Goal: Book appointment/travel/reservation

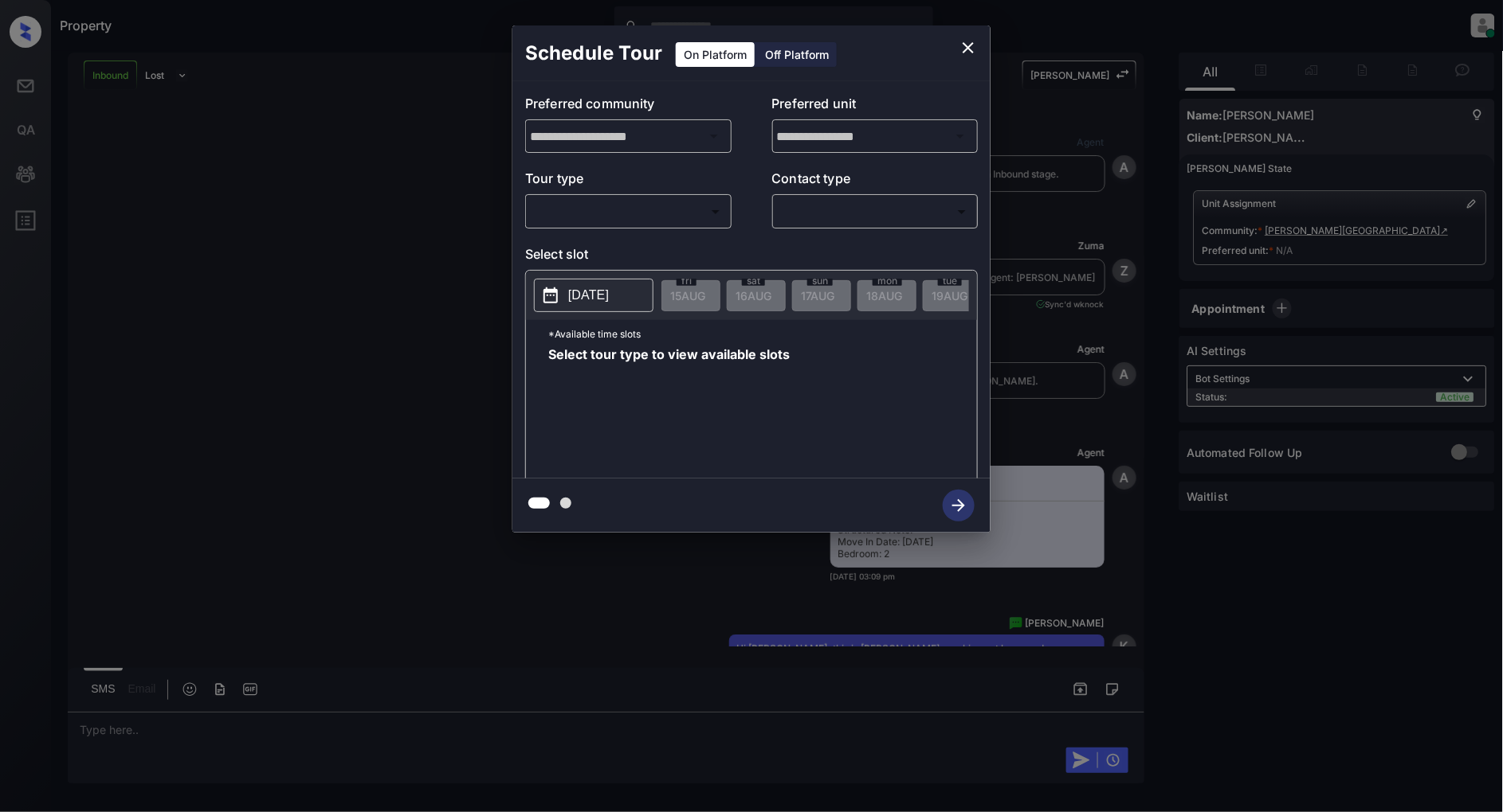
scroll to position [2072, 0]
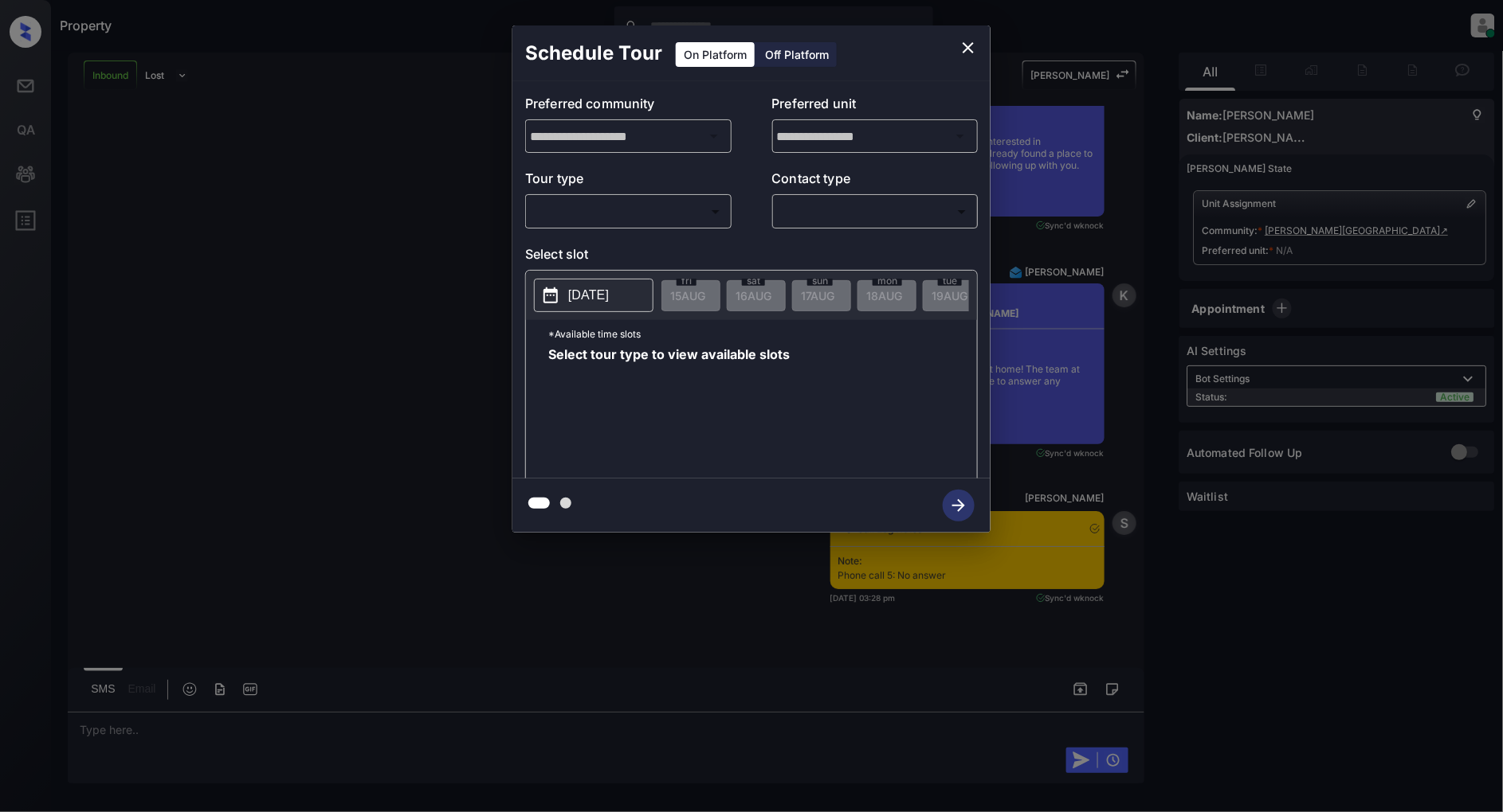
click at [659, 198] on div "​ ​" at bounding box center [629, 211] width 207 height 34
click at [648, 218] on body "Property [PERSON_NAME] Online Set yourself offline Set yourself on break Profil…" at bounding box center [752, 406] width 1503 height 812
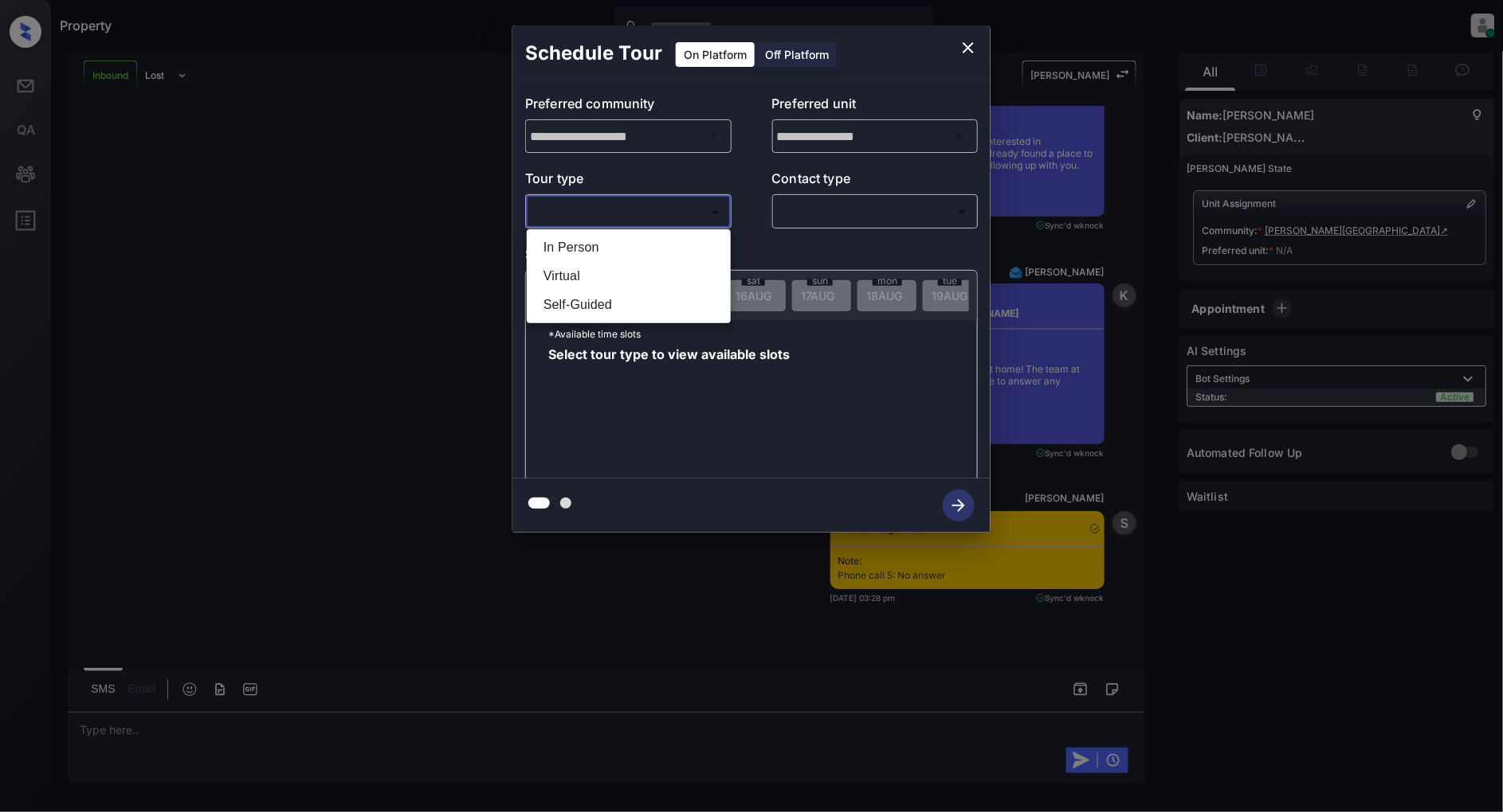
click at [617, 247] on li "In Person" at bounding box center [628, 247] width 196 height 29
type input "********"
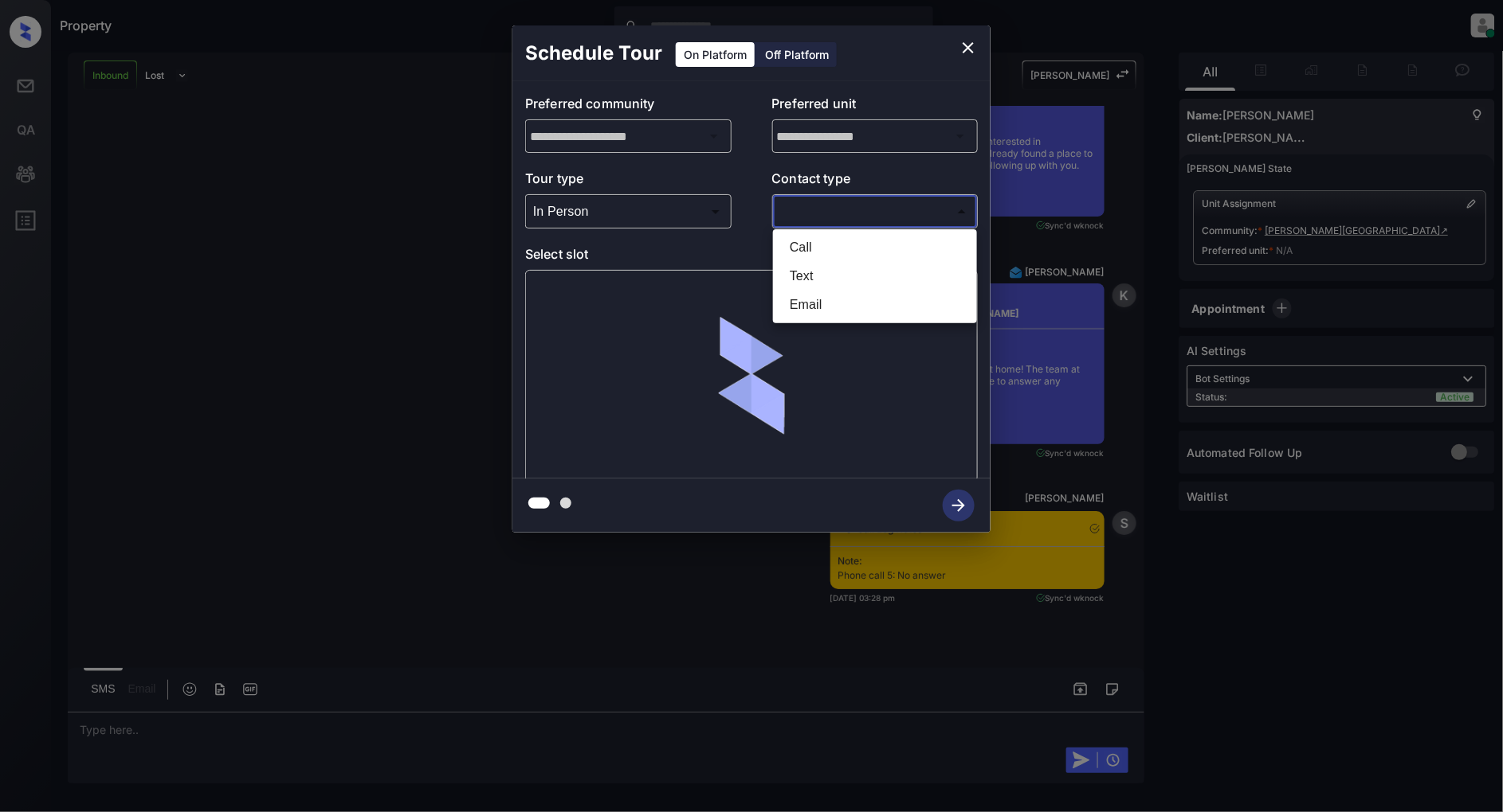
click at [825, 215] on body "Property Patrick Deasis Online Set yourself offline Set yourself on break Profi…" at bounding box center [752, 406] width 1503 height 812
click at [827, 281] on li "Text" at bounding box center [874, 276] width 196 height 29
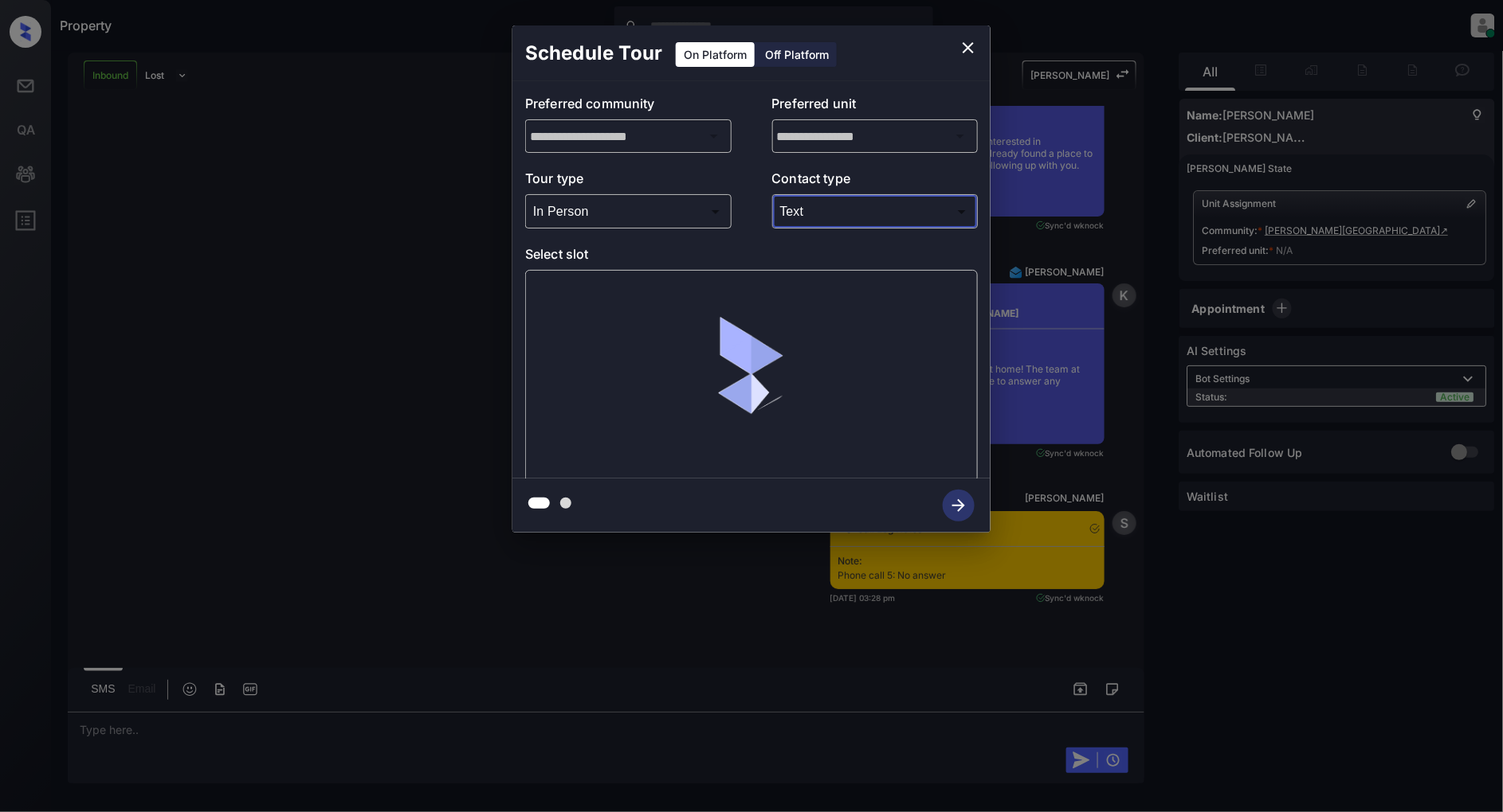
type input "****"
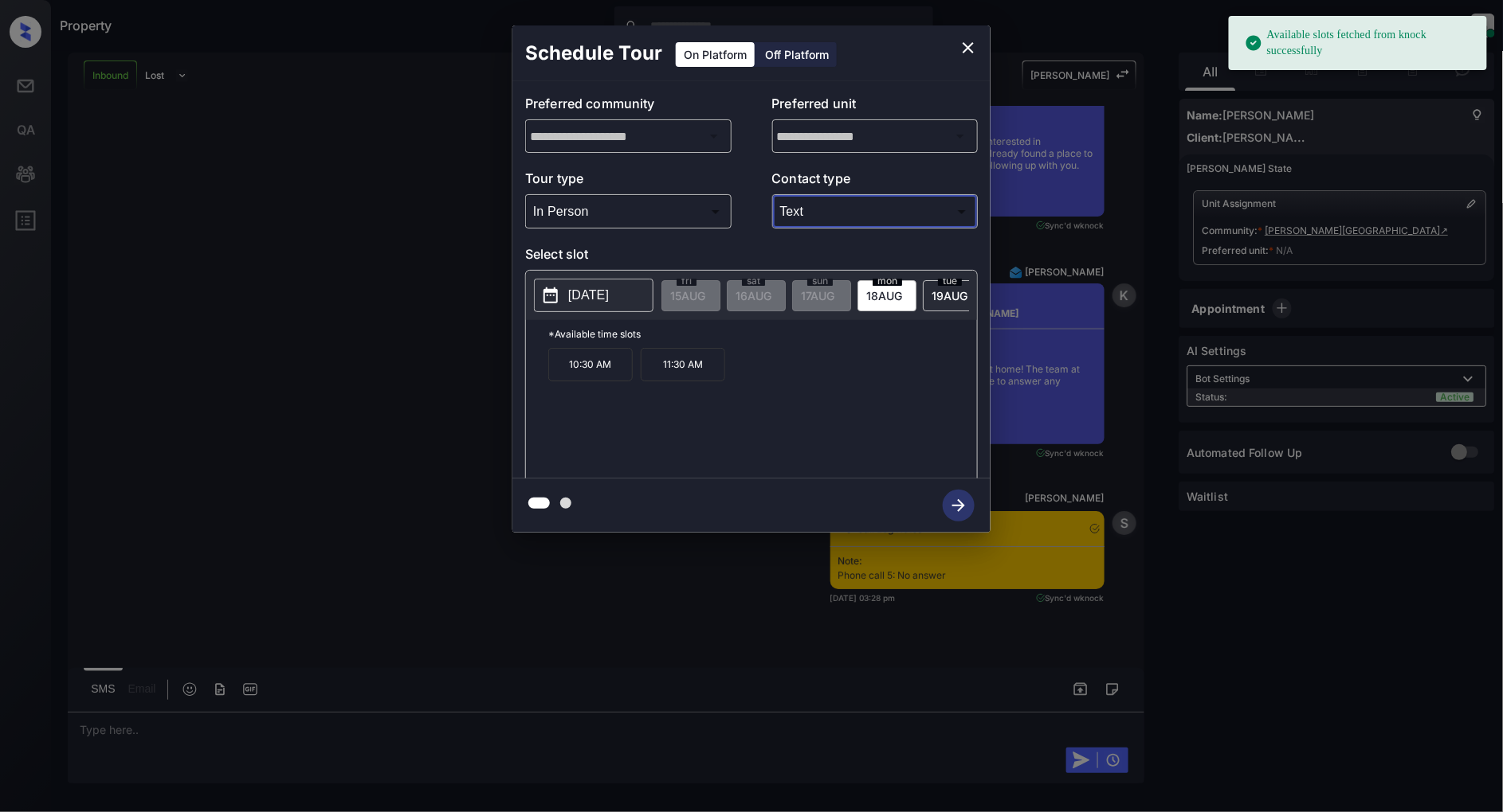
click at [598, 299] on p "2025-08-18" at bounding box center [588, 295] width 40 height 19
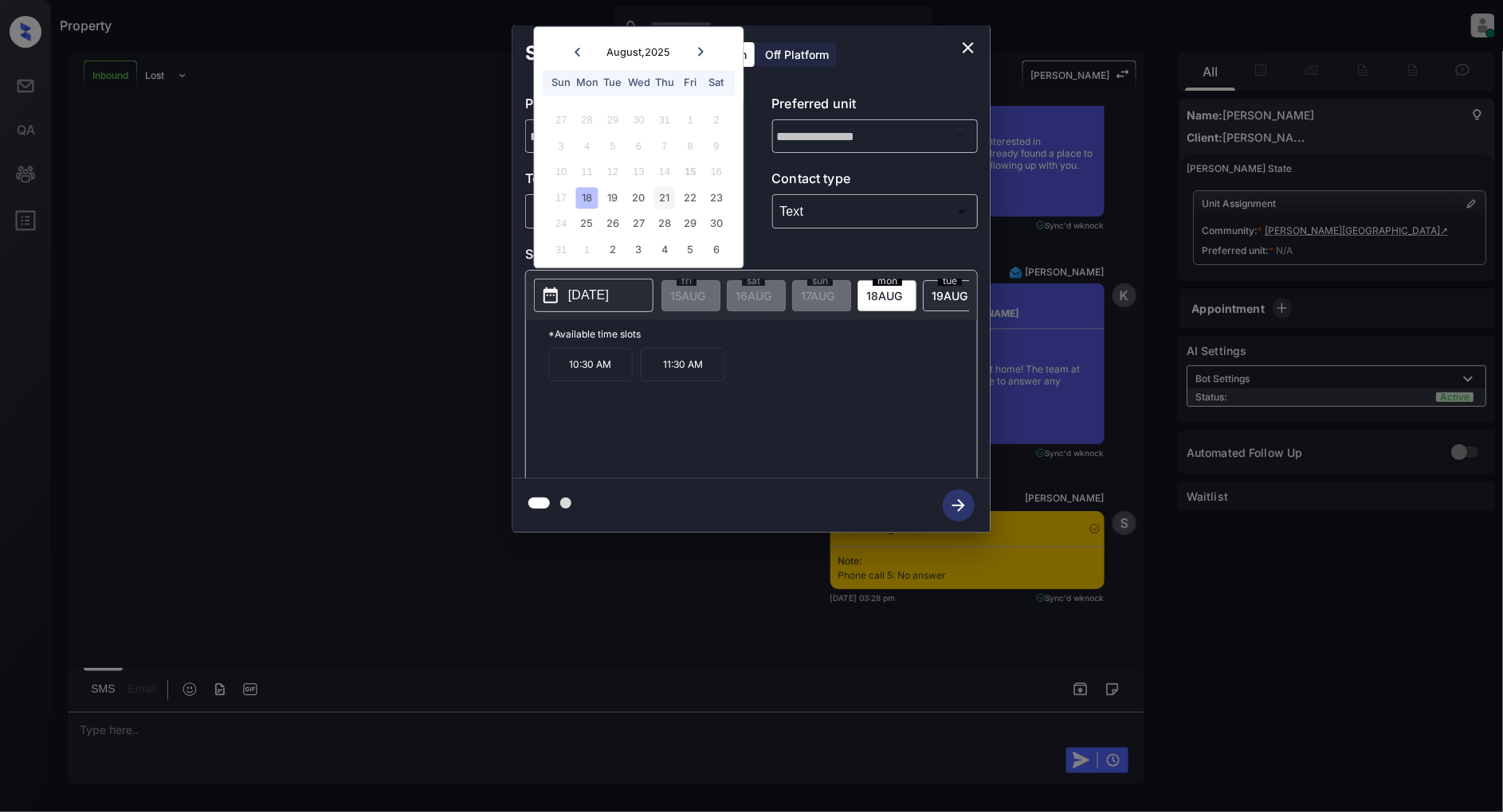
click at [660, 203] on div "21" at bounding box center [665, 198] width 22 height 22
click at [695, 197] on div "22" at bounding box center [691, 198] width 22 height 22
click at [660, 229] on div "28" at bounding box center [665, 224] width 22 height 22
click at [697, 195] on div "22" at bounding box center [691, 198] width 22 height 22
click at [667, 196] on div "21" at bounding box center [665, 198] width 22 height 22
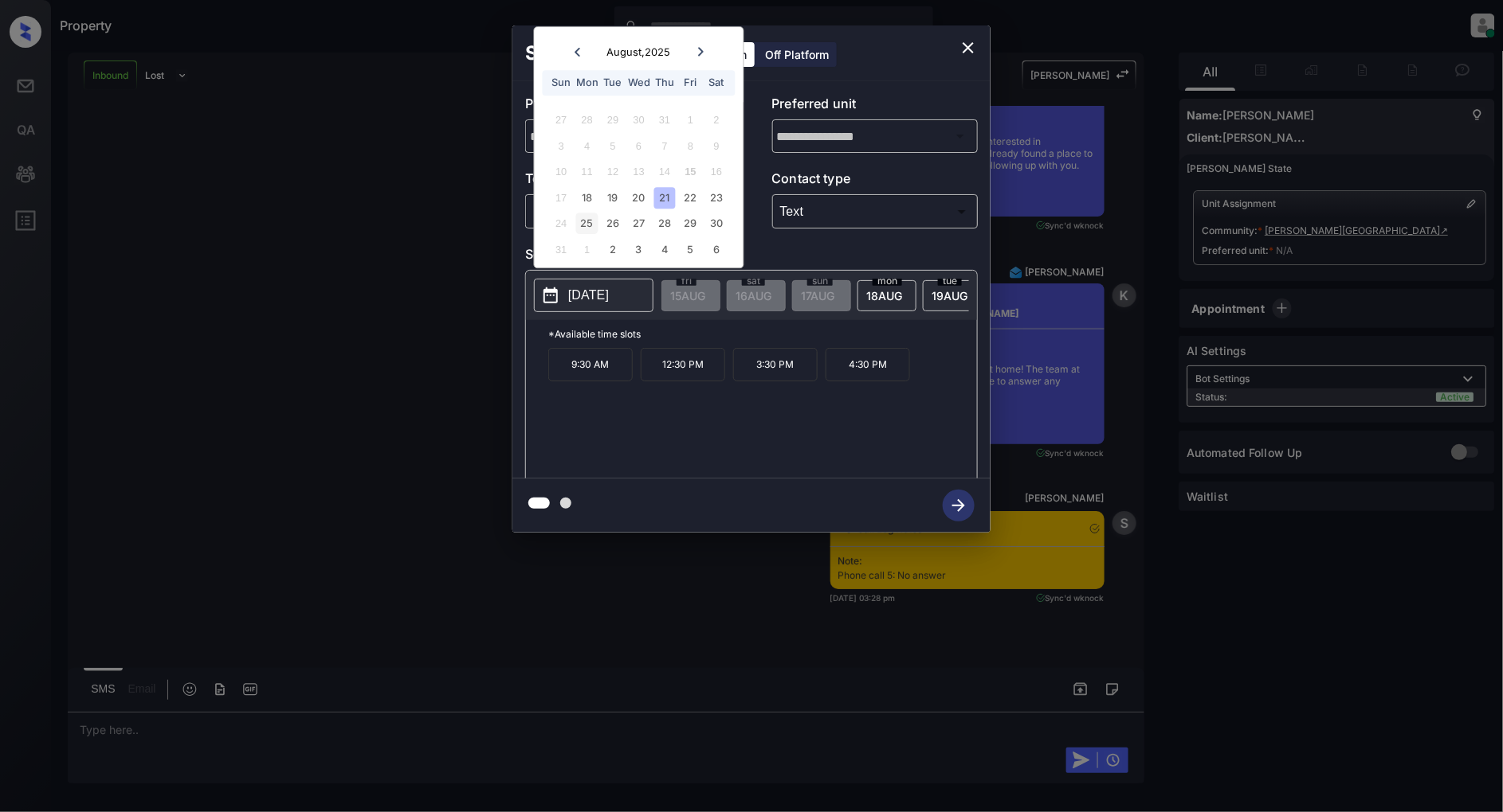
click at [588, 223] on div "25" at bounding box center [587, 224] width 22 height 22
click at [966, 46] on icon "close" at bounding box center [967, 47] width 19 height 19
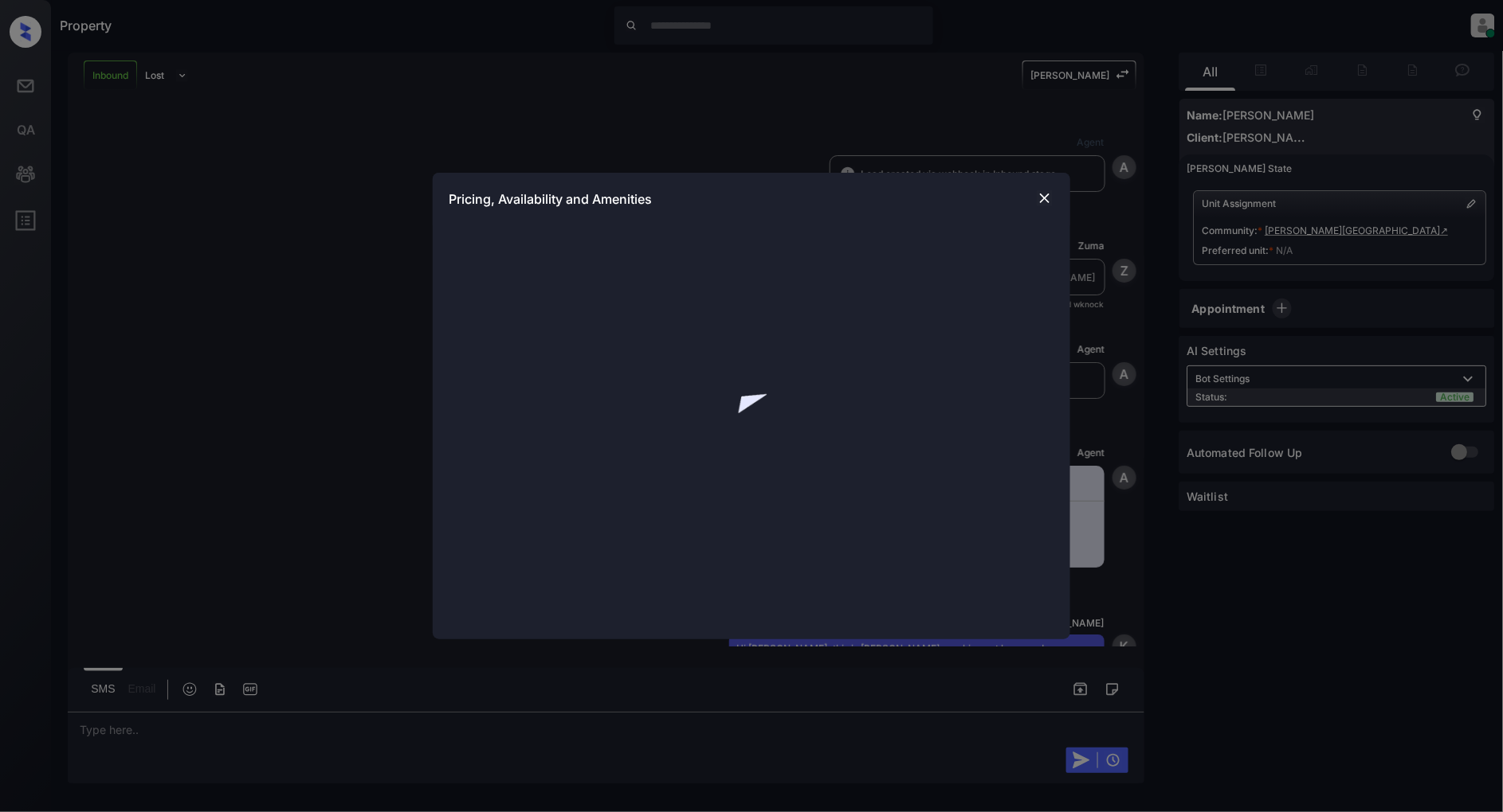
scroll to position [2072, 0]
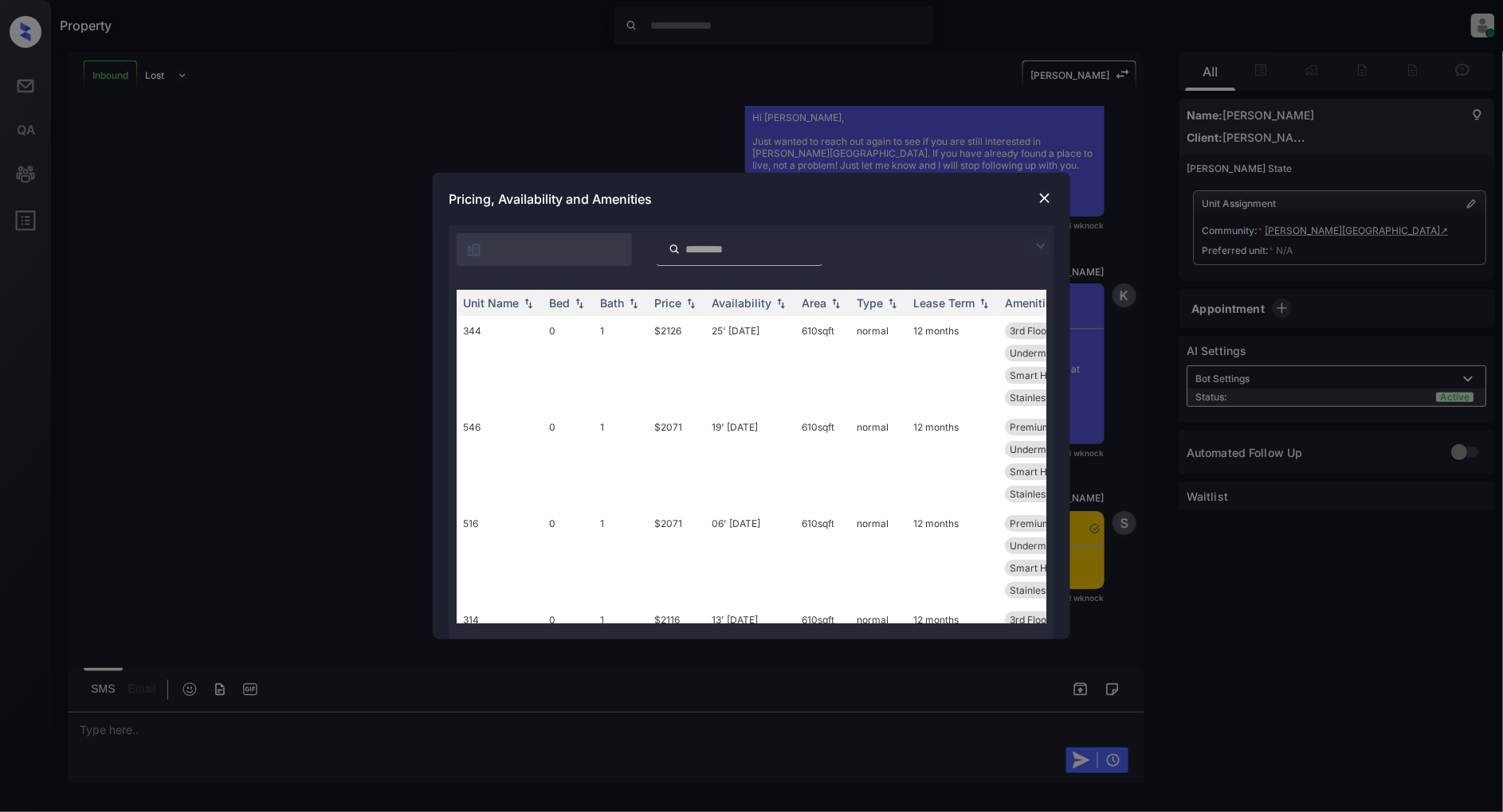
click at [1032, 241] on img at bounding box center [1040, 246] width 19 height 19
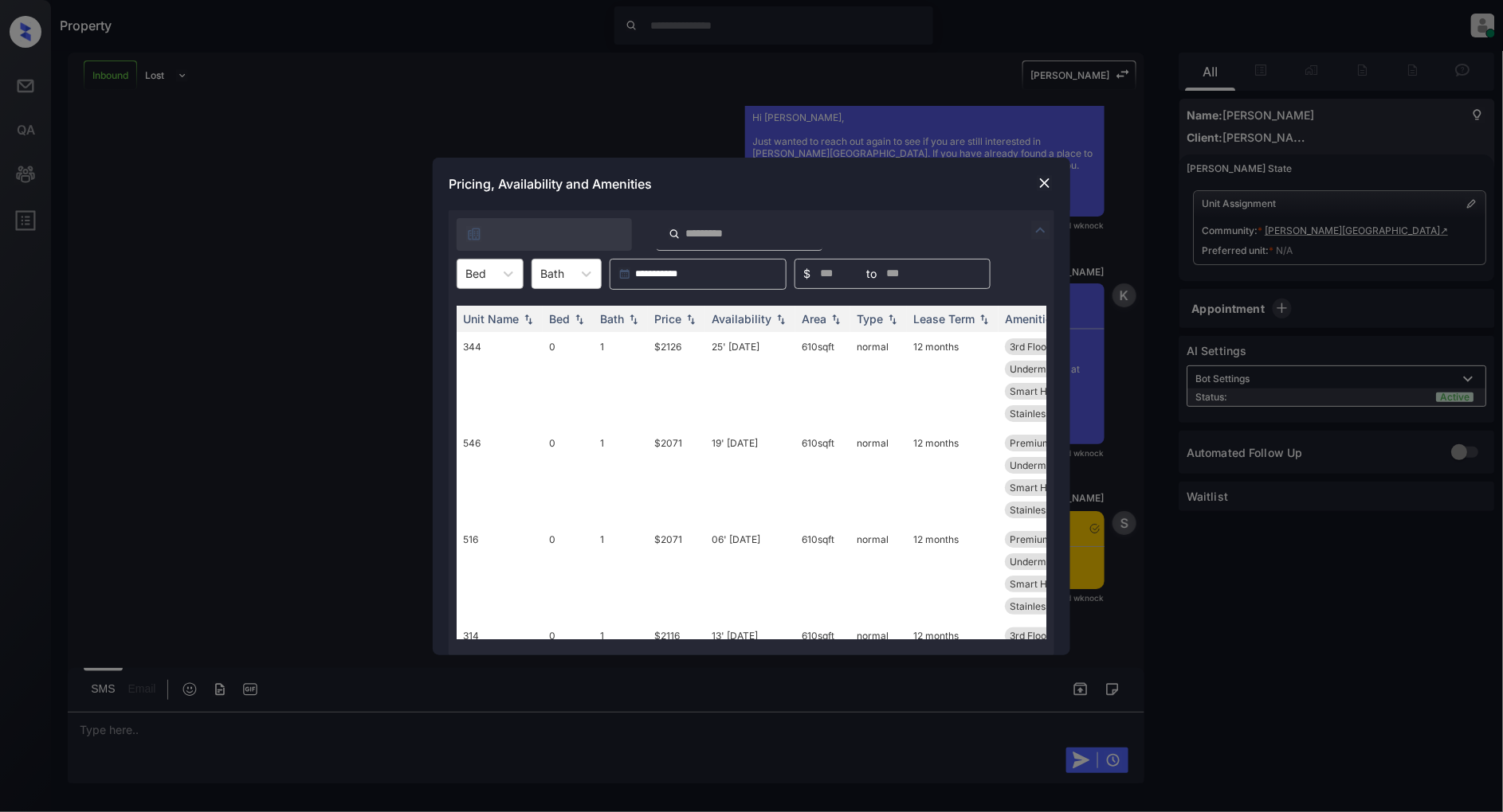
click at [491, 283] on div "Bed" at bounding box center [475, 273] width 36 height 23
click at [479, 361] on div "2" at bounding box center [490, 370] width 67 height 29
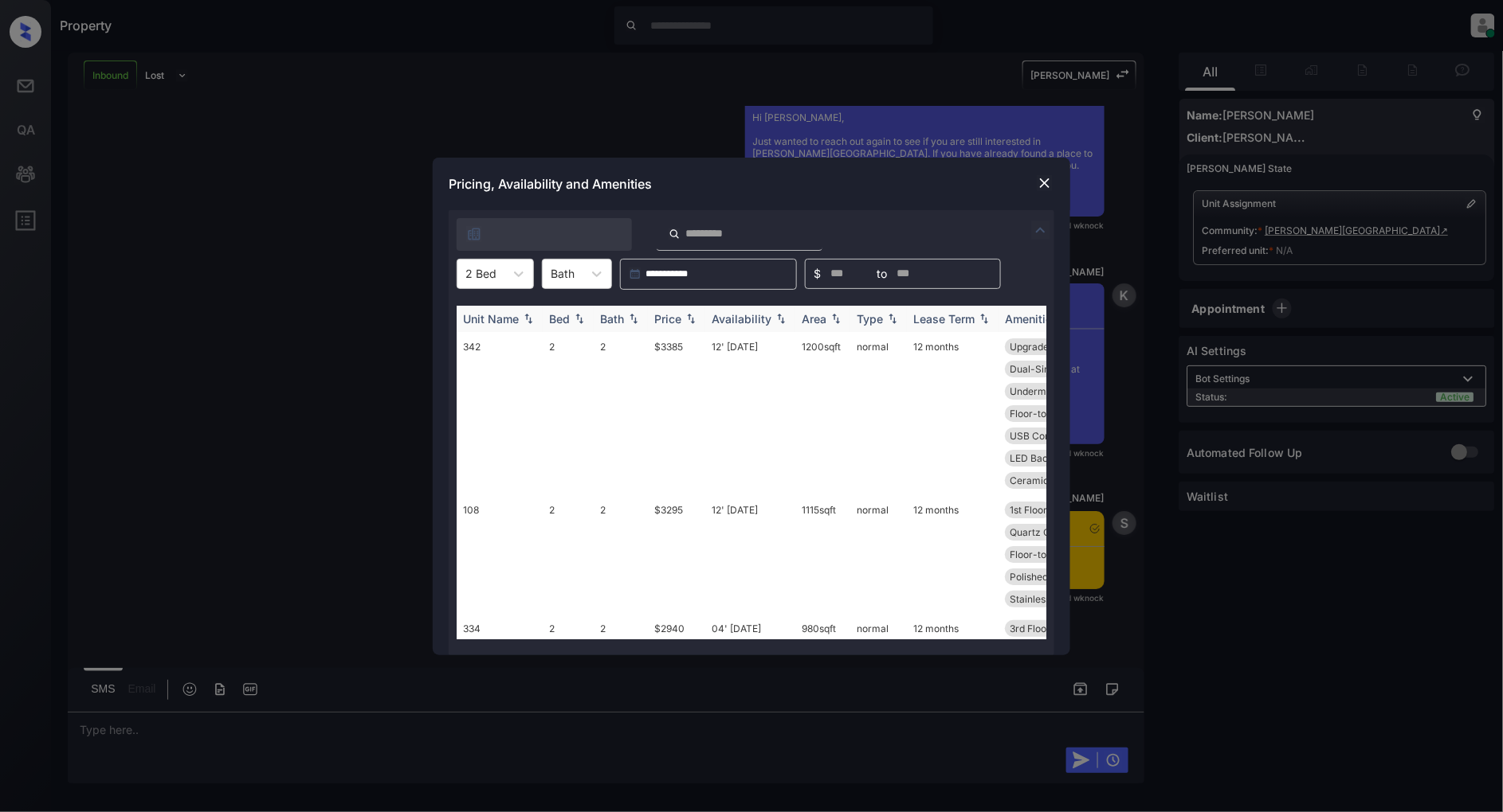
click at [691, 320] on img at bounding box center [691, 318] width 16 height 11
click at [691, 320] on img at bounding box center [691, 319] width 16 height 12
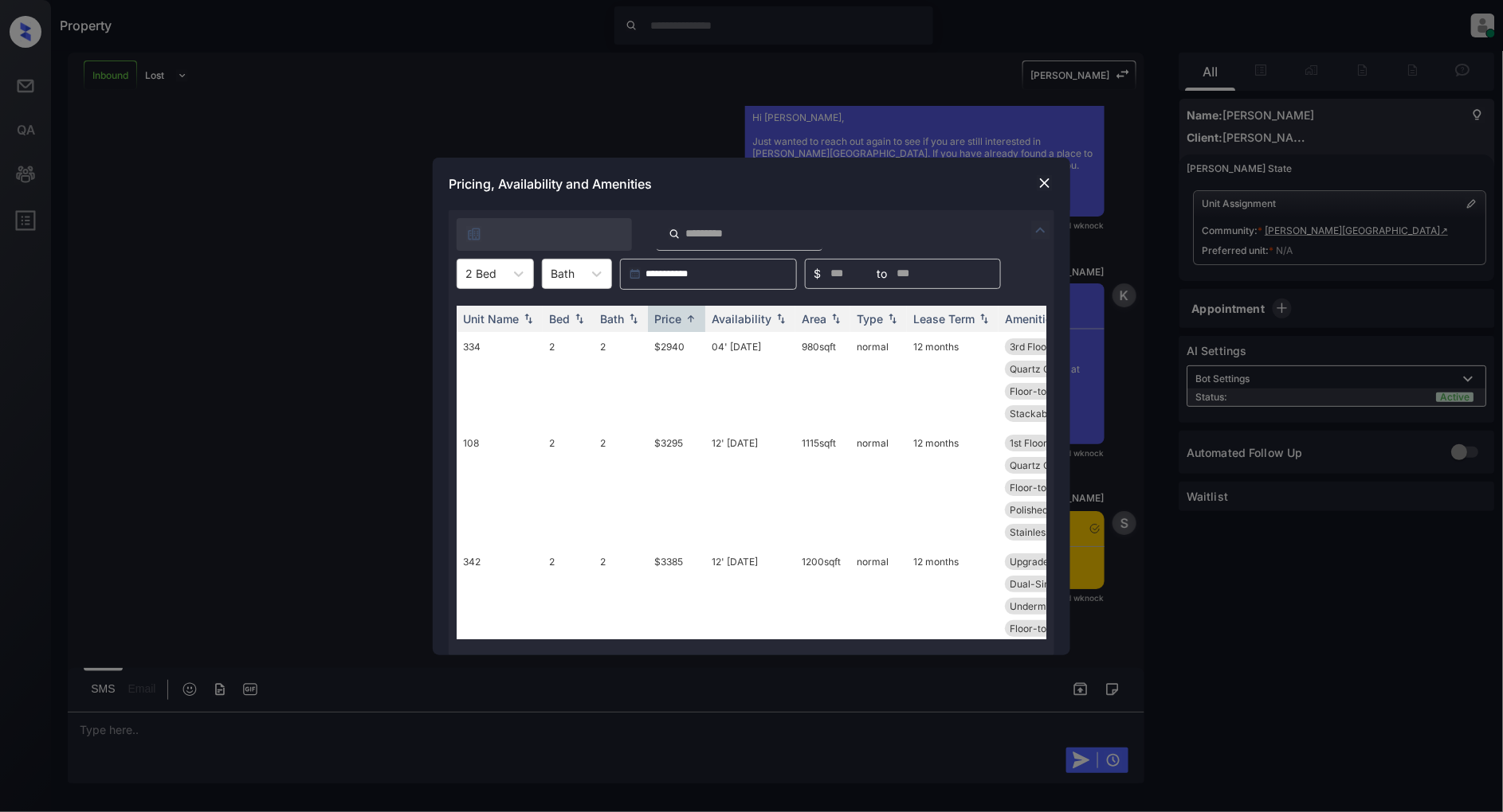
click at [1042, 181] on img at bounding box center [1045, 183] width 16 height 16
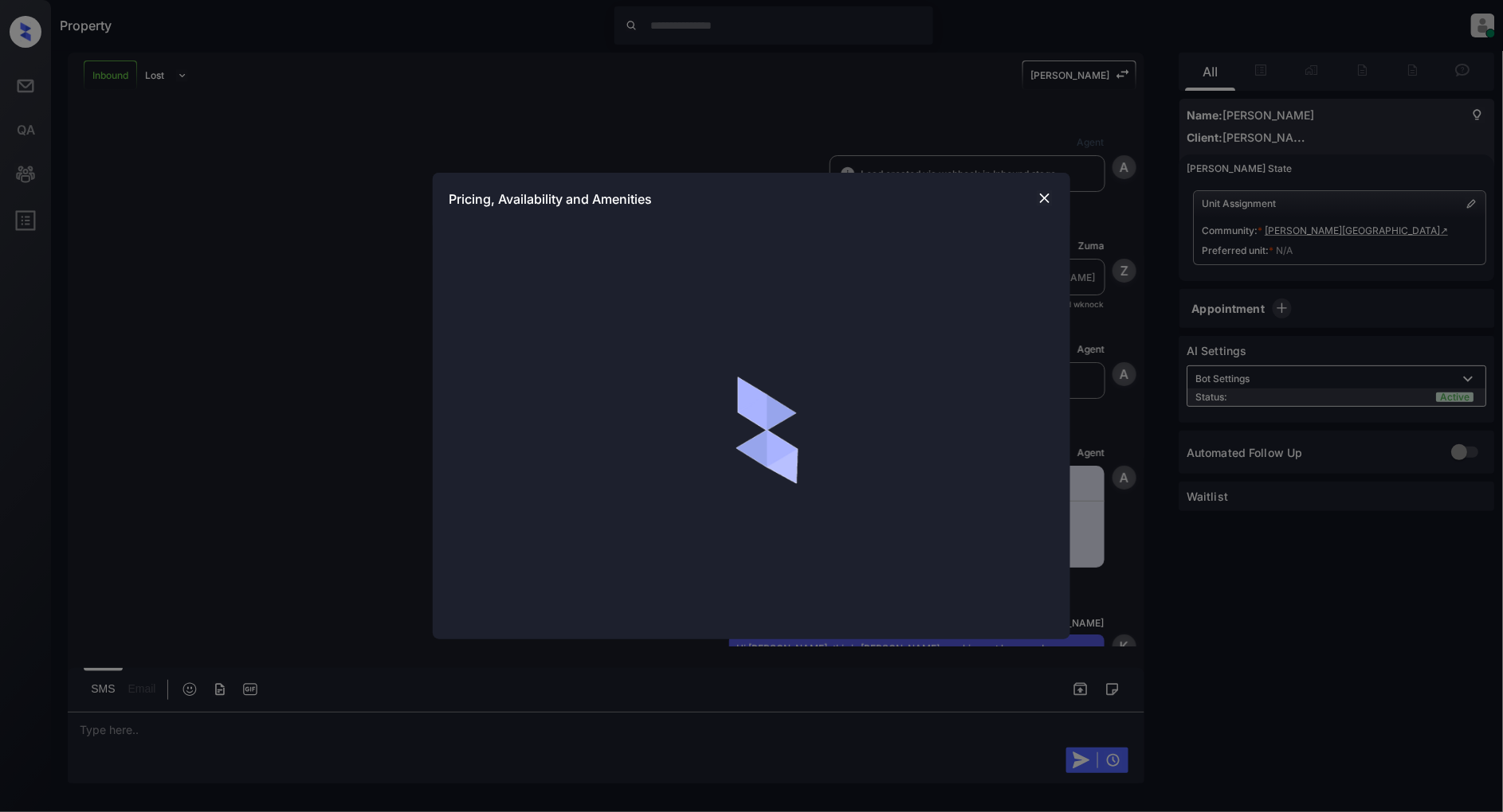
scroll to position [1733, 0]
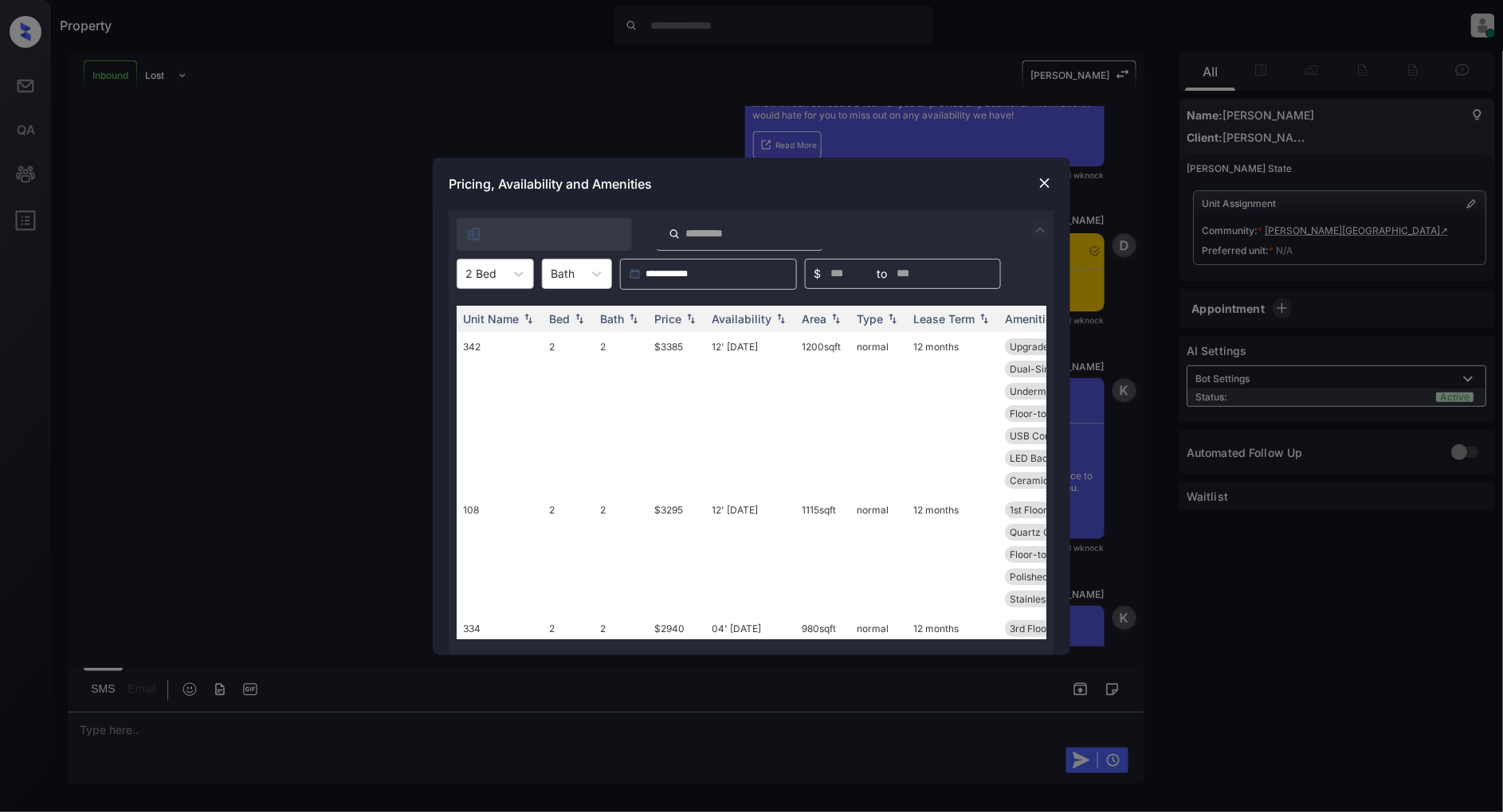
click at [495, 279] on div at bounding box center [481, 273] width 31 height 17
click at [467, 330] on div "1" at bounding box center [495, 341] width 78 height 29
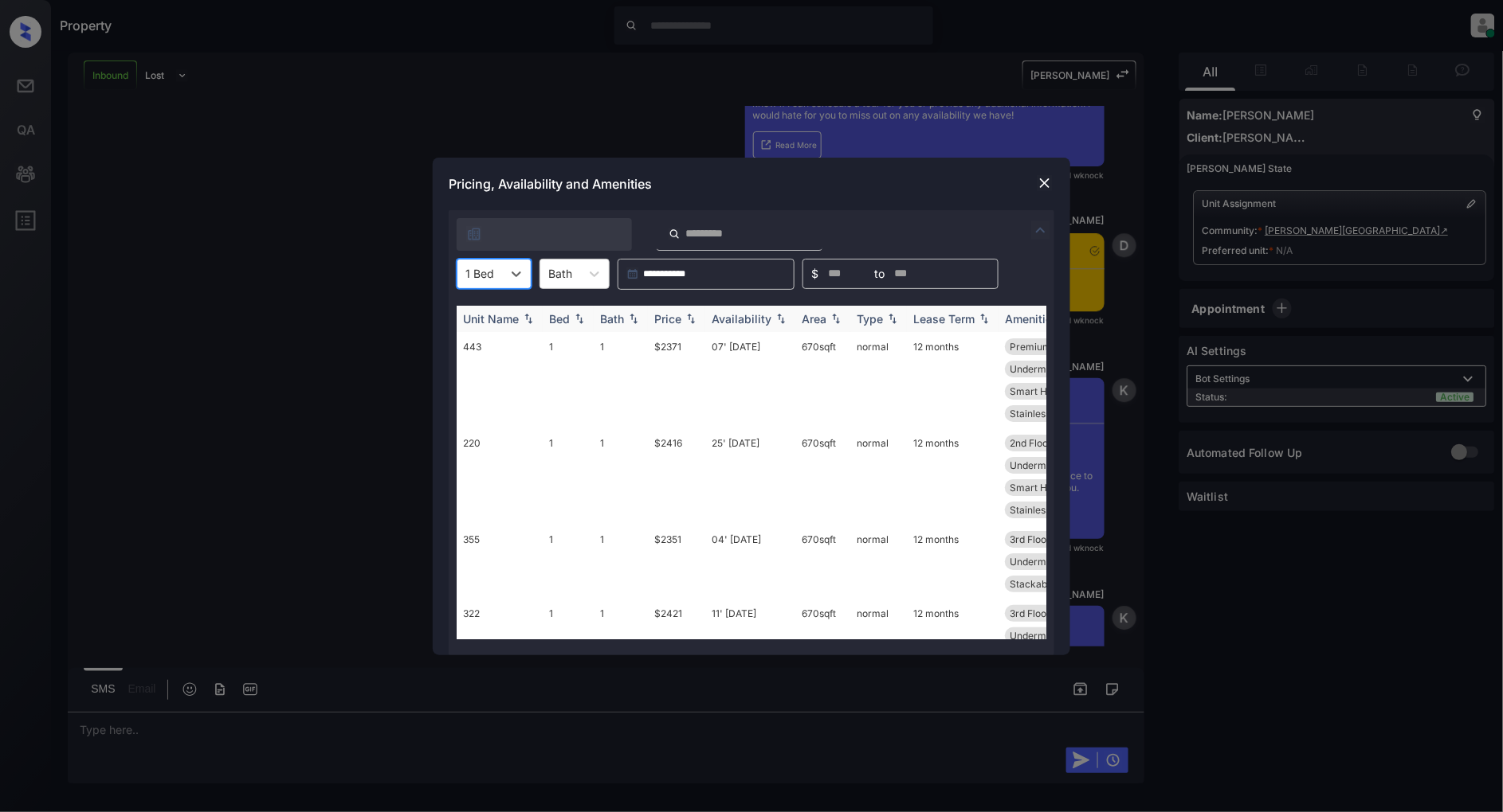
click at [694, 319] on img at bounding box center [691, 318] width 16 height 11
click at [694, 319] on img at bounding box center [691, 319] width 16 height 12
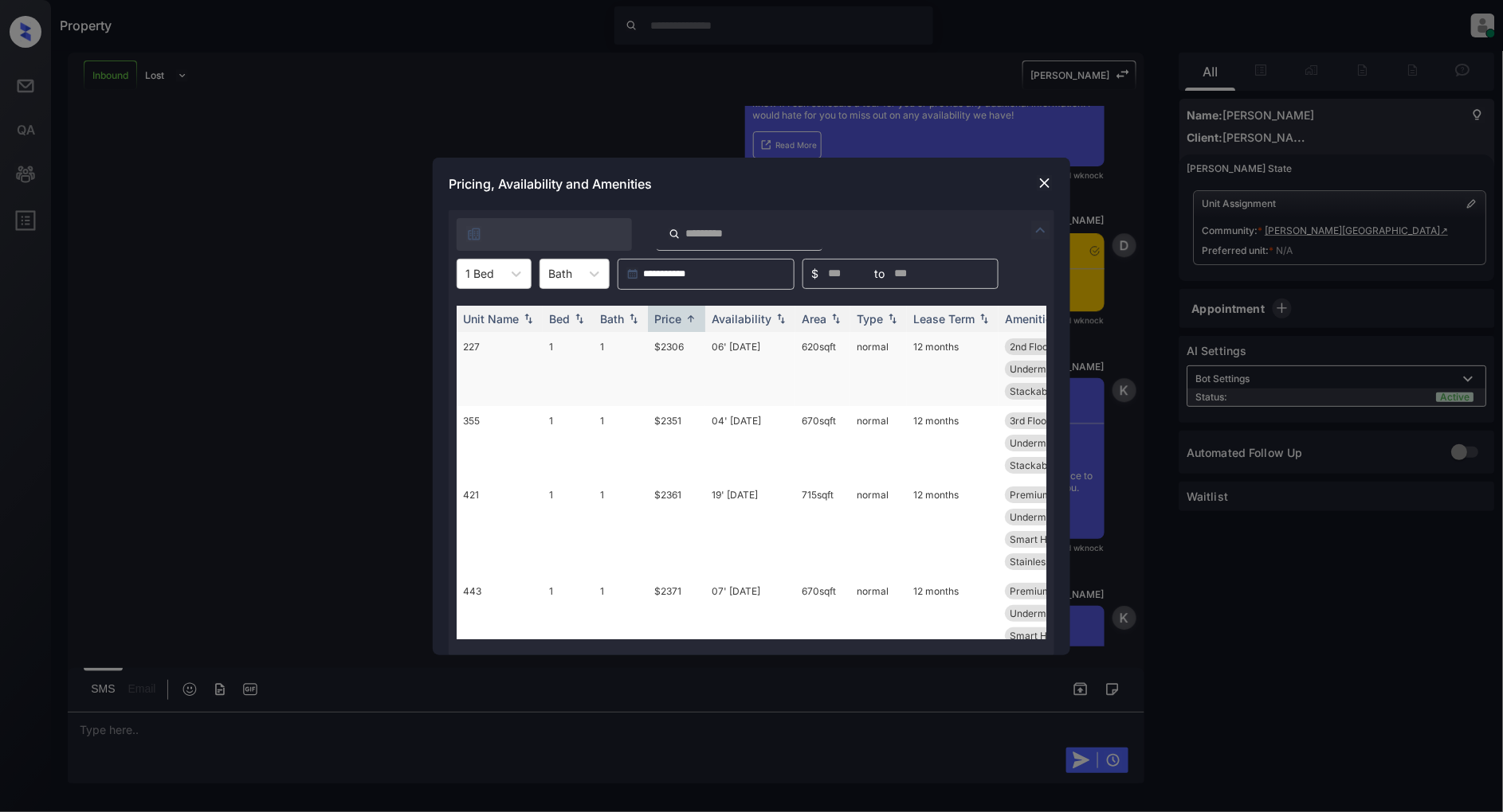
click at [676, 344] on td "$2306" at bounding box center [677, 369] width 57 height 74
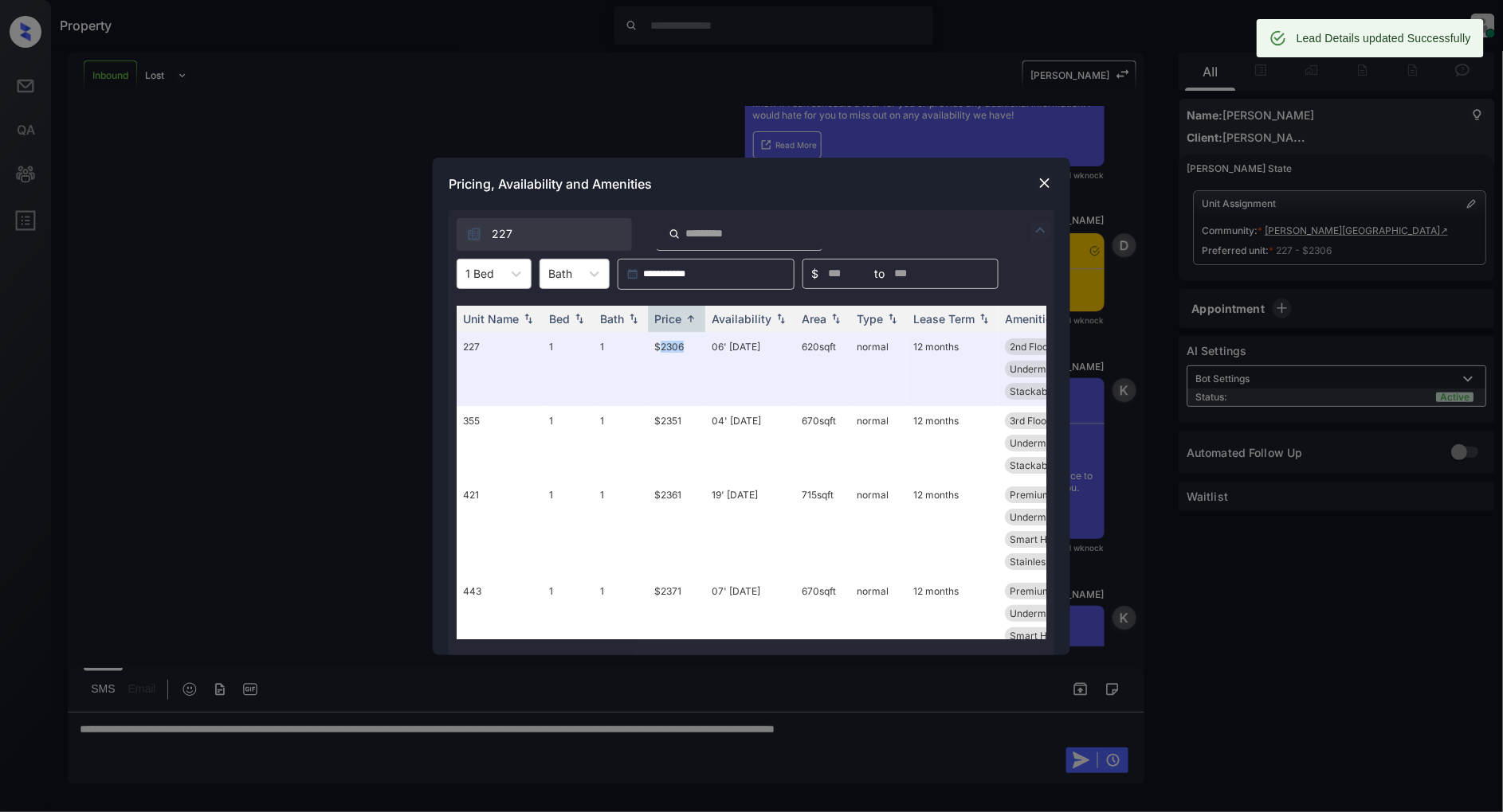
click at [1050, 179] on img at bounding box center [1045, 183] width 16 height 16
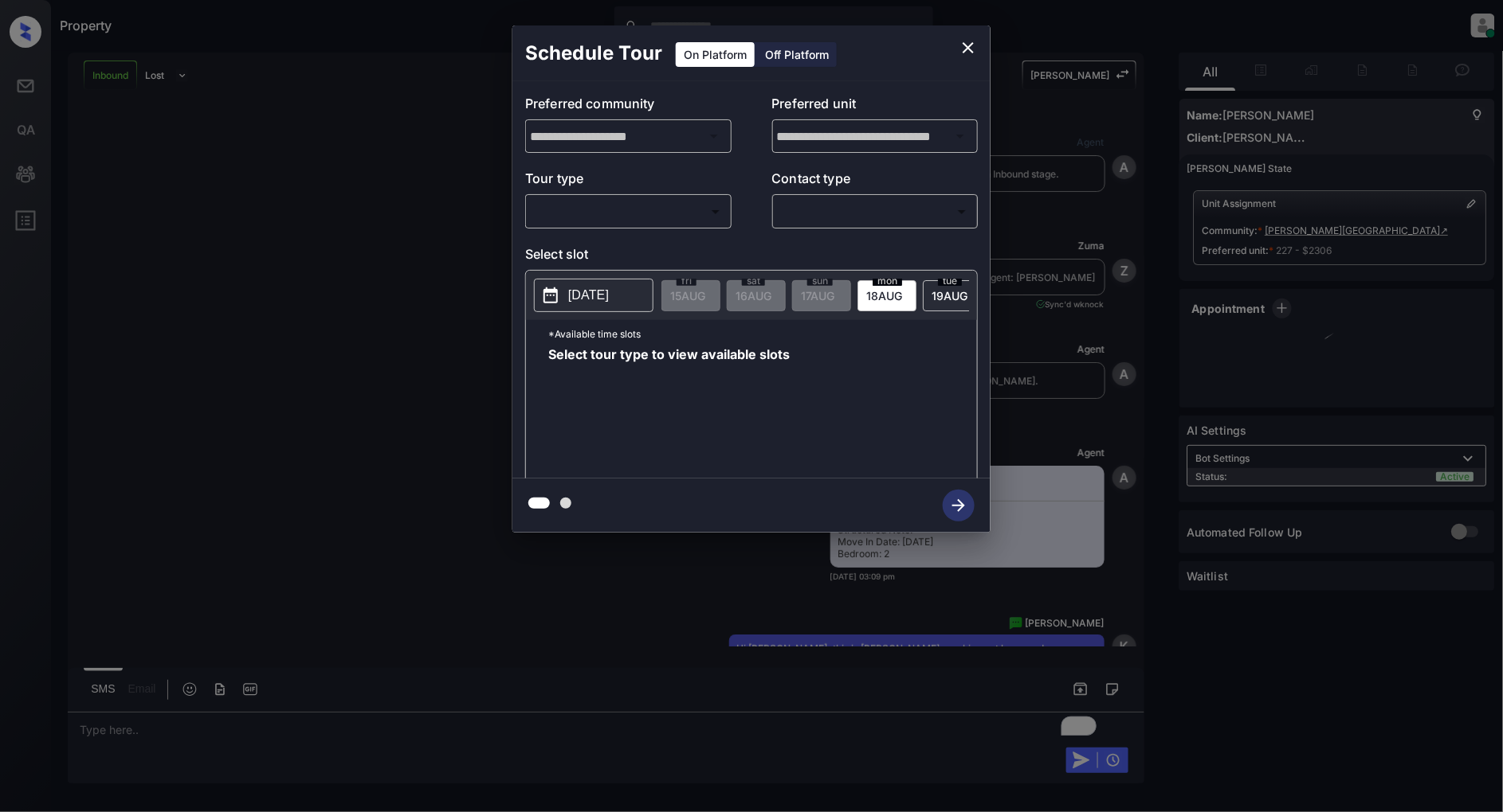
scroll to position [2280, 0]
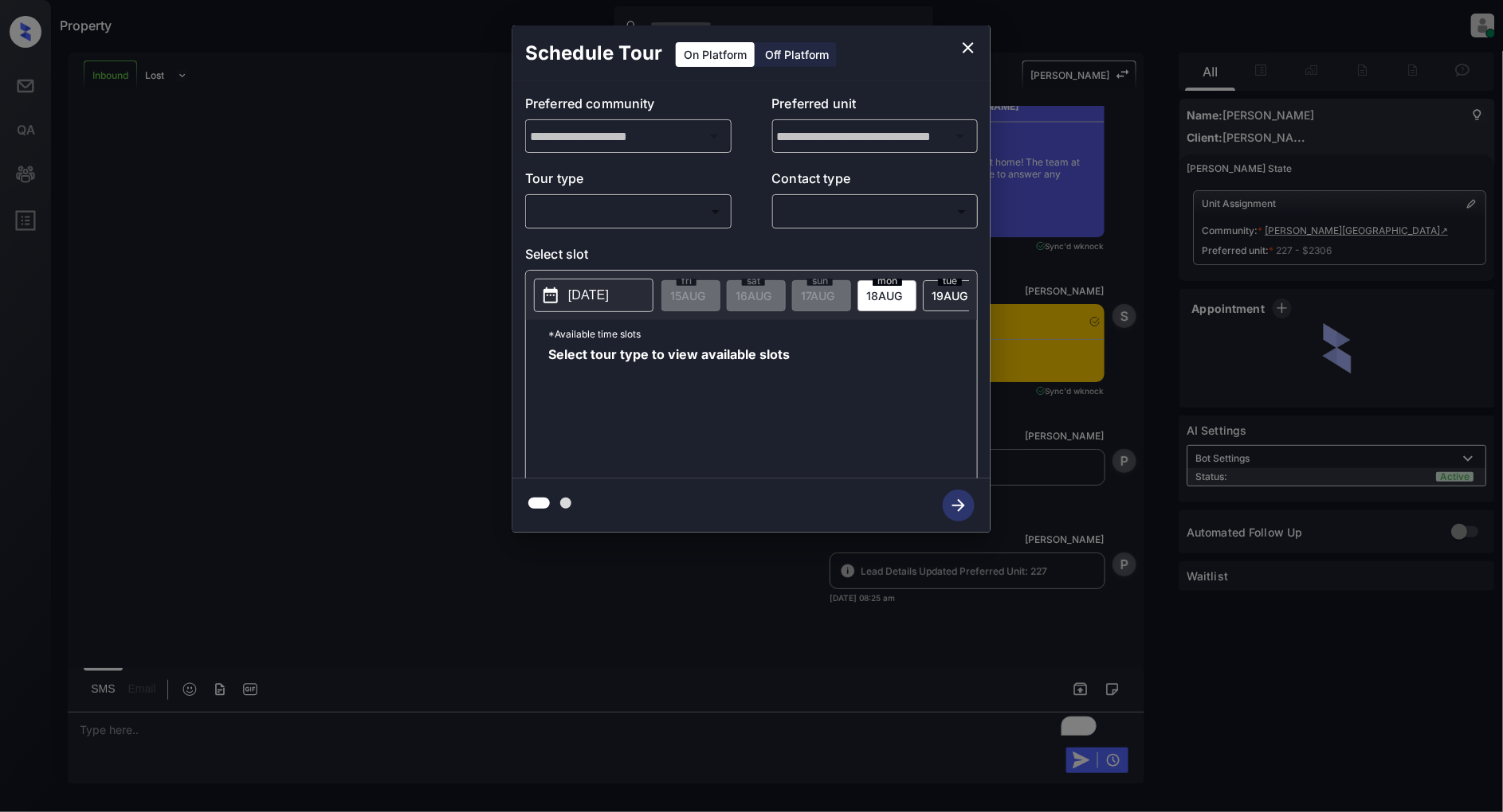
click at [603, 211] on body "Property [PERSON_NAME] Online Set yourself offline Set yourself on break Profil…" at bounding box center [752, 406] width 1503 height 812
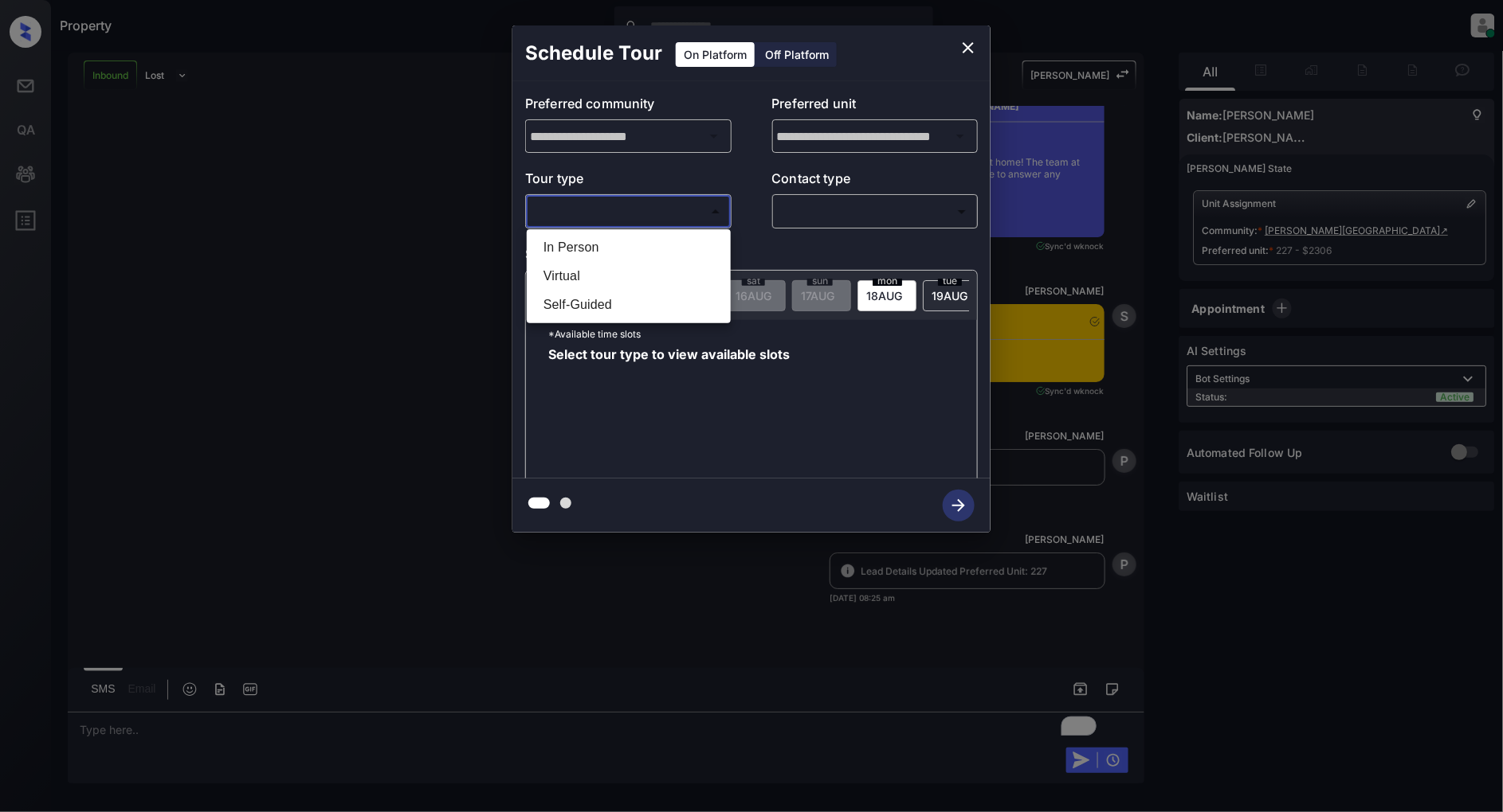
click at [580, 245] on li "In Person" at bounding box center [628, 247] width 196 height 29
type input "********"
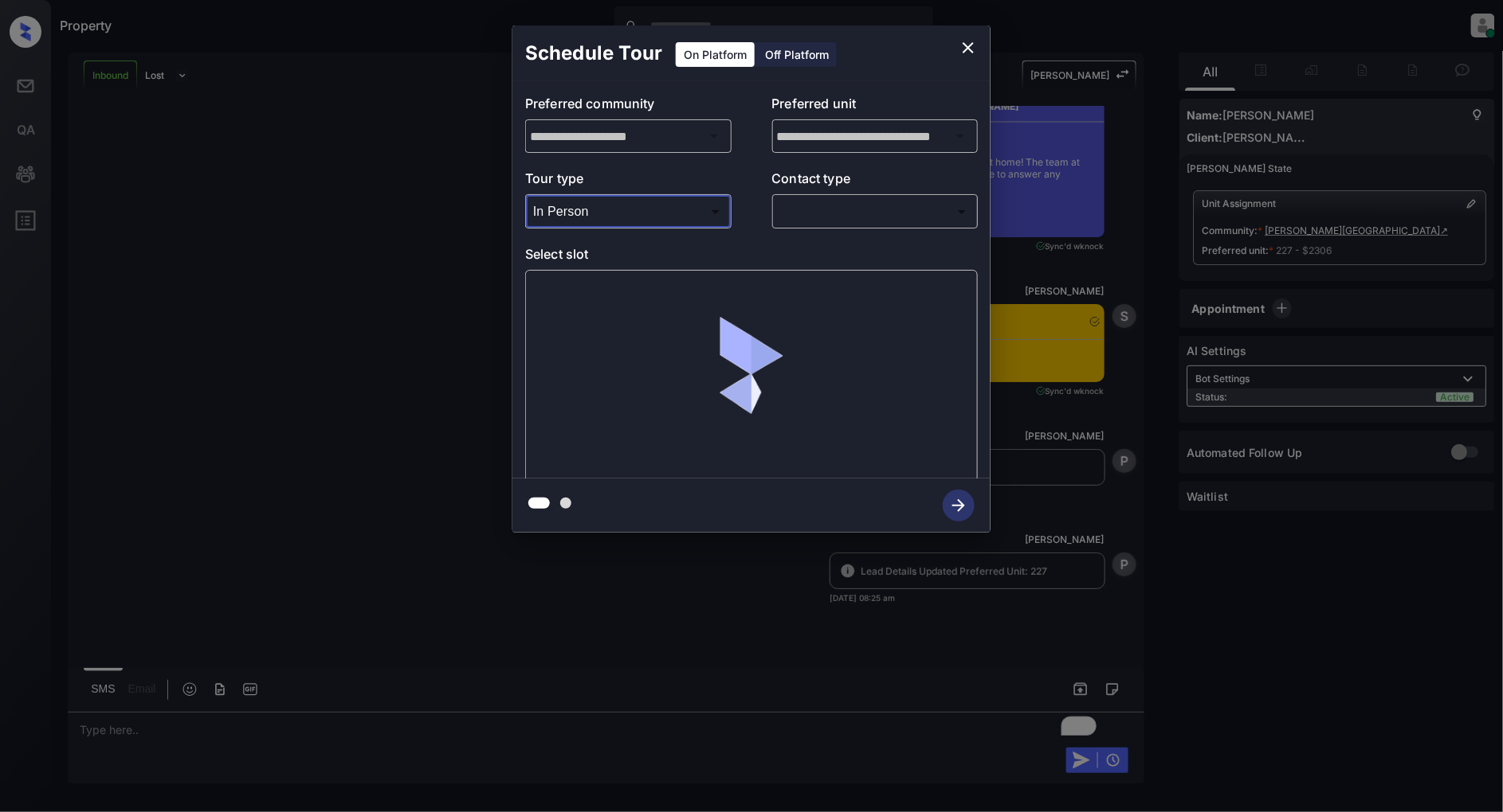
click at [848, 207] on body "Property Patrick Deasis Online Set yourself offline Set yourself on break Profi…" at bounding box center [752, 406] width 1503 height 812
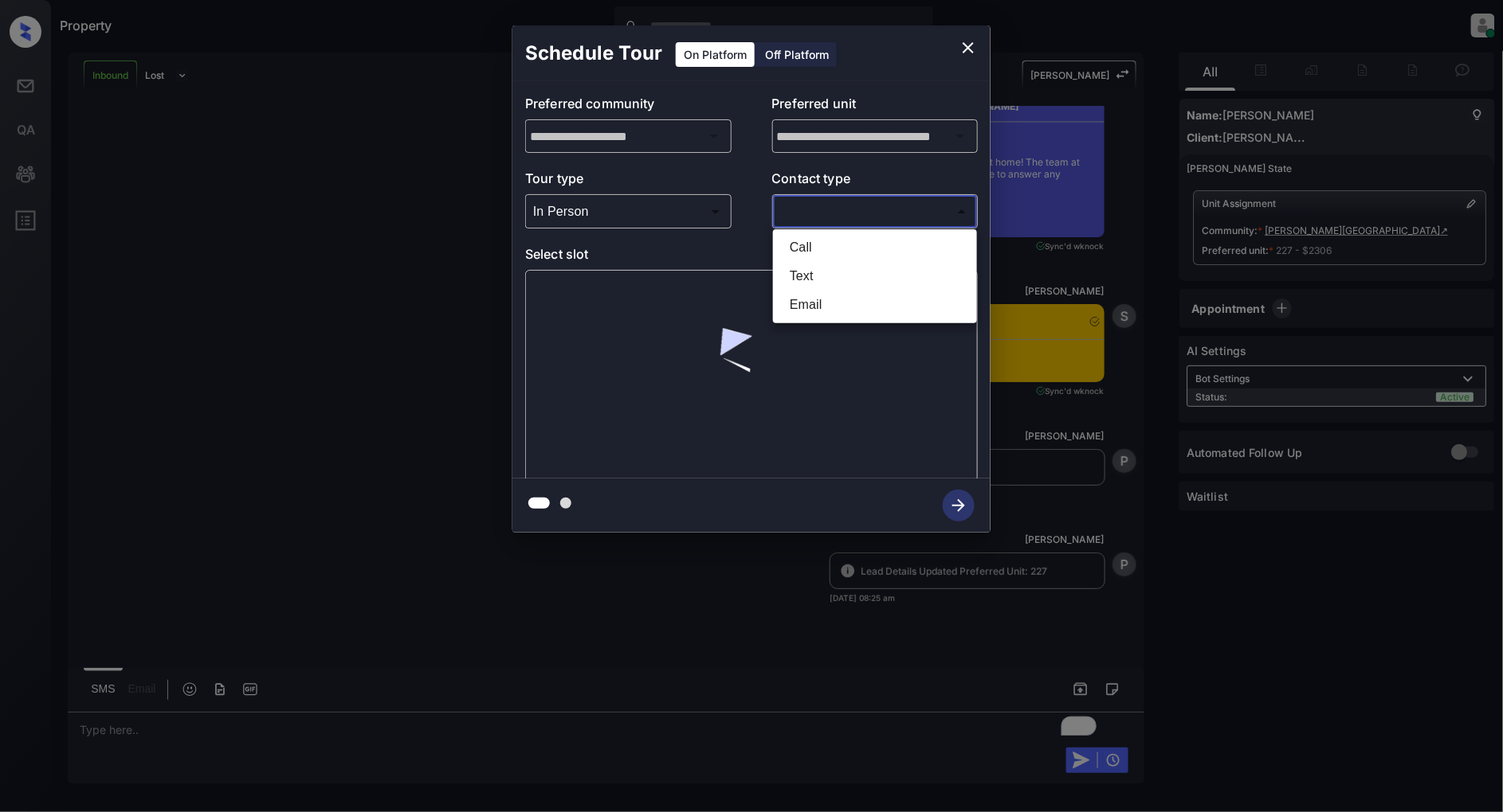
click at [821, 280] on li "Text" at bounding box center [874, 276] width 196 height 29
type input "****"
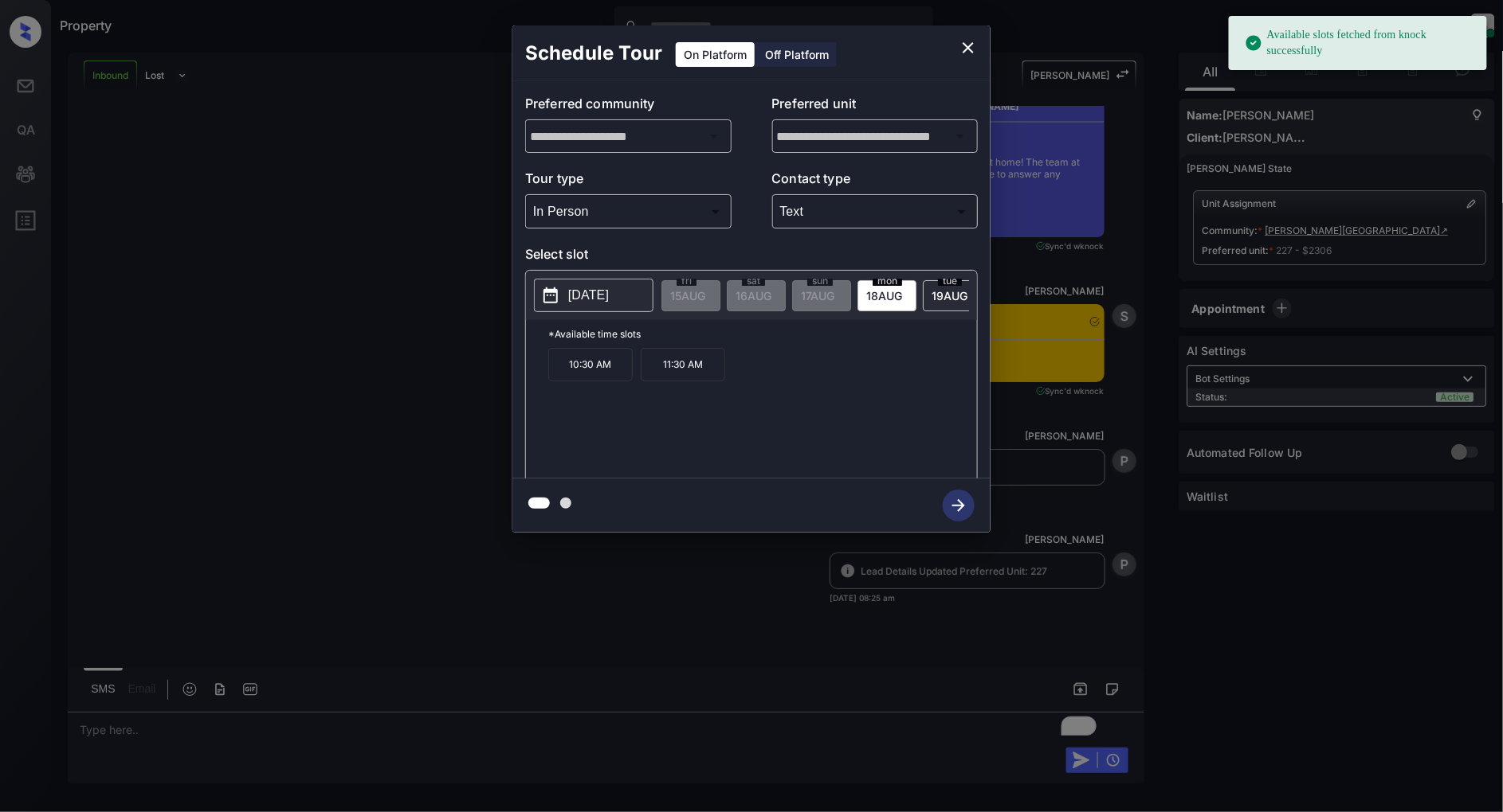
click at [593, 287] on p "2025-08-18" at bounding box center [588, 295] width 40 height 19
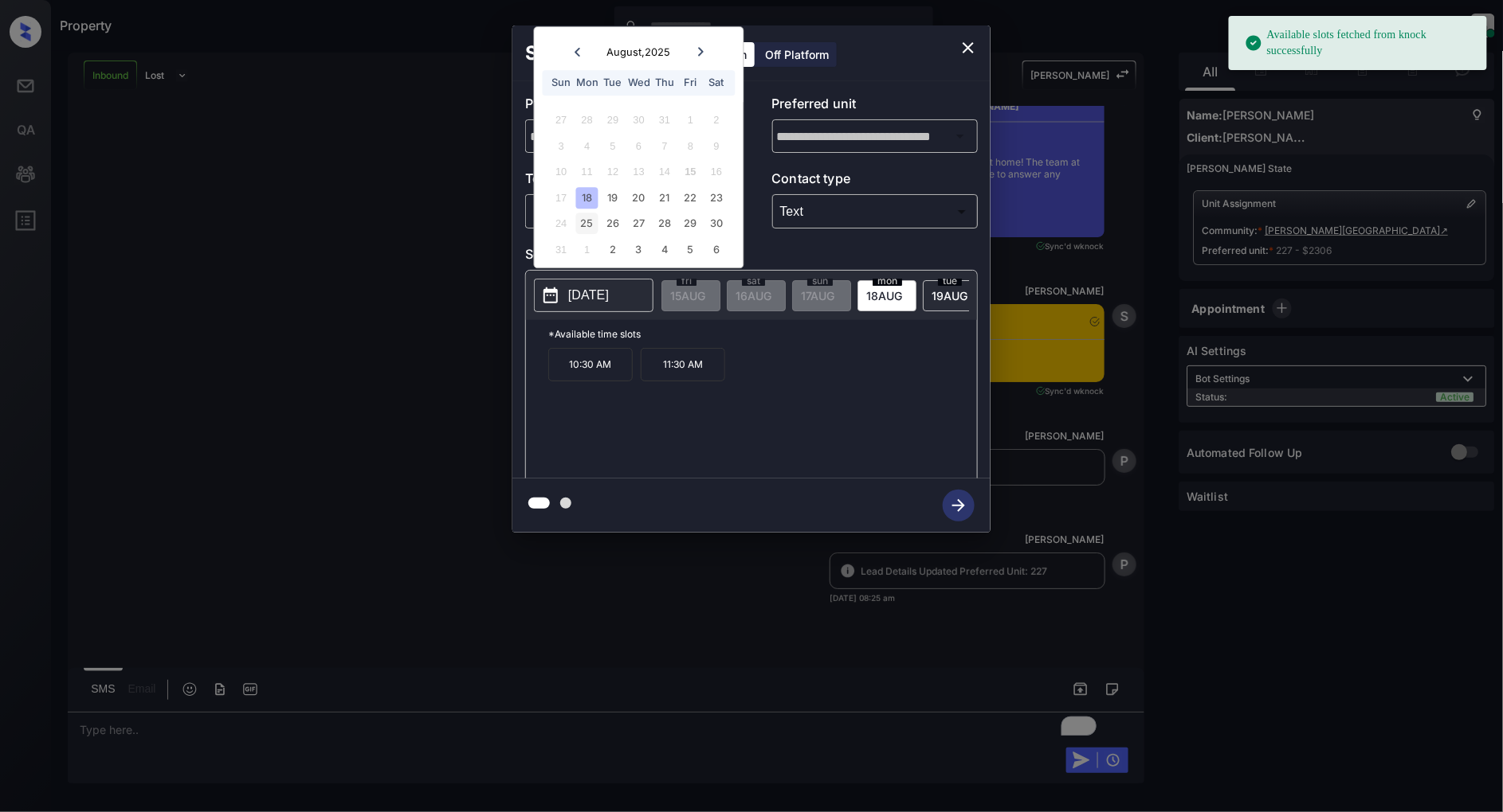
click at [582, 226] on div "25" at bounding box center [587, 224] width 22 height 22
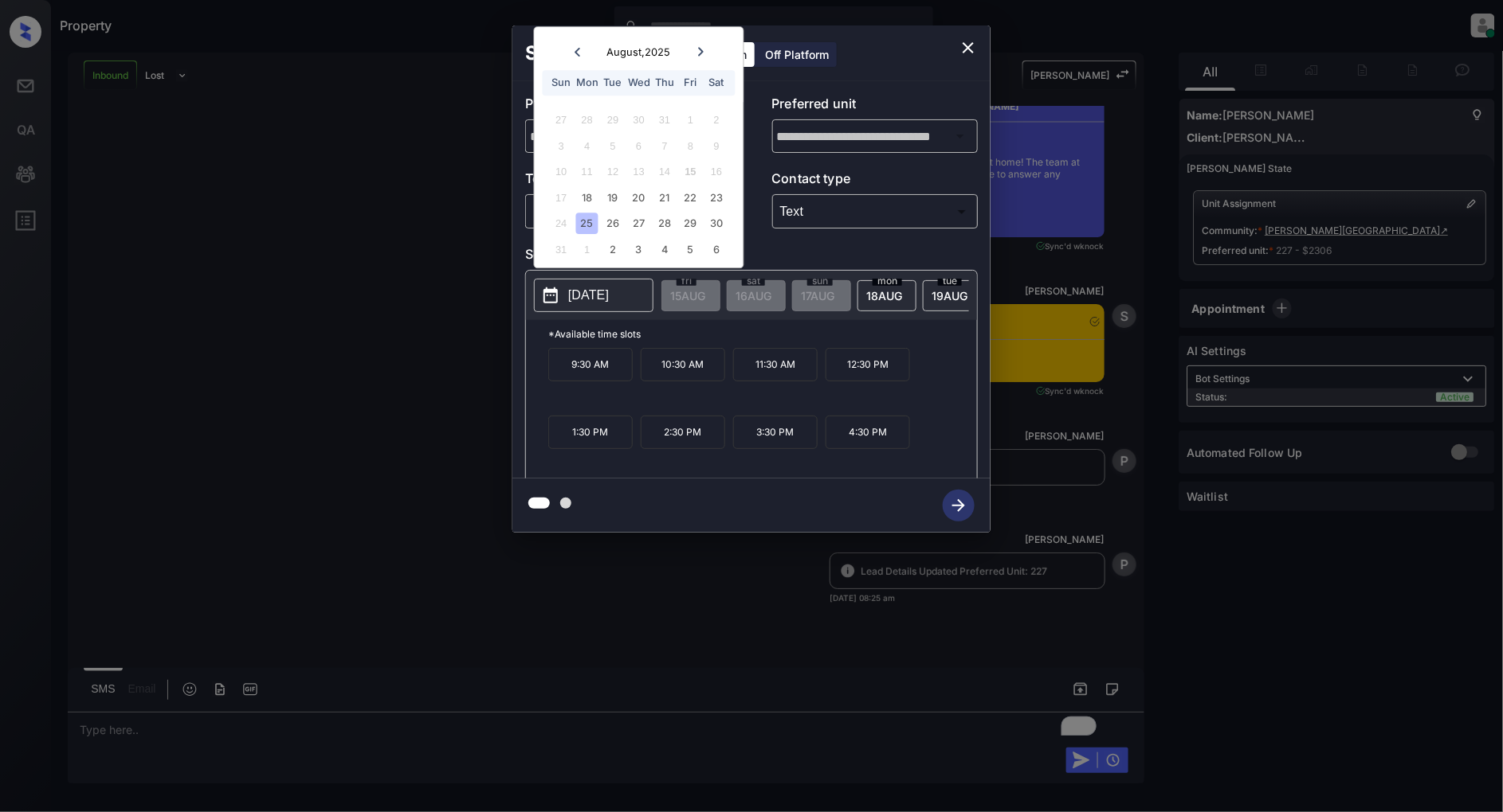
click at [866, 442] on p "4:30 PM" at bounding box center [868, 433] width 85 height 33
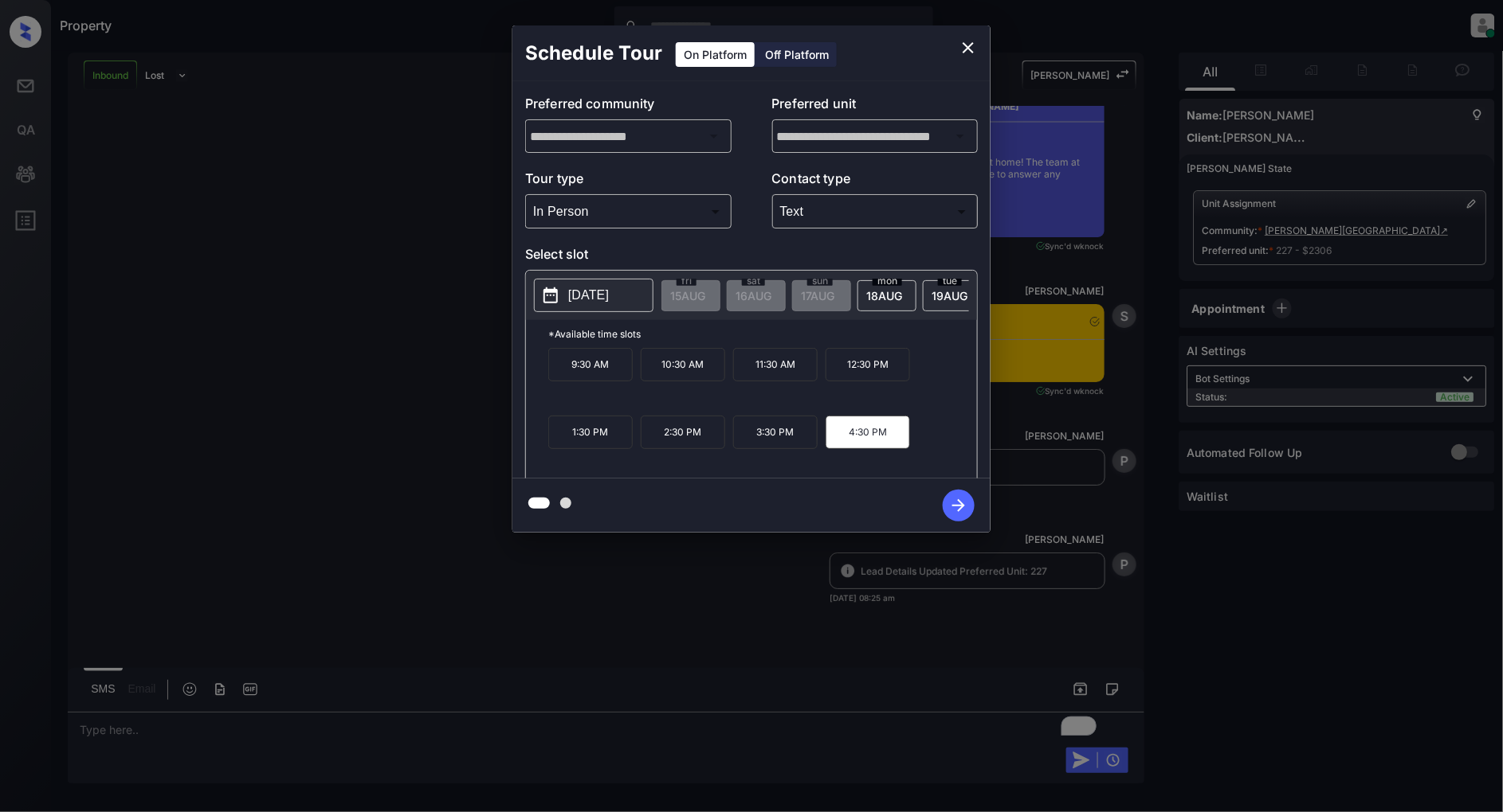
click at [957, 508] on icon "button" at bounding box center [958, 505] width 31 height 31
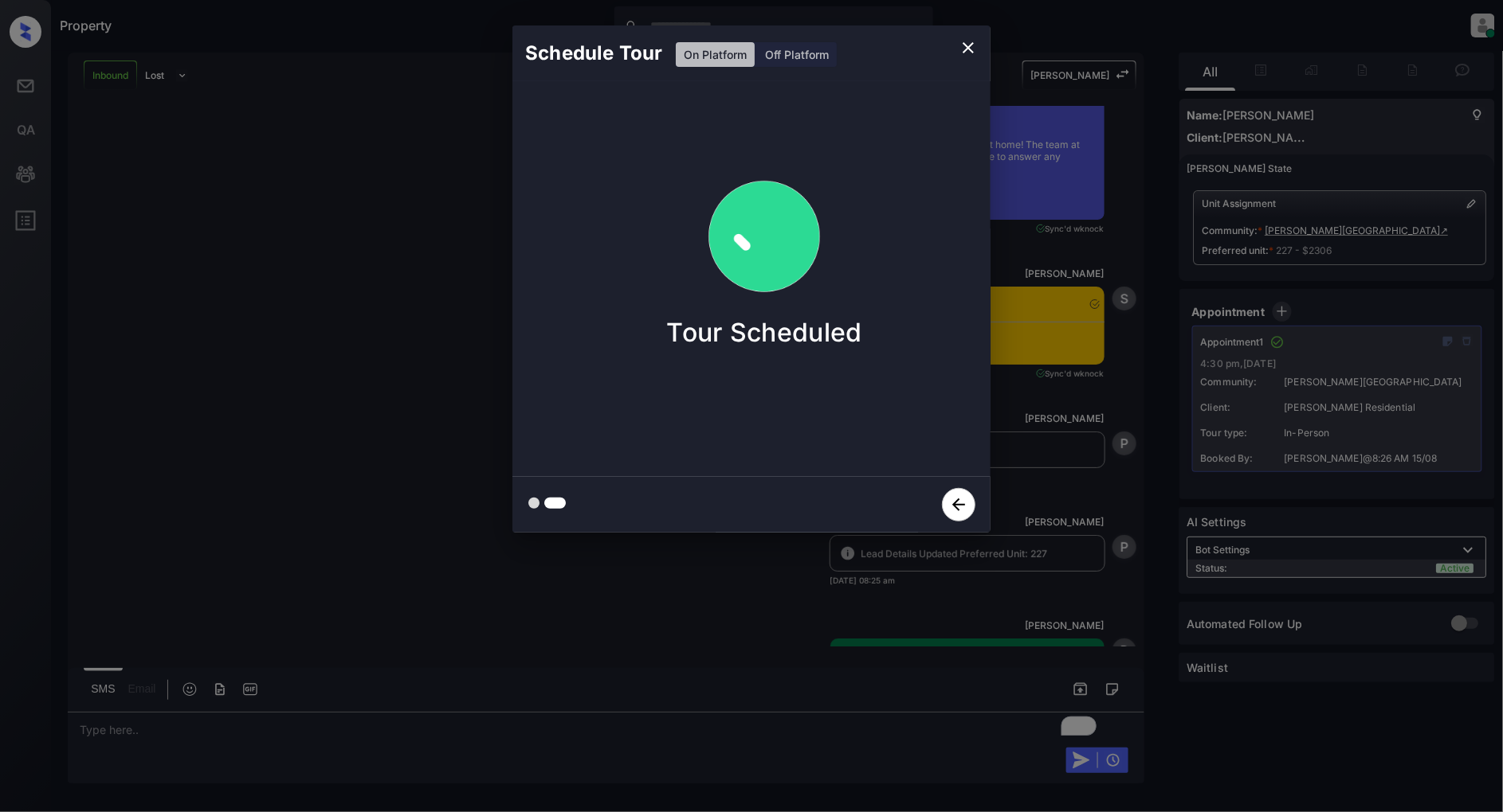
click at [966, 50] on icon "close" at bounding box center [968, 47] width 11 height 11
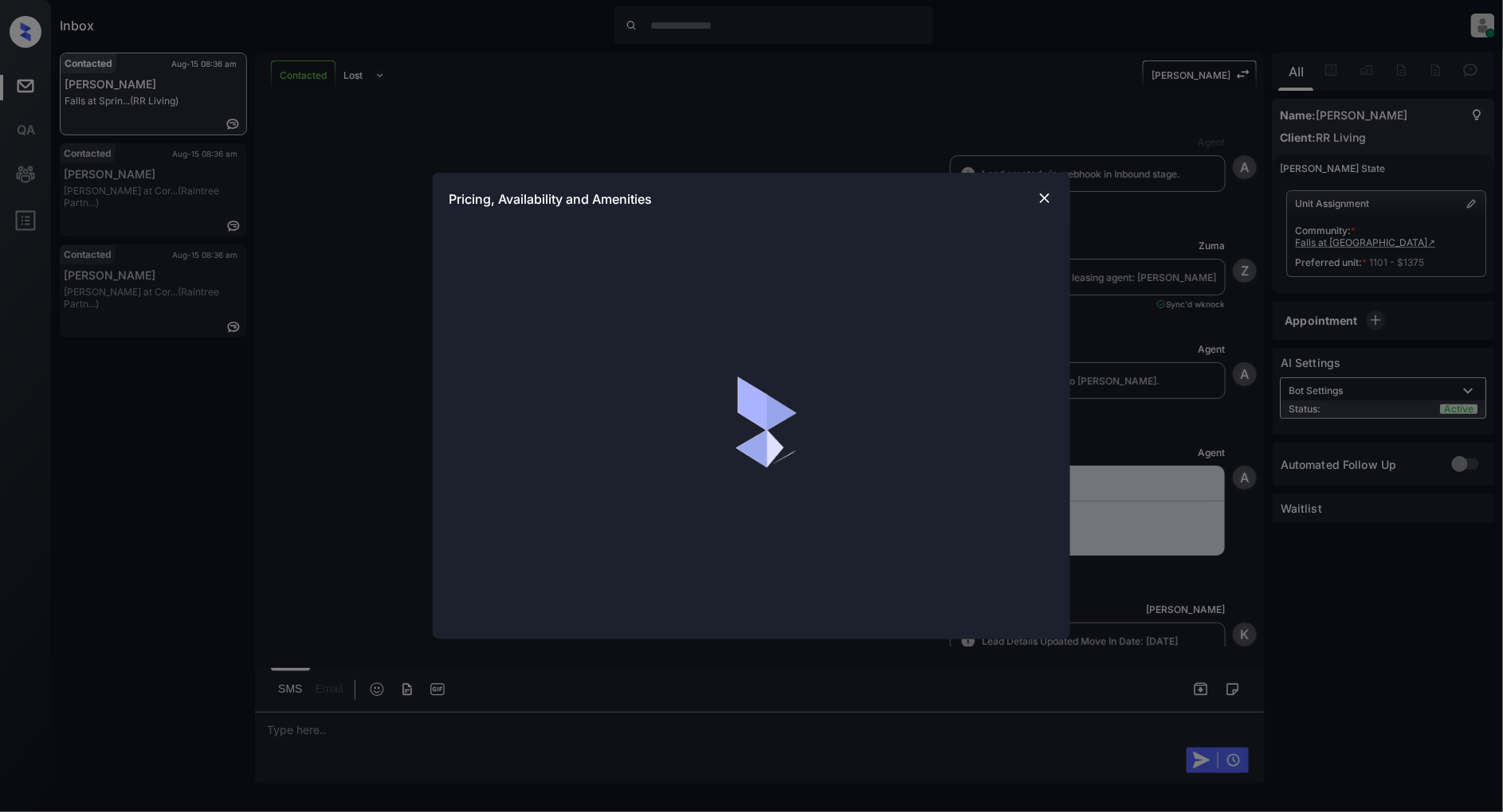
scroll to position [4978, 0]
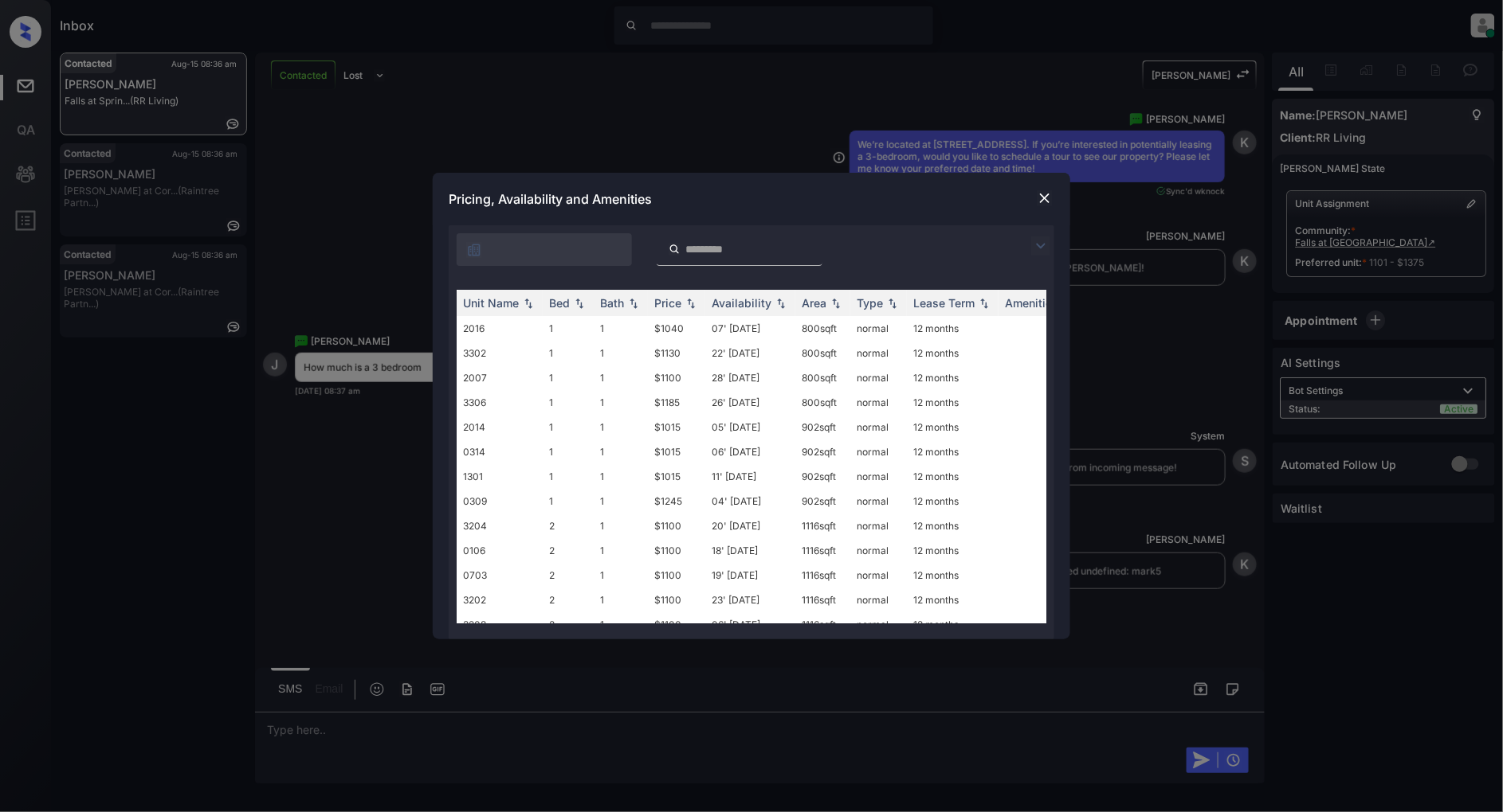
click at [1046, 245] on img at bounding box center [1040, 246] width 19 height 19
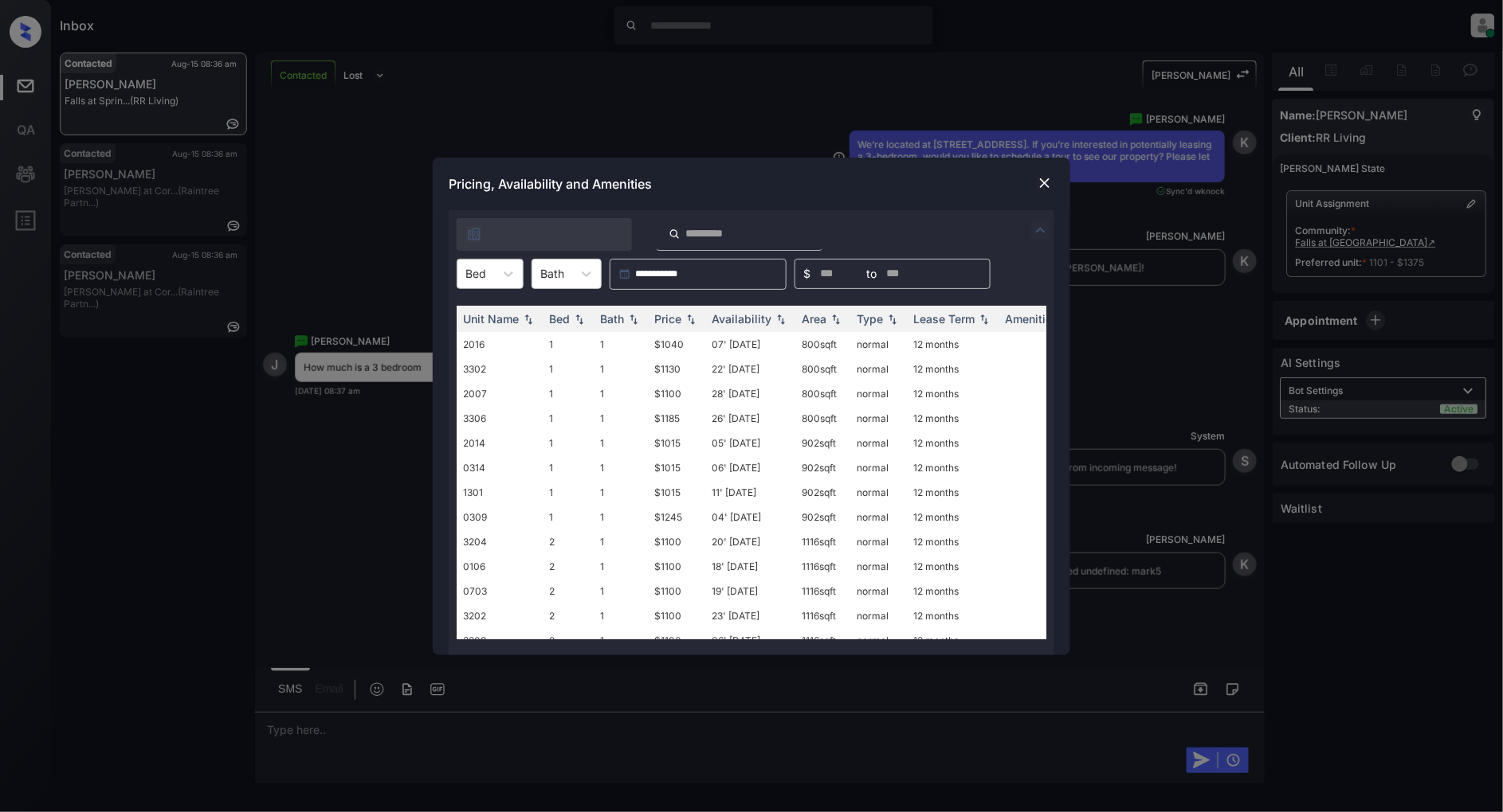
click at [484, 279] on div at bounding box center [475, 273] width 21 height 17
click at [488, 364] on div "3" at bounding box center [490, 370] width 67 height 29
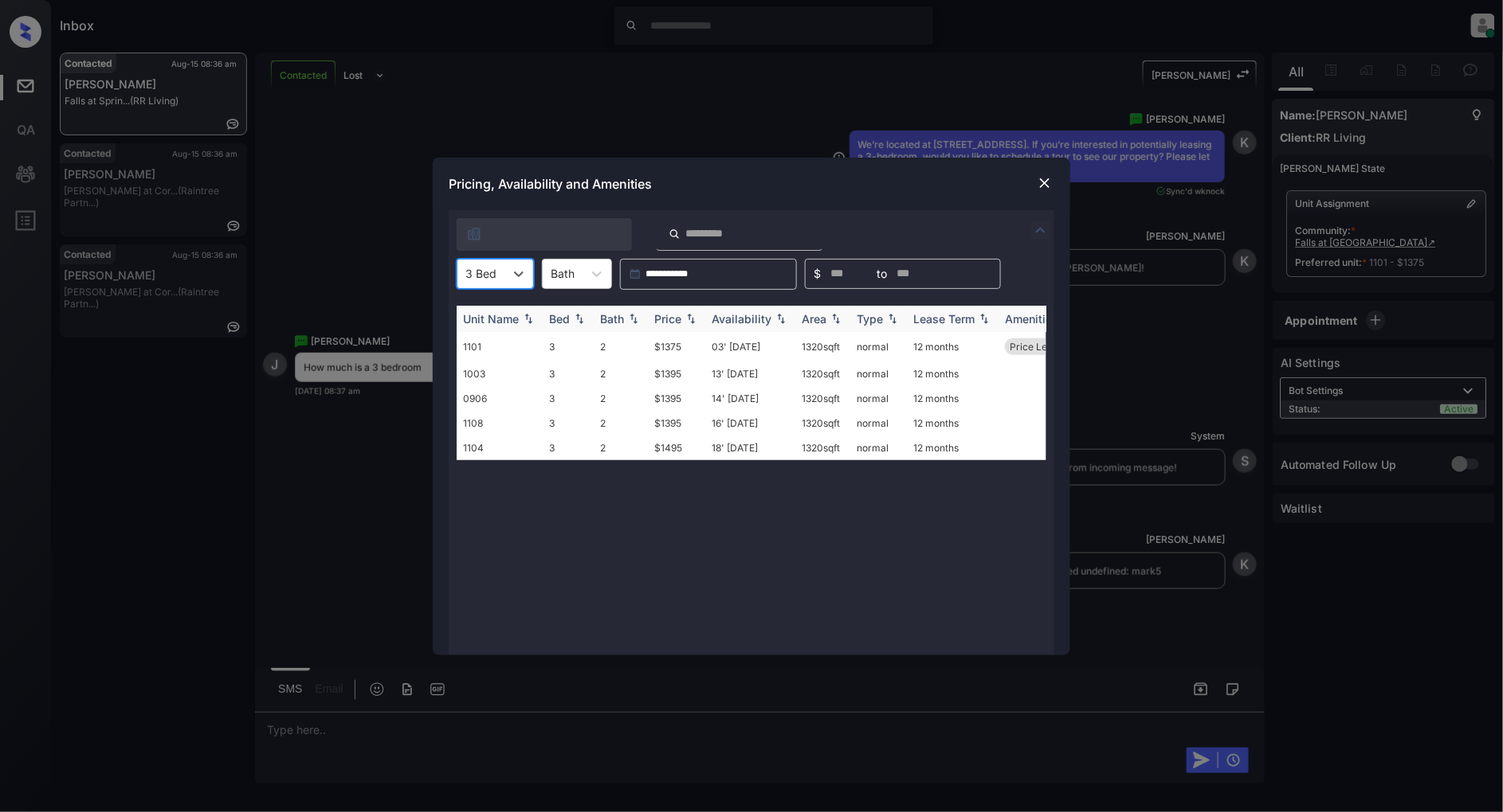
click at [696, 317] on img at bounding box center [691, 318] width 16 height 11
drag, startPoint x: 683, startPoint y: 343, endPoint x: 644, endPoint y: 343, distance: 39.0
click at [644, 343] on tr "1101 3 2 $1375 03' May 25 1320 sqft normal 12 months Price Leader" at bounding box center [872, 347] width 833 height 29
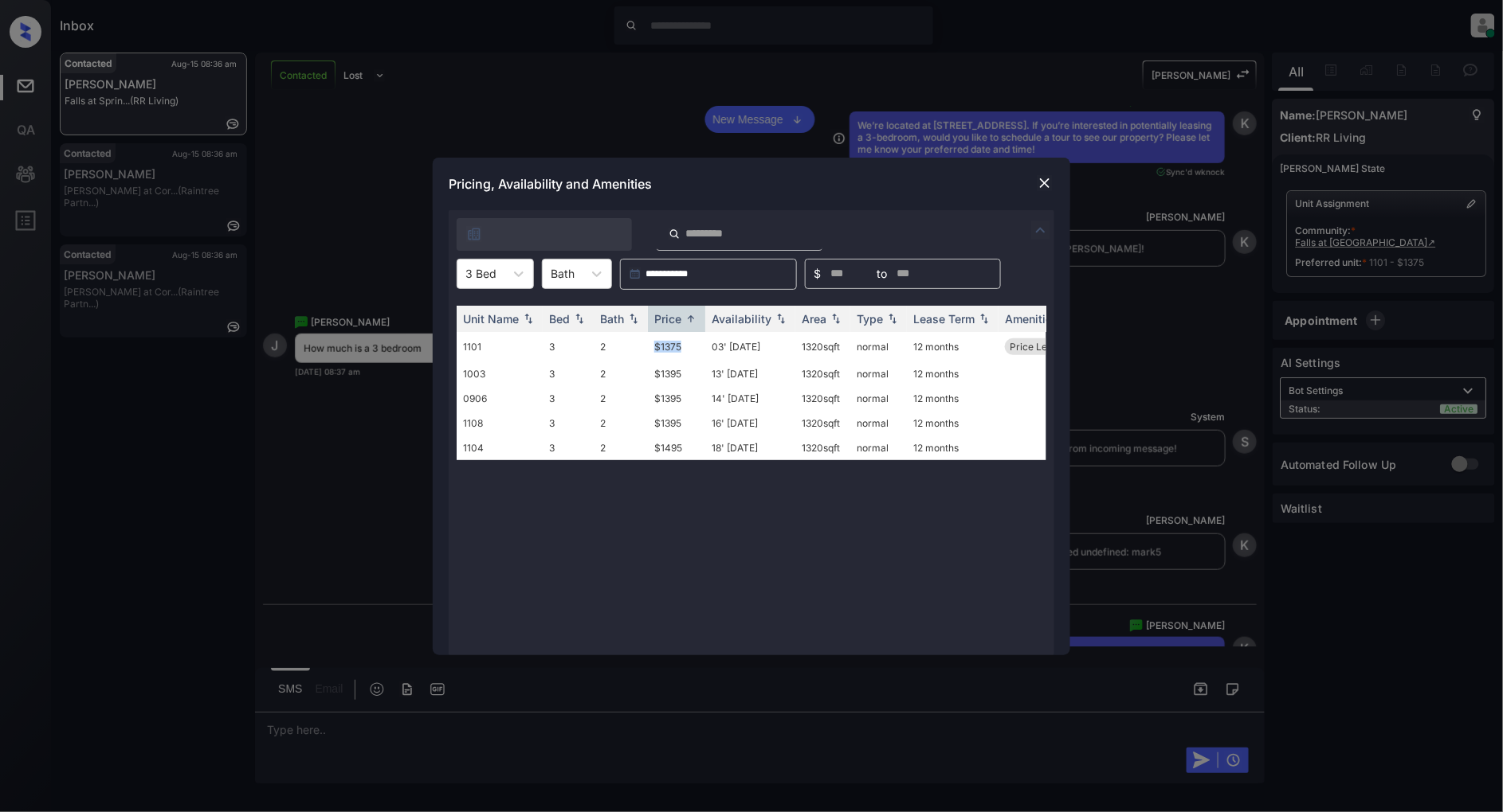
copy tr "$1375"
click at [1046, 190] on img at bounding box center [1045, 183] width 16 height 16
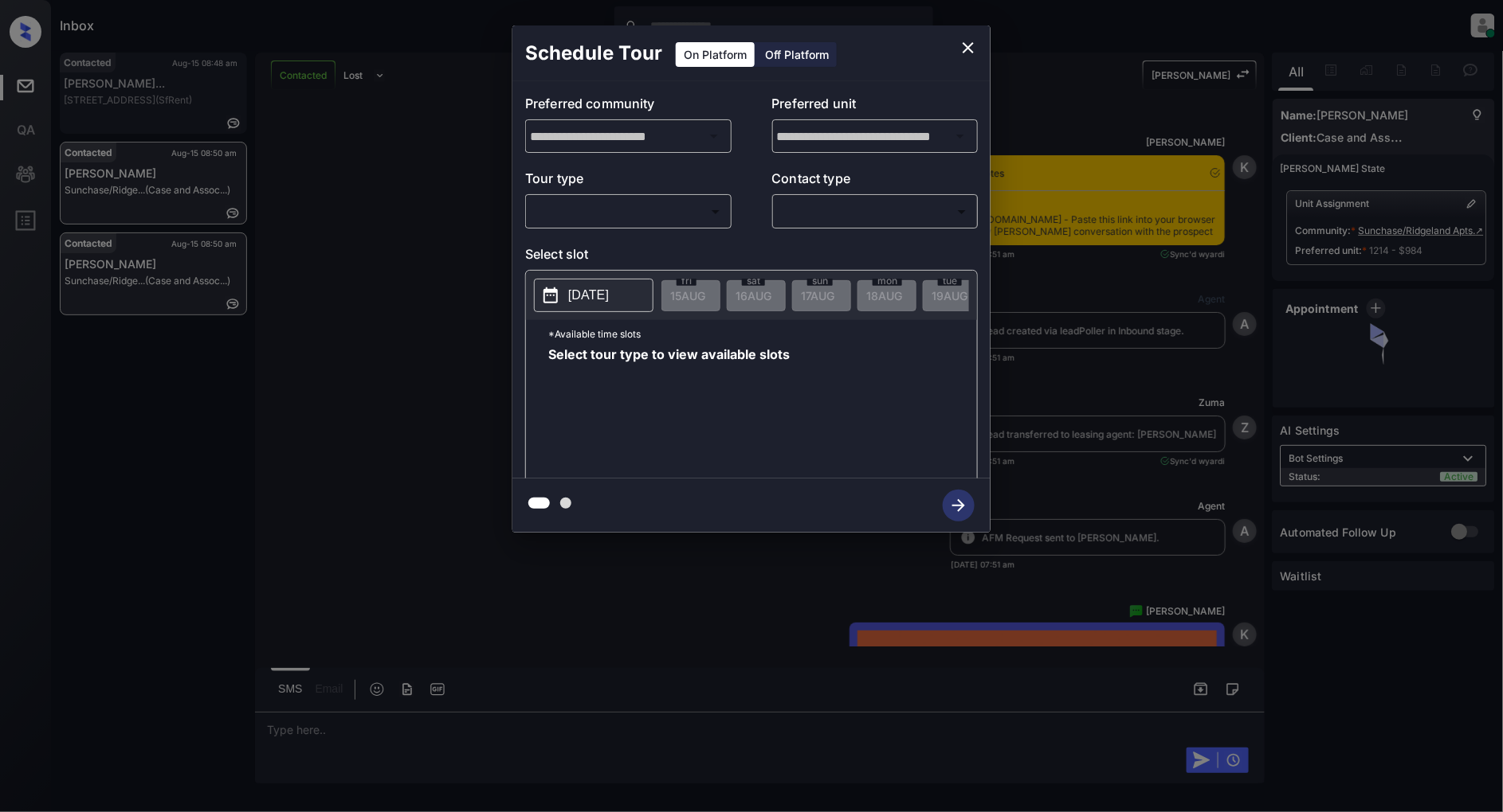
scroll to position [4517, 0]
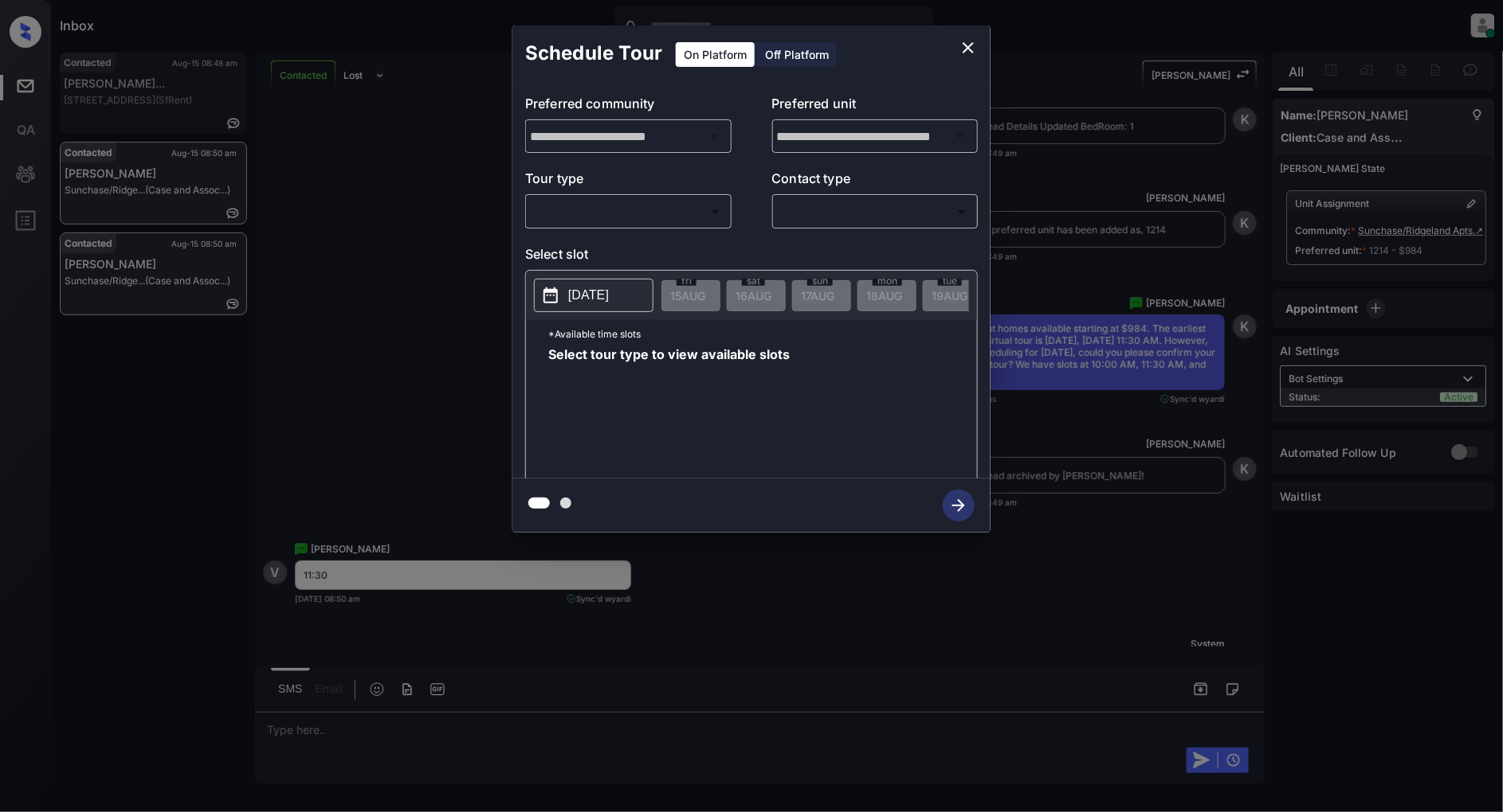
click at [665, 203] on body "Inbox Patrick Deasis Online Set yourself offline Set yourself on break Profile …" at bounding box center [752, 406] width 1503 height 812
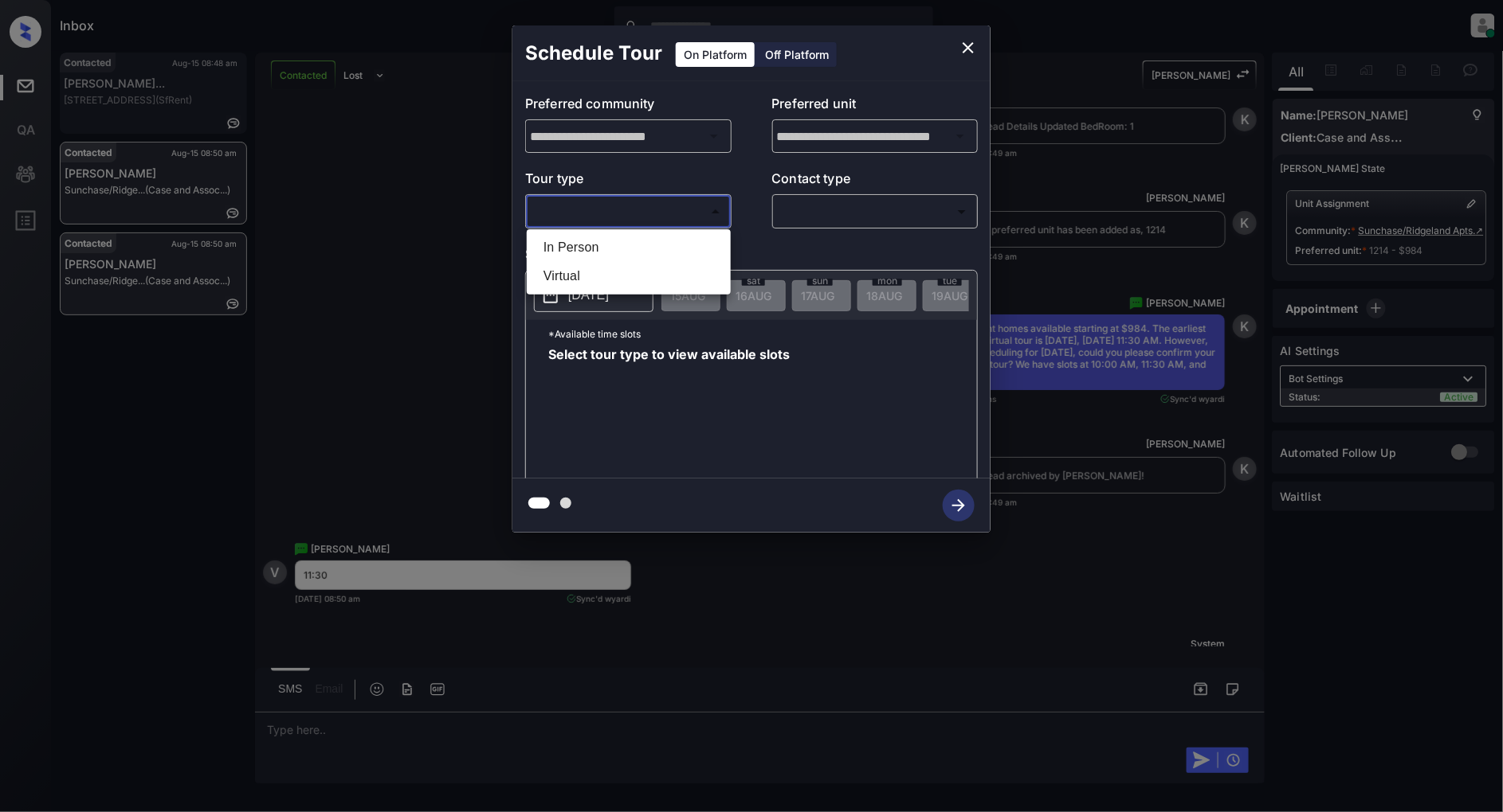
click at [614, 237] on li "In Person" at bounding box center [628, 247] width 196 height 29
type input "********"
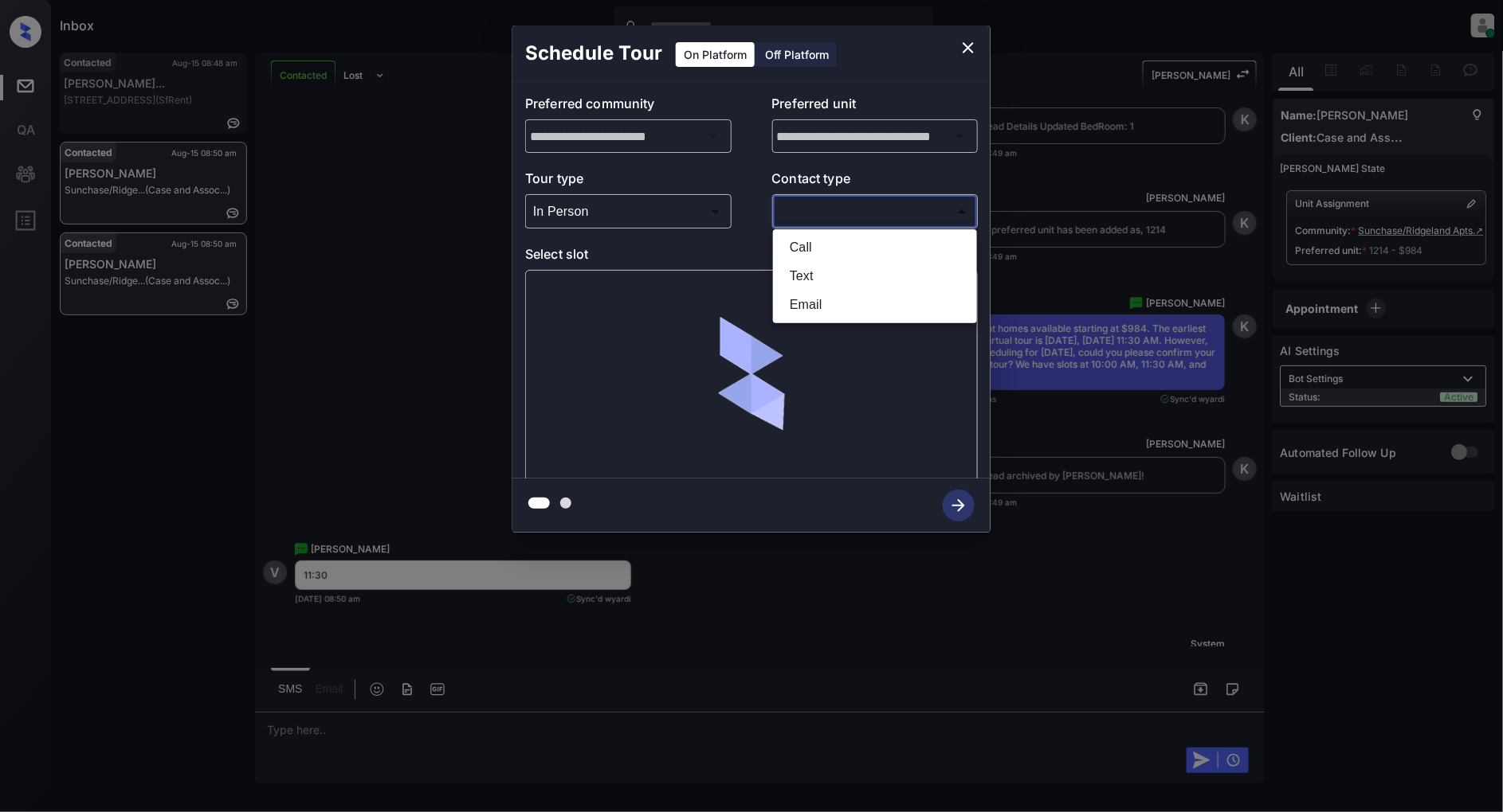
click at [878, 212] on body "Inbox Patrick Deasis Online Set yourself offline Set yourself on break Profile …" at bounding box center [752, 406] width 1503 height 812
click at [833, 259] on li "Call" at bounding box center [874, 247] width 196 height 29
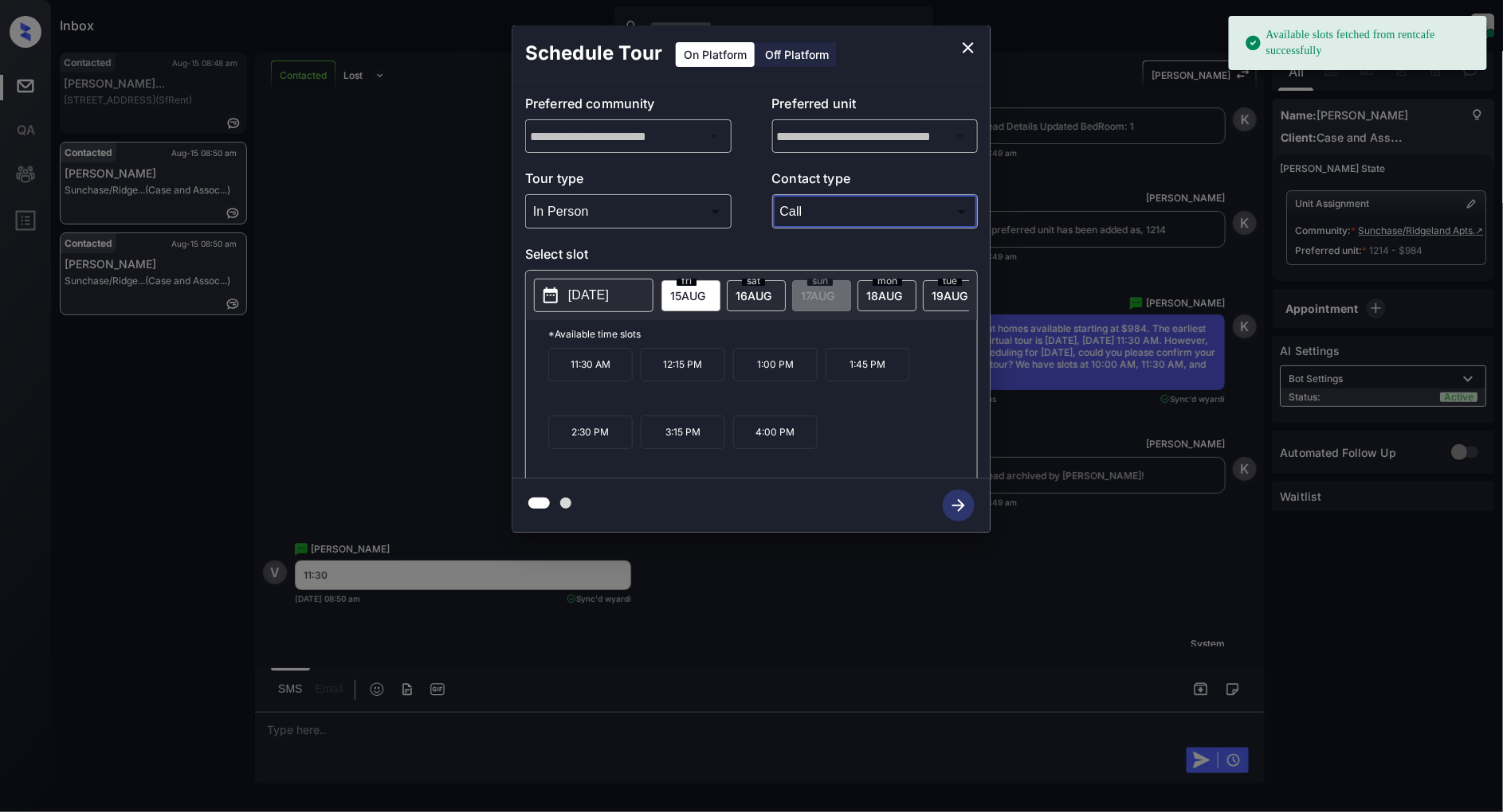
click at [829, 215] on body "Available slots fetched from rentcafe successfully Inbox Patrick Deasis Online …" at bounding box center [752, 406] width 1503 height 812
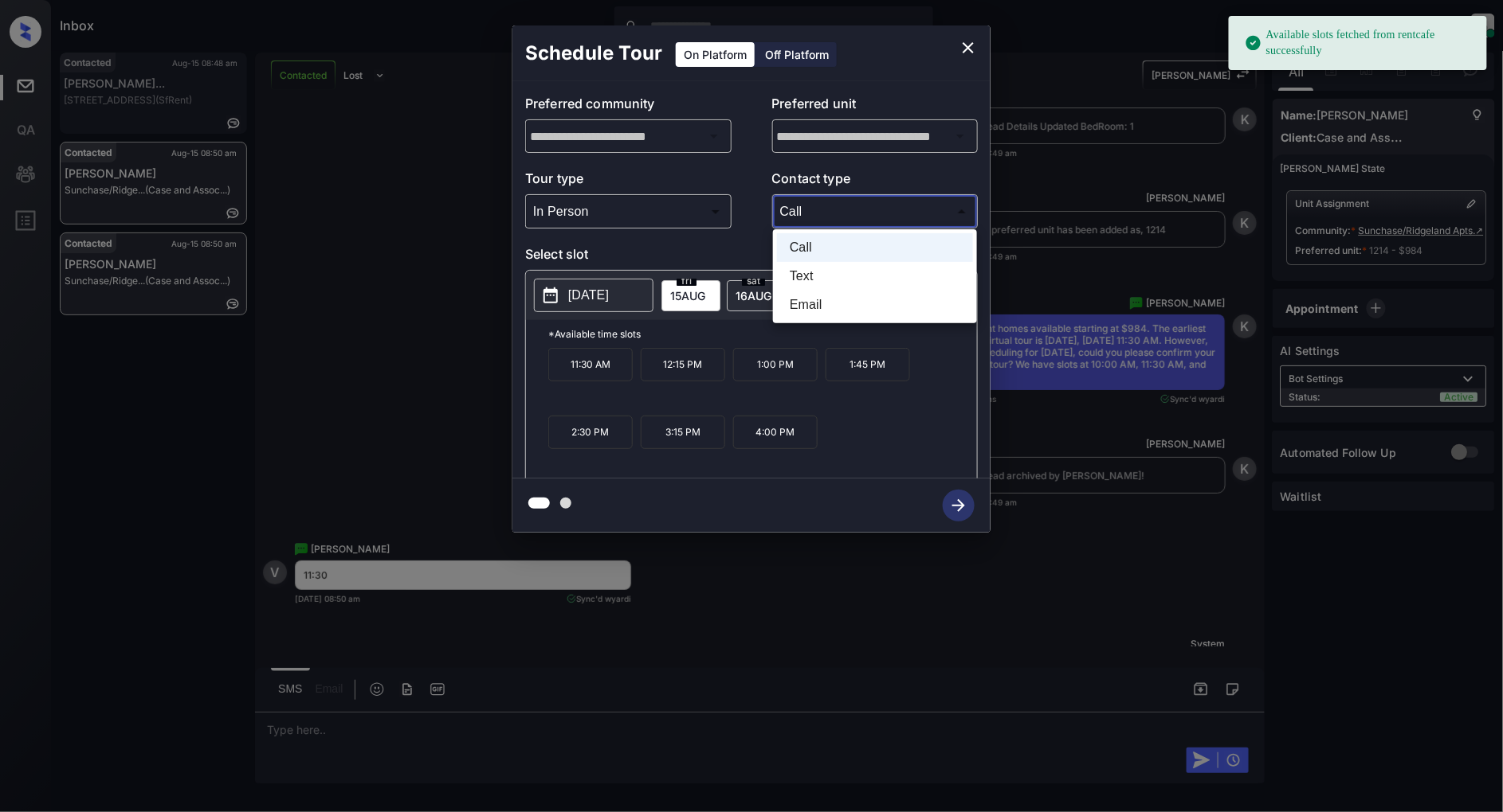
click at [840, 271] on li "Text" at bounding box center [874, 276] width 196 height 29
type input "****"
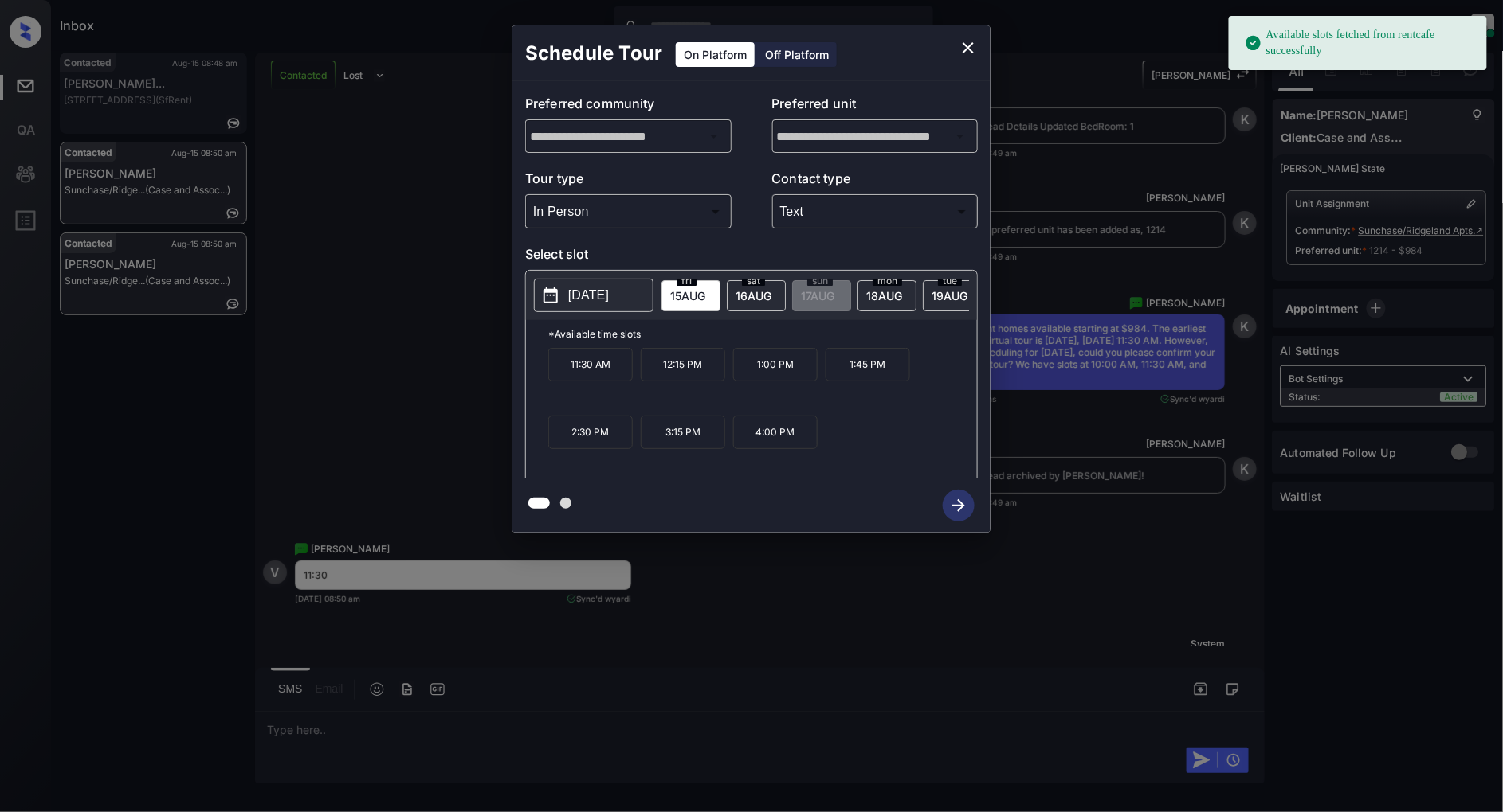
click at [593, 304] on p "2025-08-15" at bounding box center [588, 295] width 40 height 19
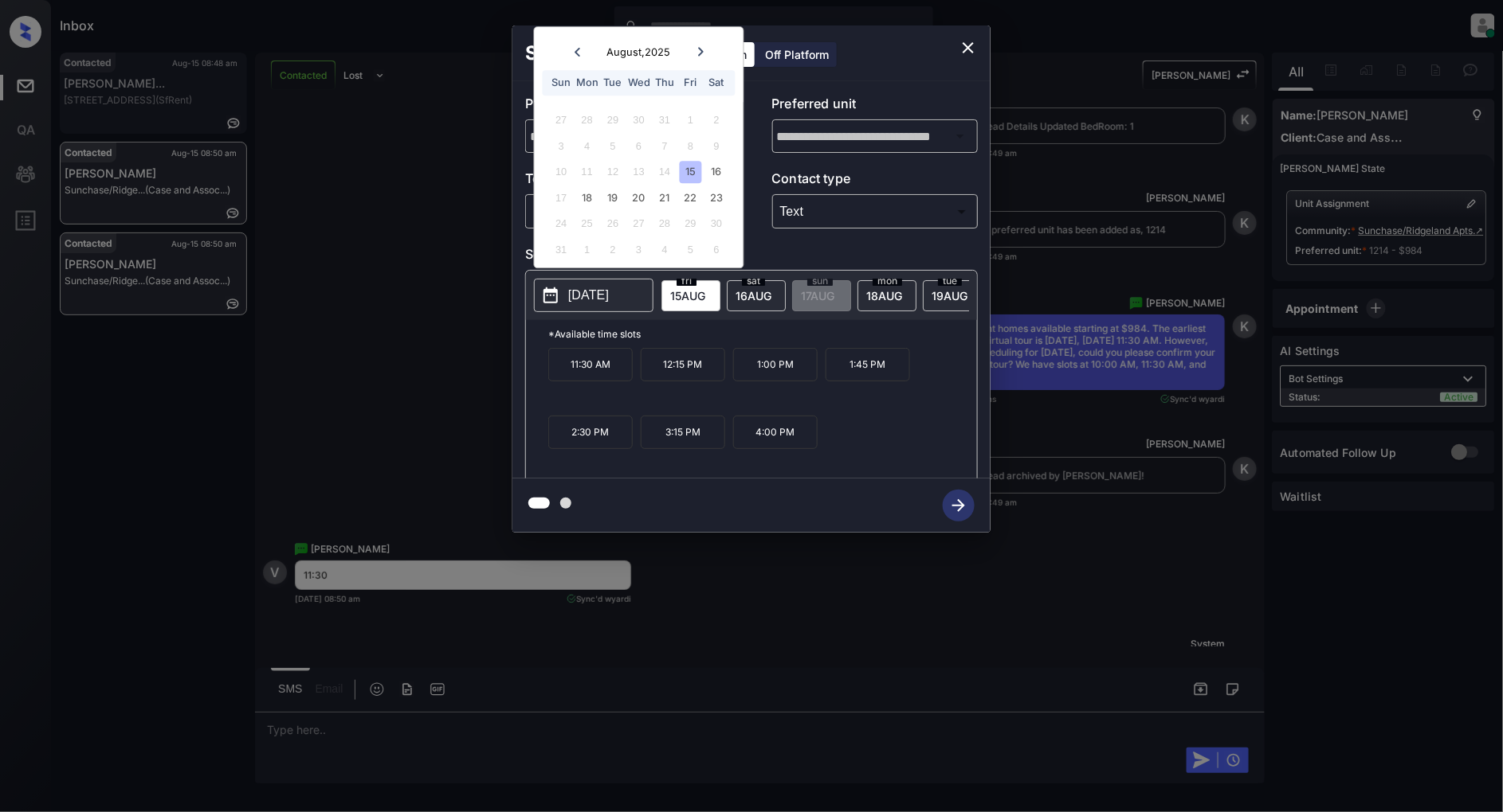
click at [588, 367] on p "11:30 AM" at bounding box center [590, 365] width 85 height 33
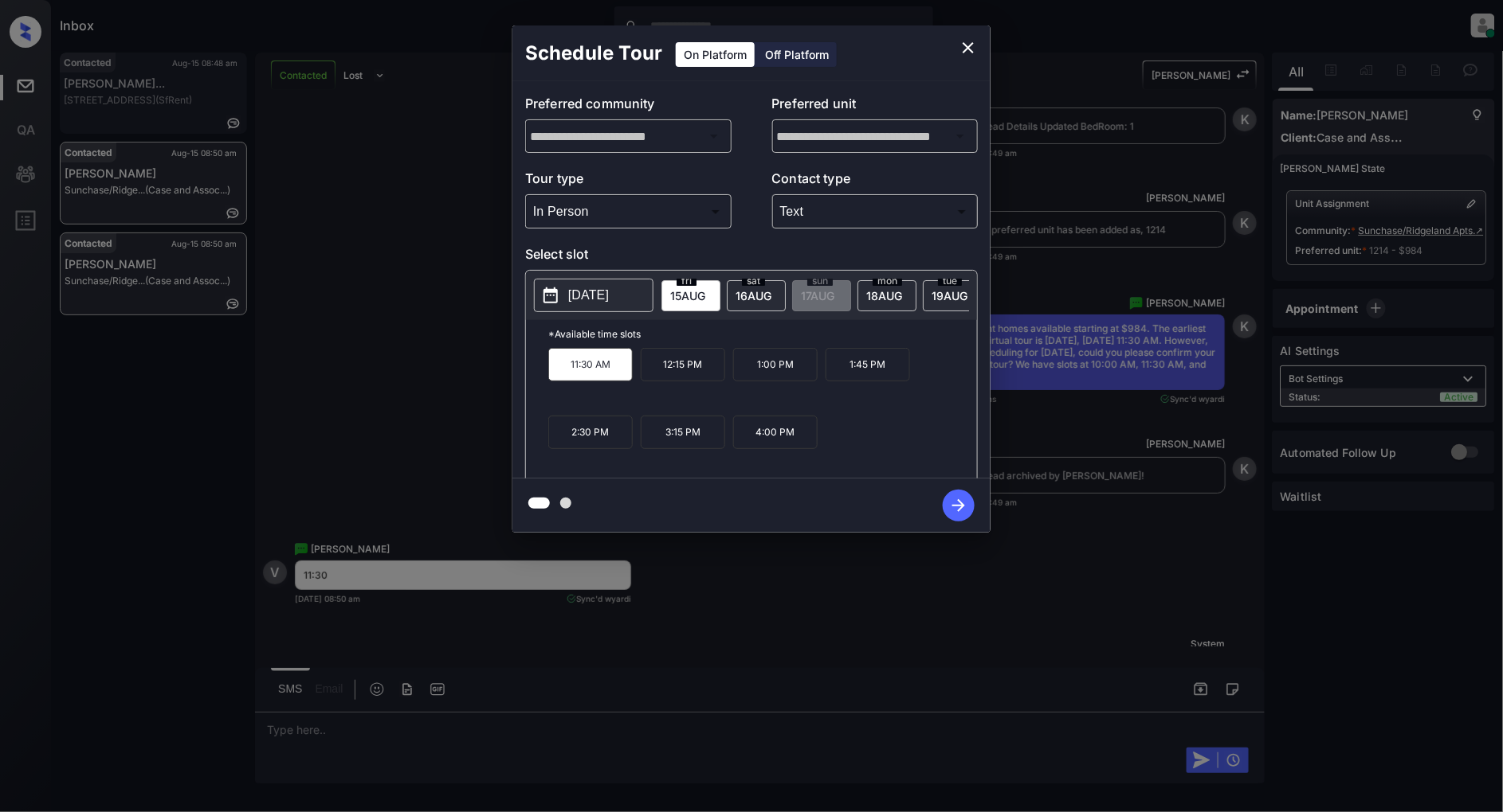
click at [952, 501] on icon "button" at bounding box center [958, 505] width 31 height 31
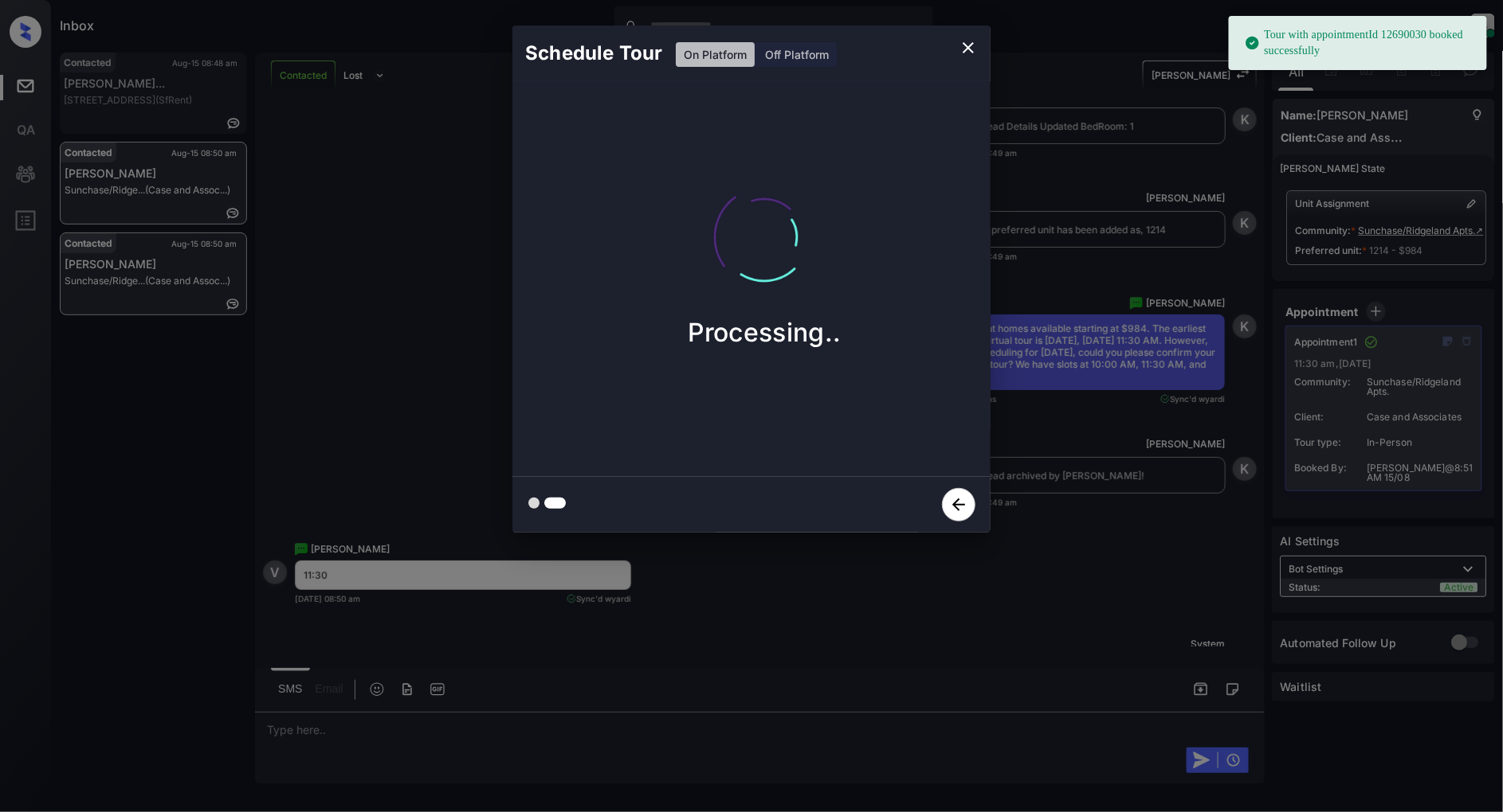
click at [973, 46] on icon "close" at bounding box center [967, 47] width 19 height 19
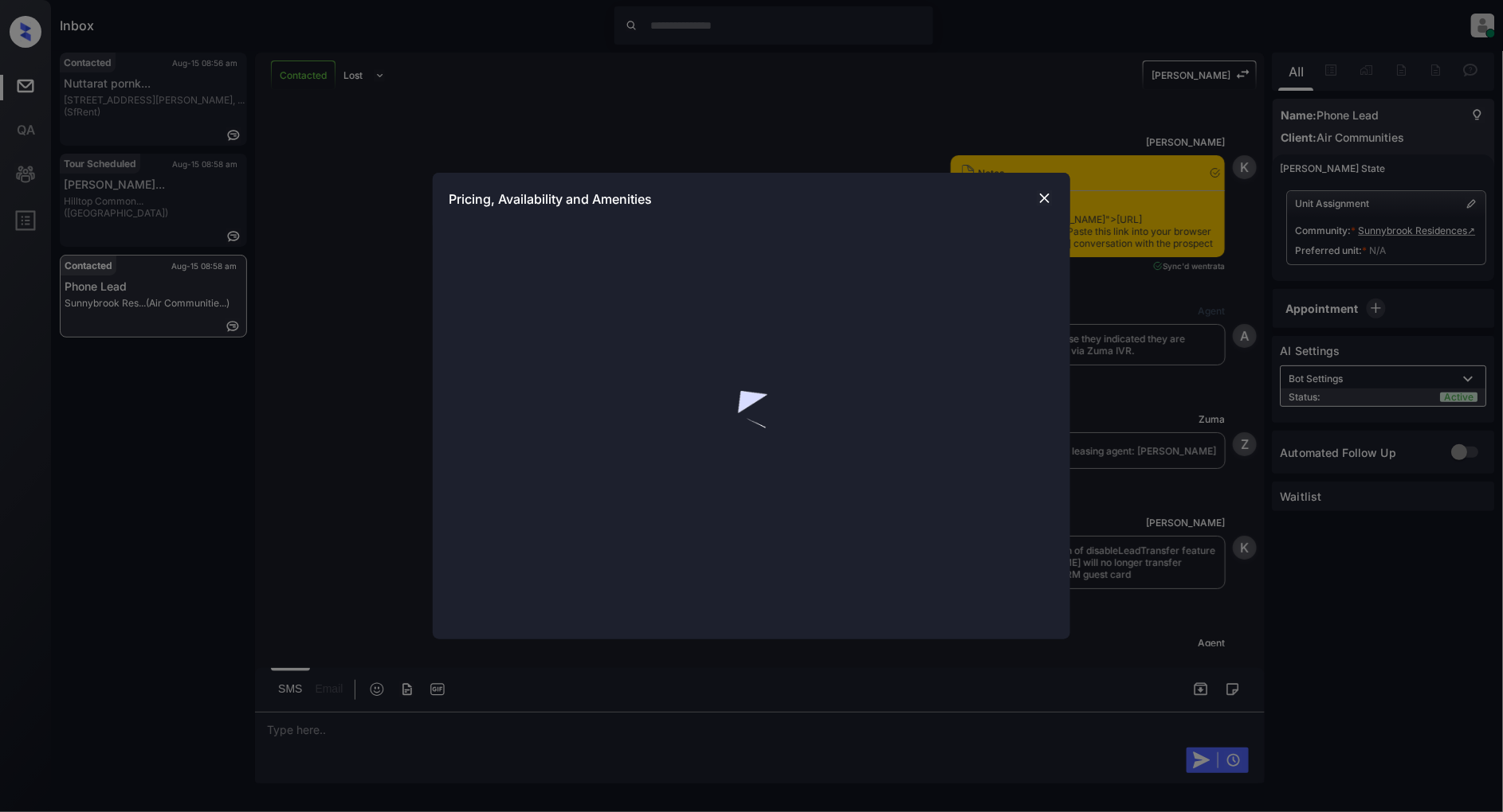
scroll to position [1551, 0]
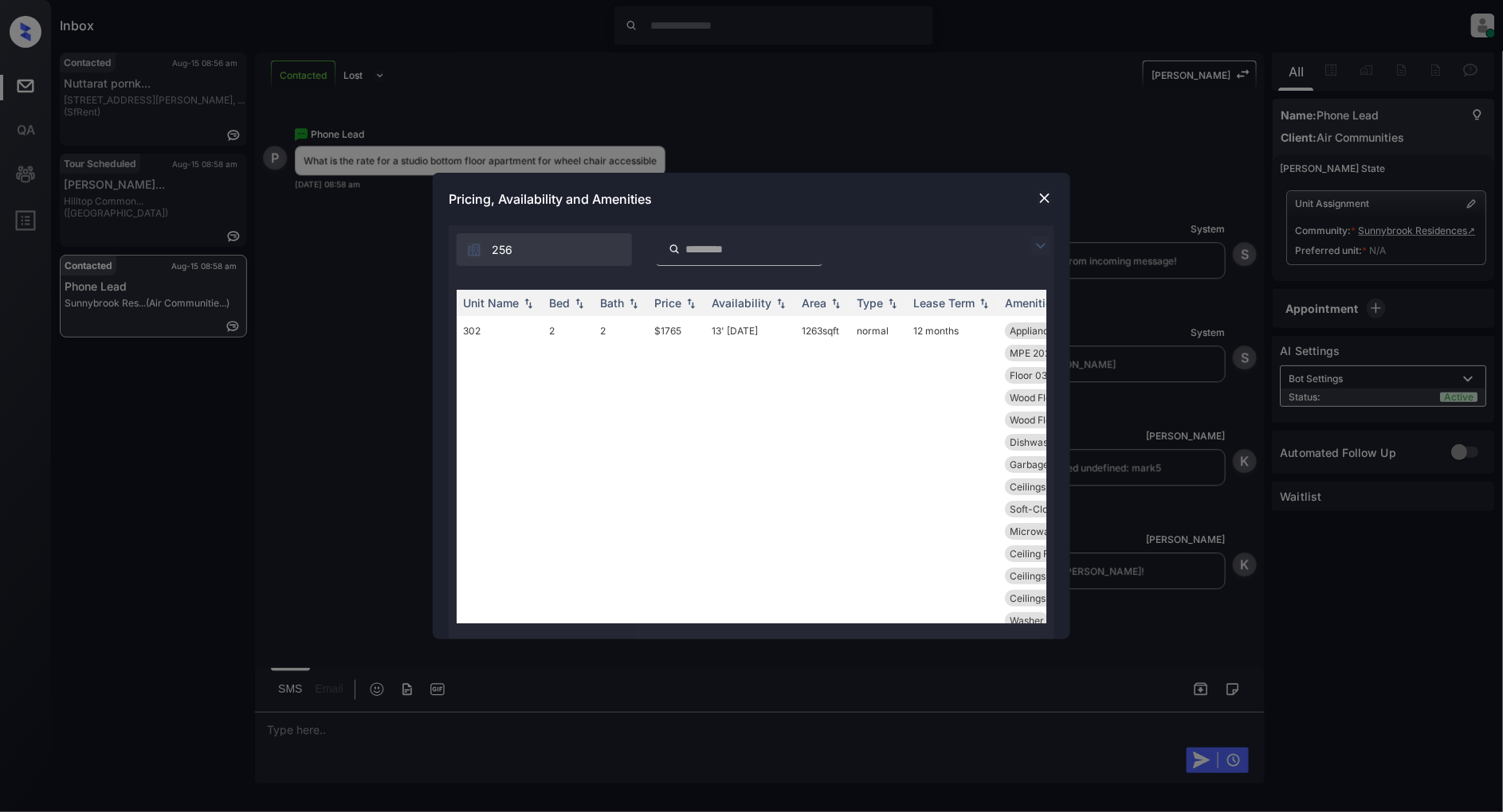
click at [1034, 241] on img at bounding box center [1040, 246] width 19 height 19
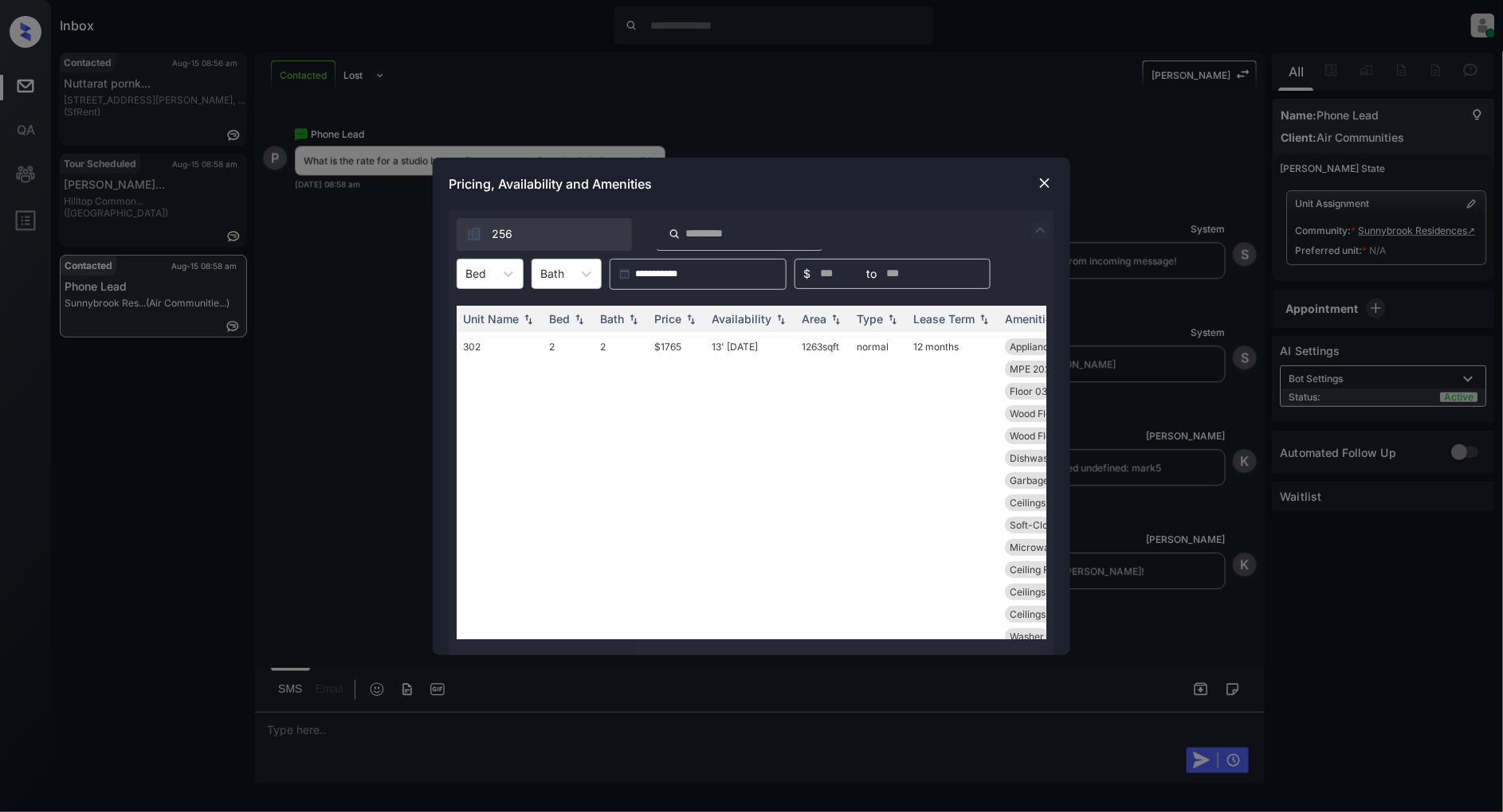
click at [507, 273] on icon at bounding box center [509, 274] width 10 height 6
click at [484, 315] on div "0" at bounding box center [490, 313] width 67 height 29
click at [691, 323] on div "Price" at bounding box center [676, 319] width 44 height 14
click at [691, 320] on img at bounding box center [691, 319] width 16 height 12
drag, startPoint x: 696, startPoint y: 348, endPoint x: 643, endPoint y: 348, distance: 53.0
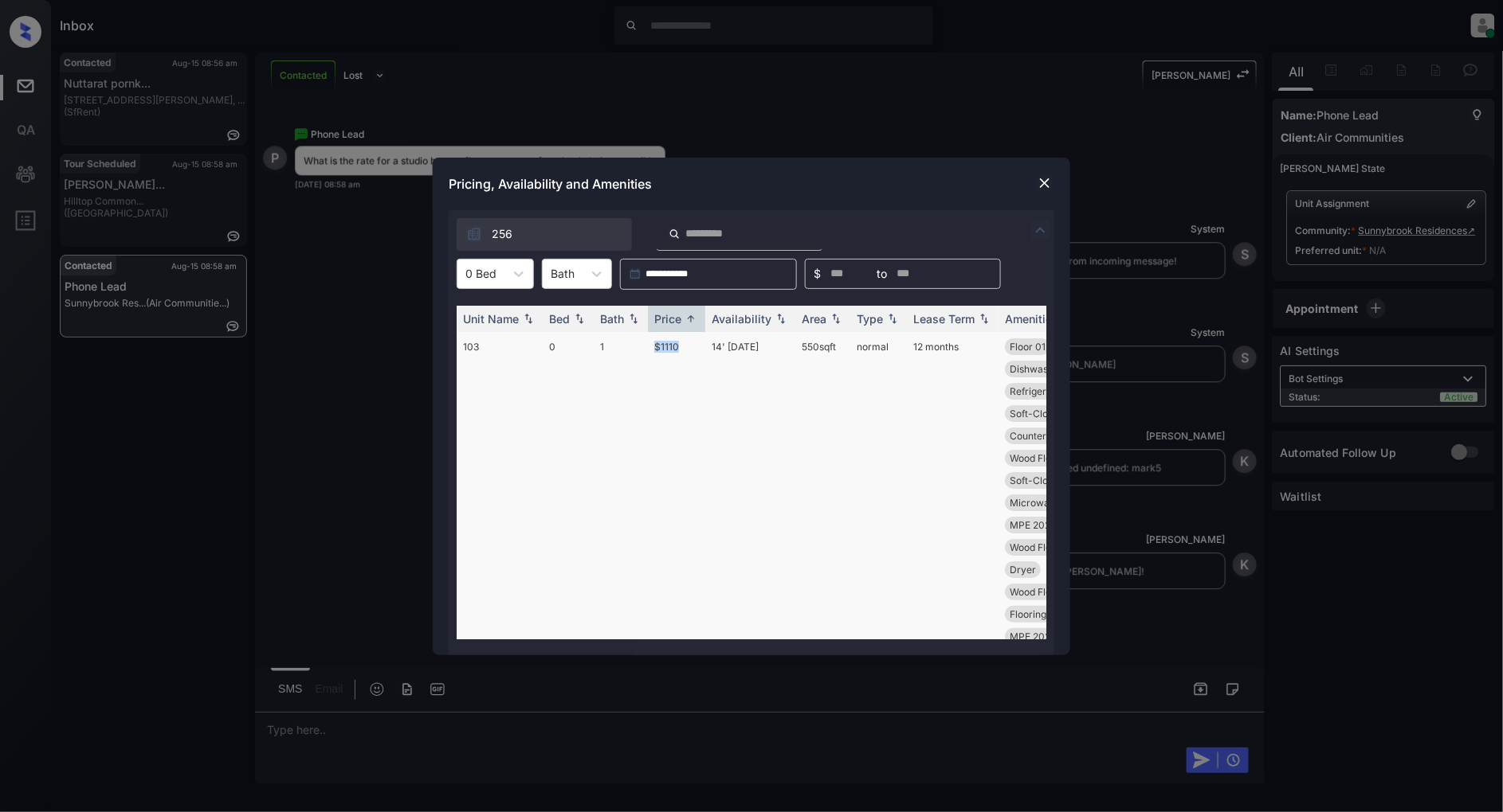
click at [643, 348] on tr "103 0 1 $1110 14' Jul 25 550 sqft normal 12 months Floor 01 Floor 01 Ceilings 0…" at bounding box center [872, 670] width 833 height 676
copy tr "$1110"
click at [1035, 180] on div at bounding box center [1044, 183] width 19 height 19
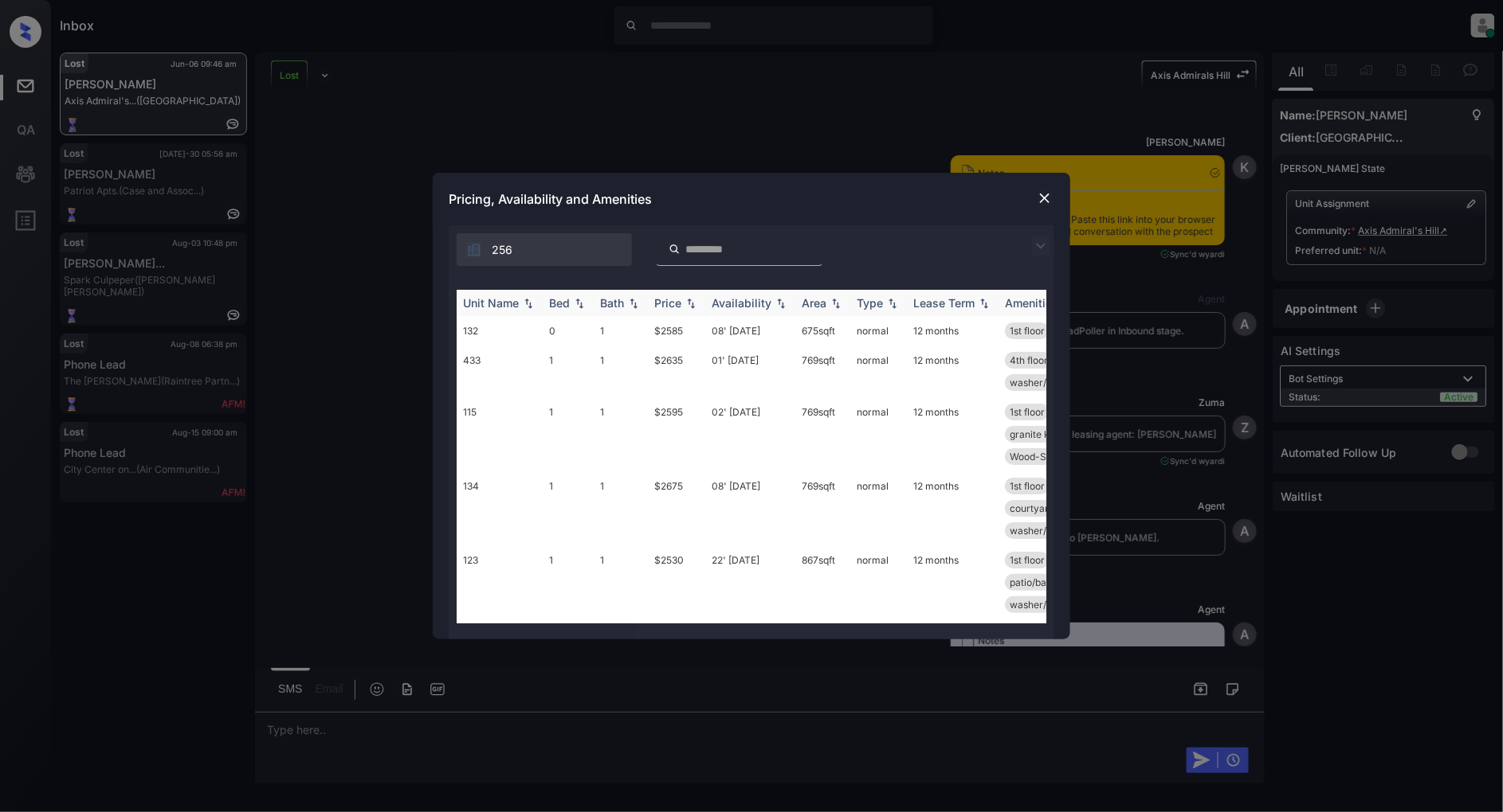
scroll to position [1113, 0]
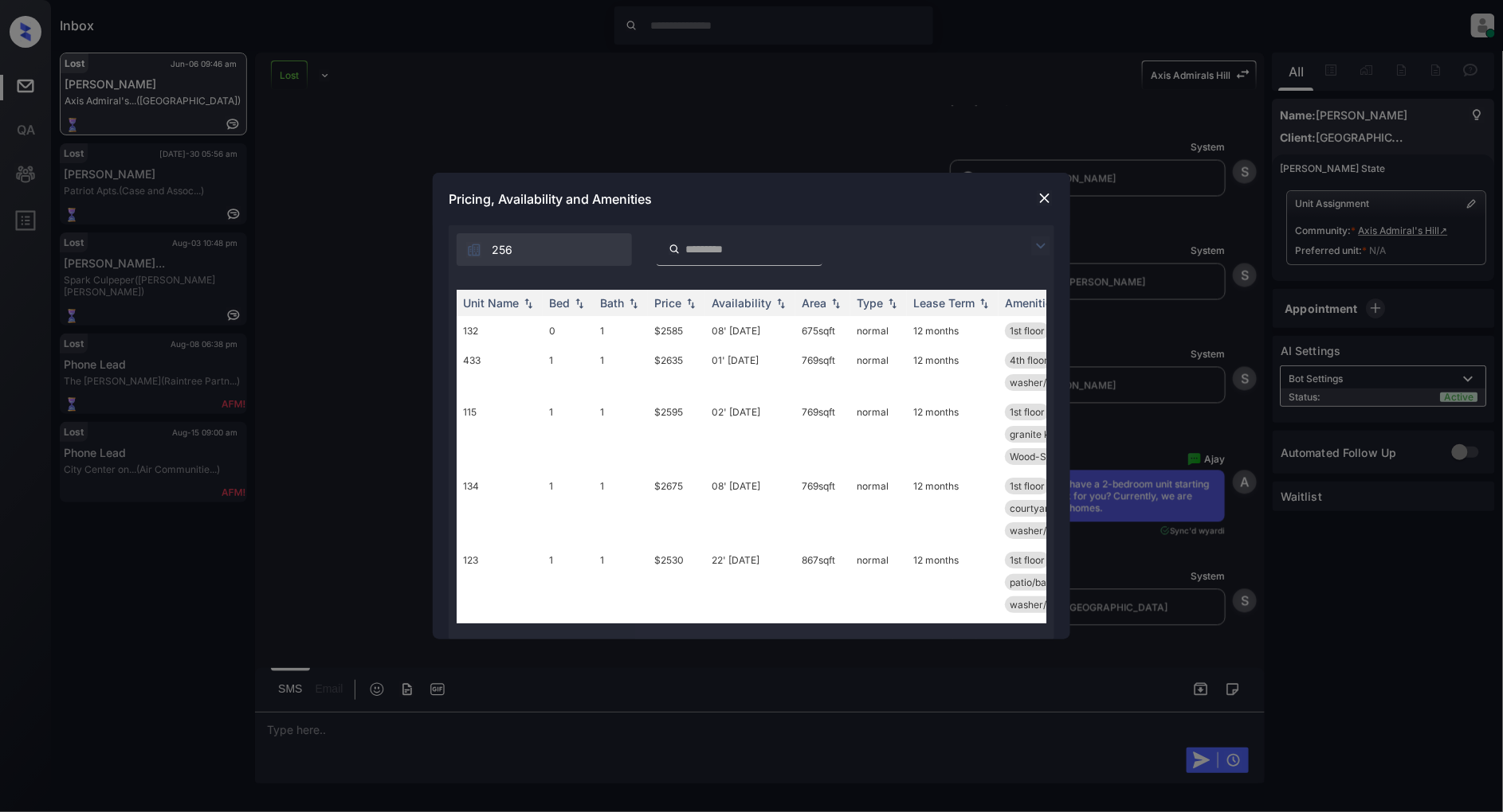
click at [1034, 250] on img at bounding box center [1040, 246] width 19 height 19
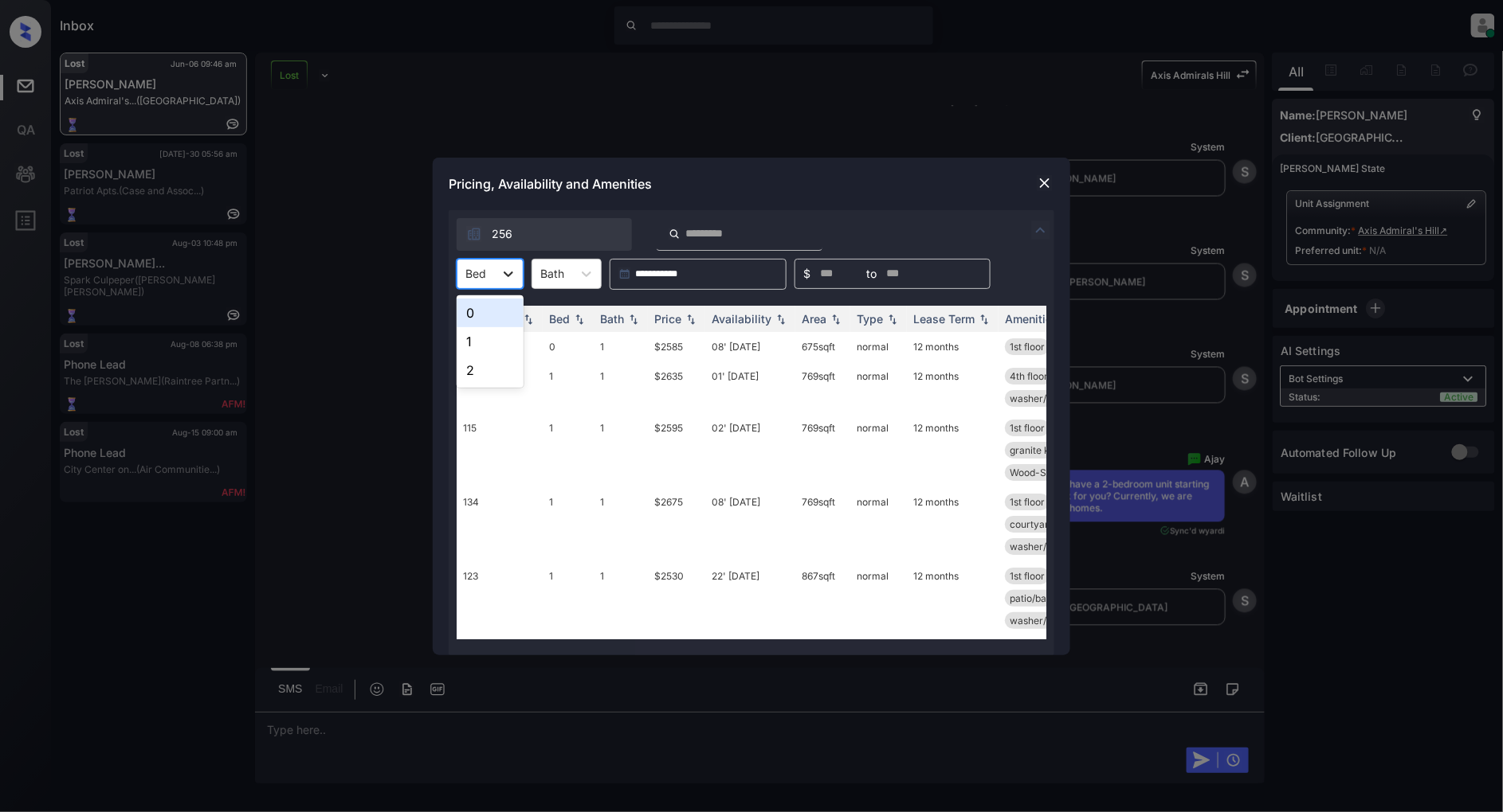
click at [511, 272] on icon at bounding box center [509, 274] width 10 height 6
click at [485, 363] on div "2" at bounding box center [490, 370] width 67 height 29
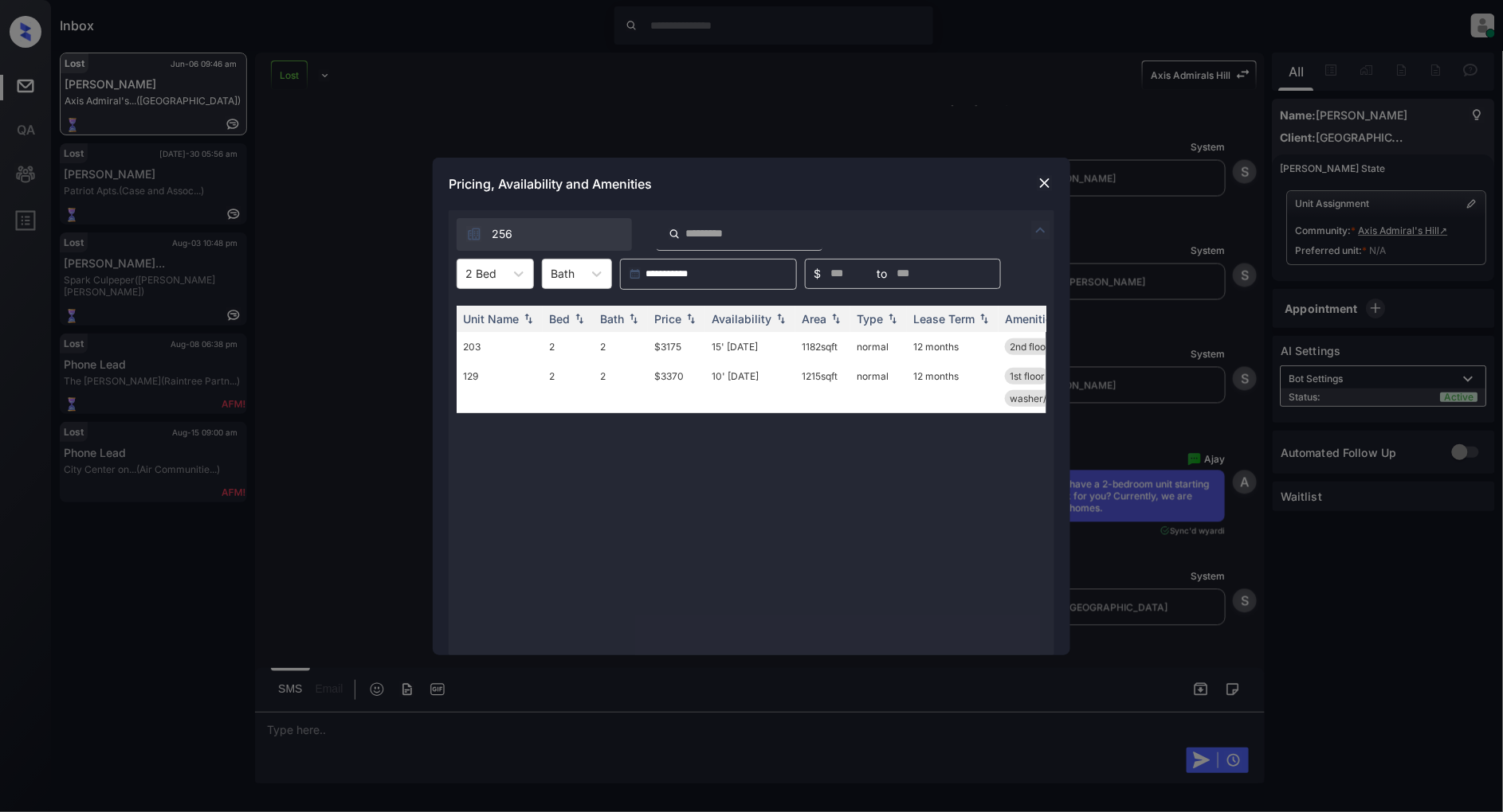
click at [1059, 180] on div "Pricing, Availability and Amenities" at bounding box center [752, 183] width 637 height 52
click at [1049, 181] on img at bounding box center [1045, 183] width 16 height 16
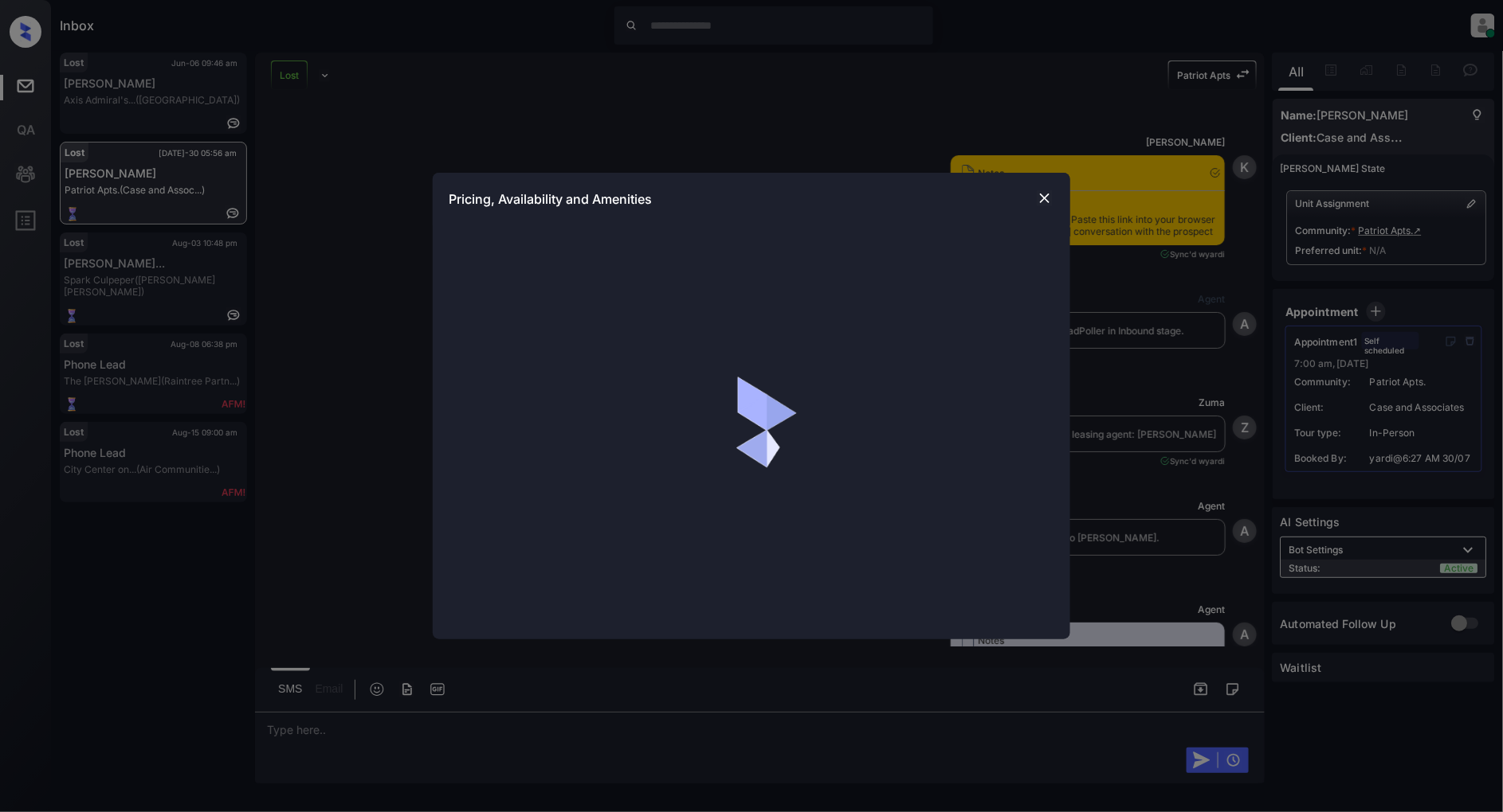
scroll to position [5054, 0]
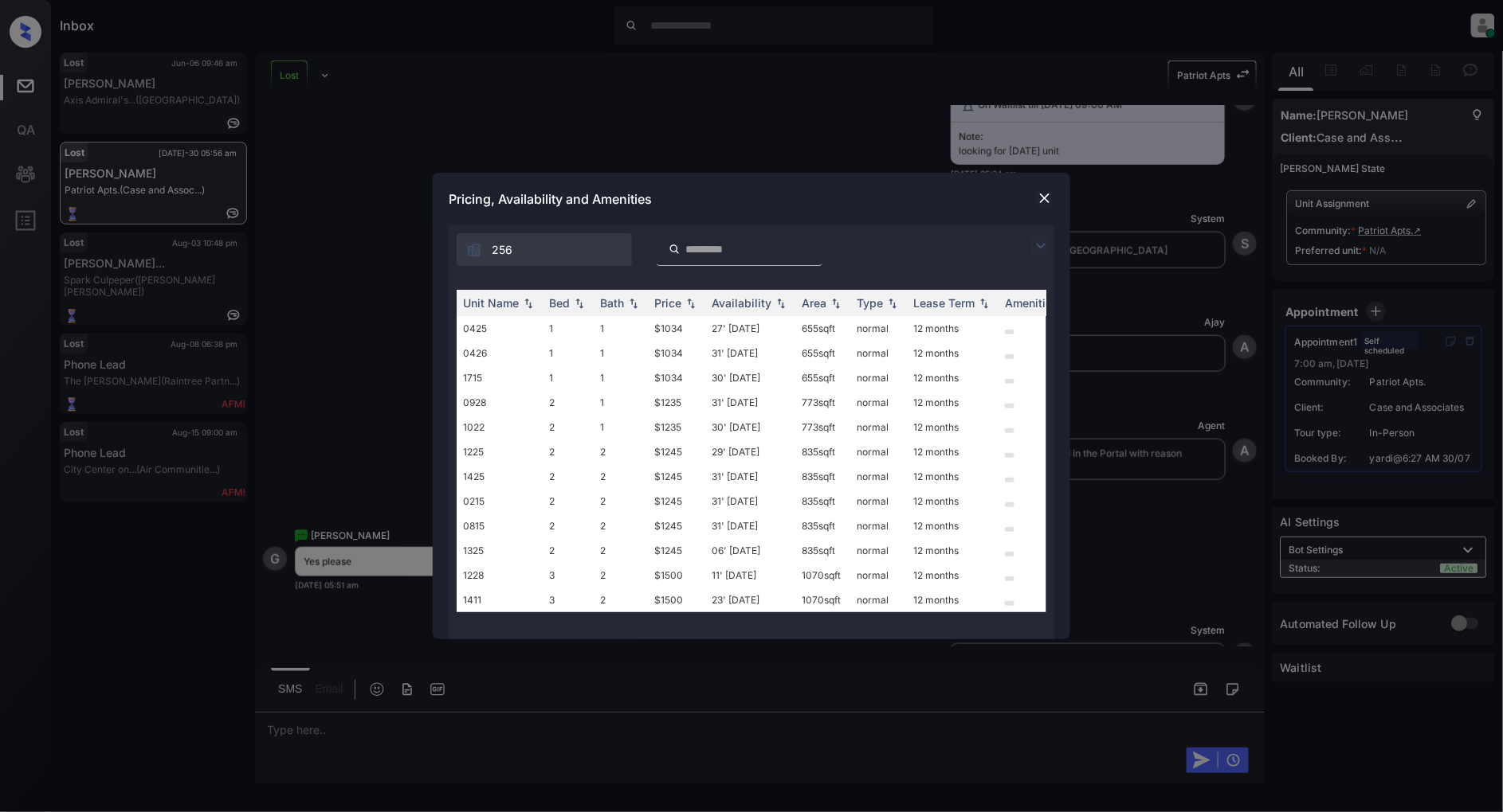
click at [1041, 200] on img at bounding box center [1045, 199] width 16 height 16
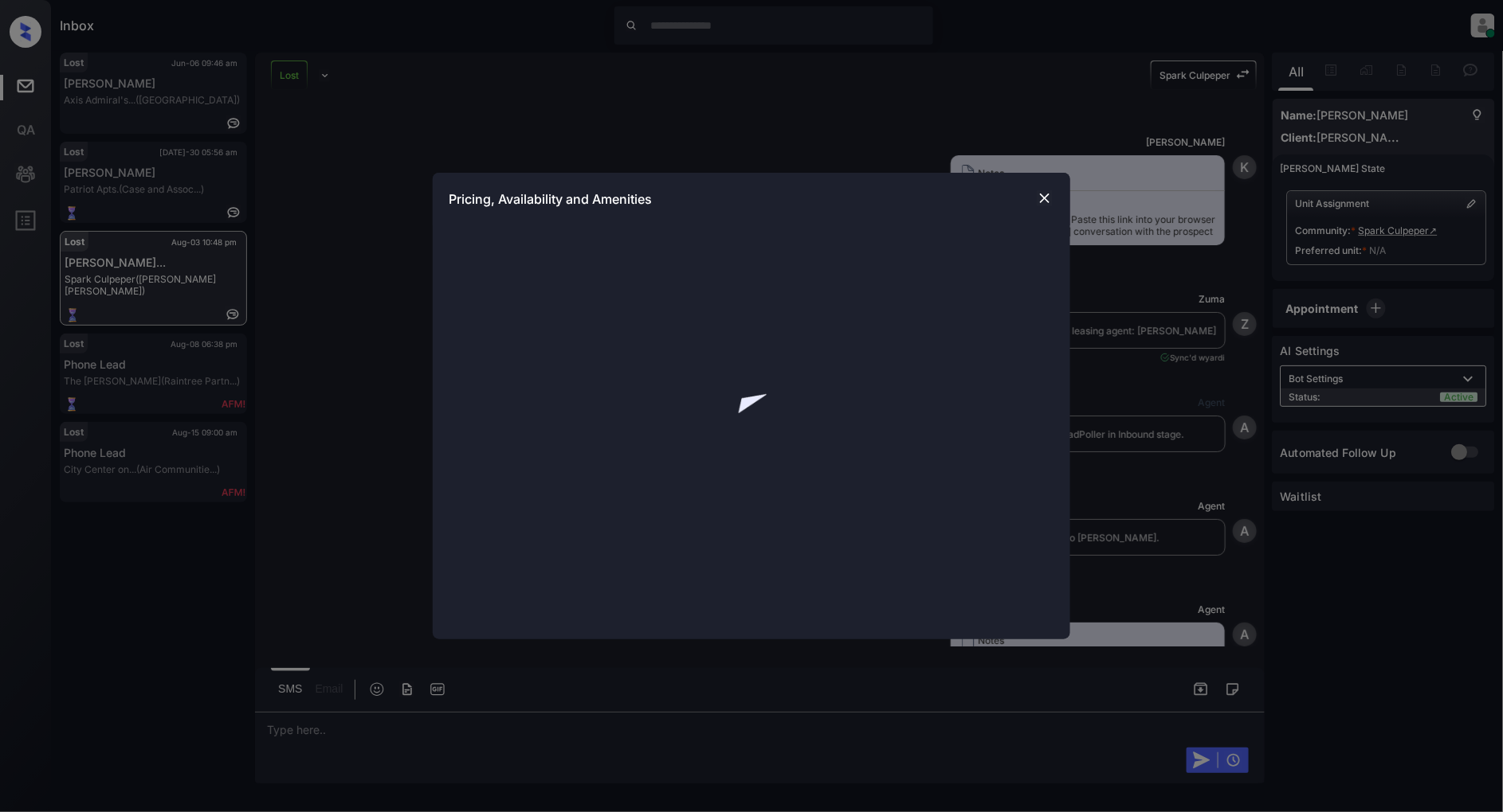
scroll to position [5176, 0]
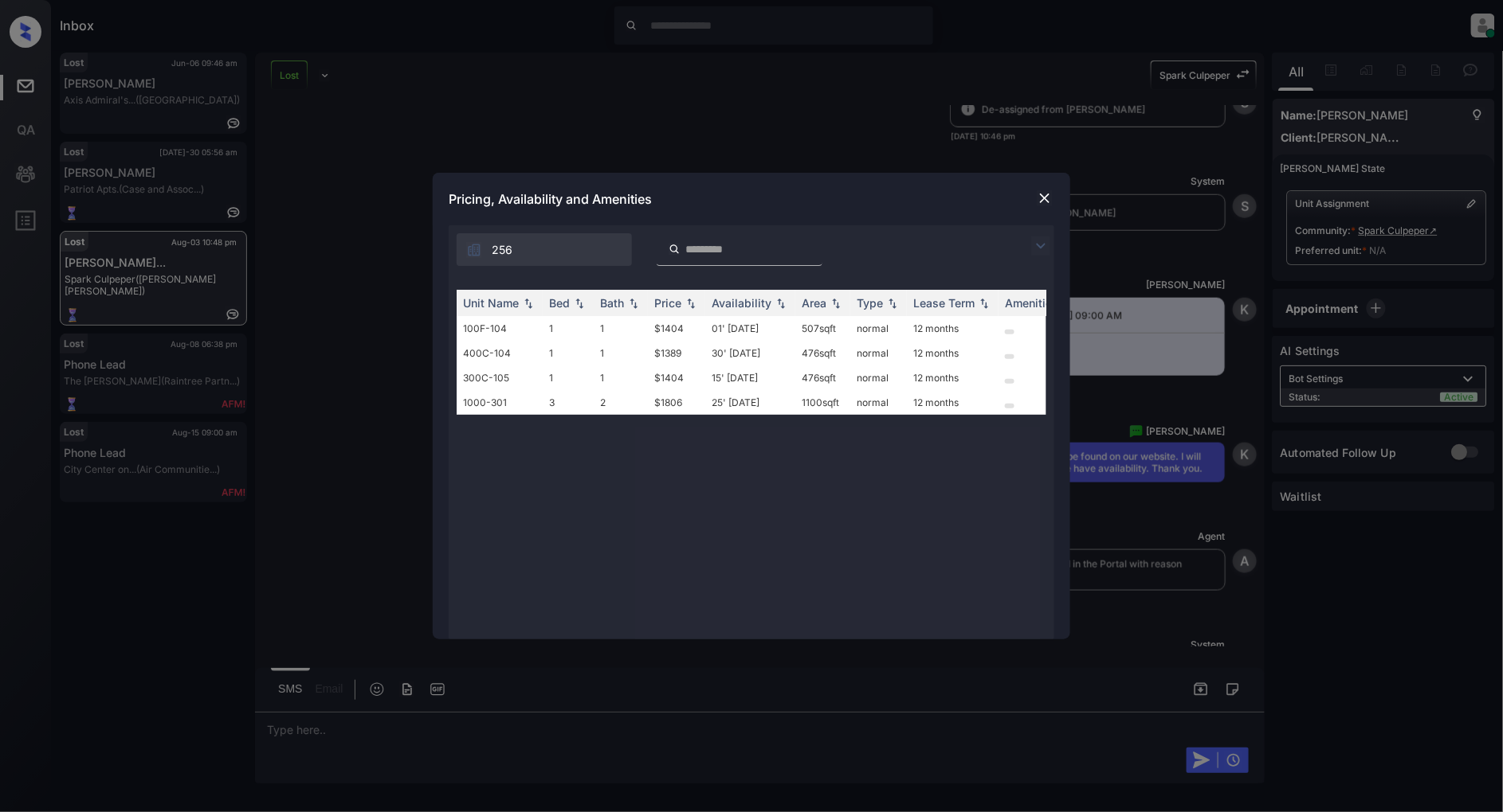
click at [1050, 189] on div at bounding box center [1044, 198] width 19 height 19
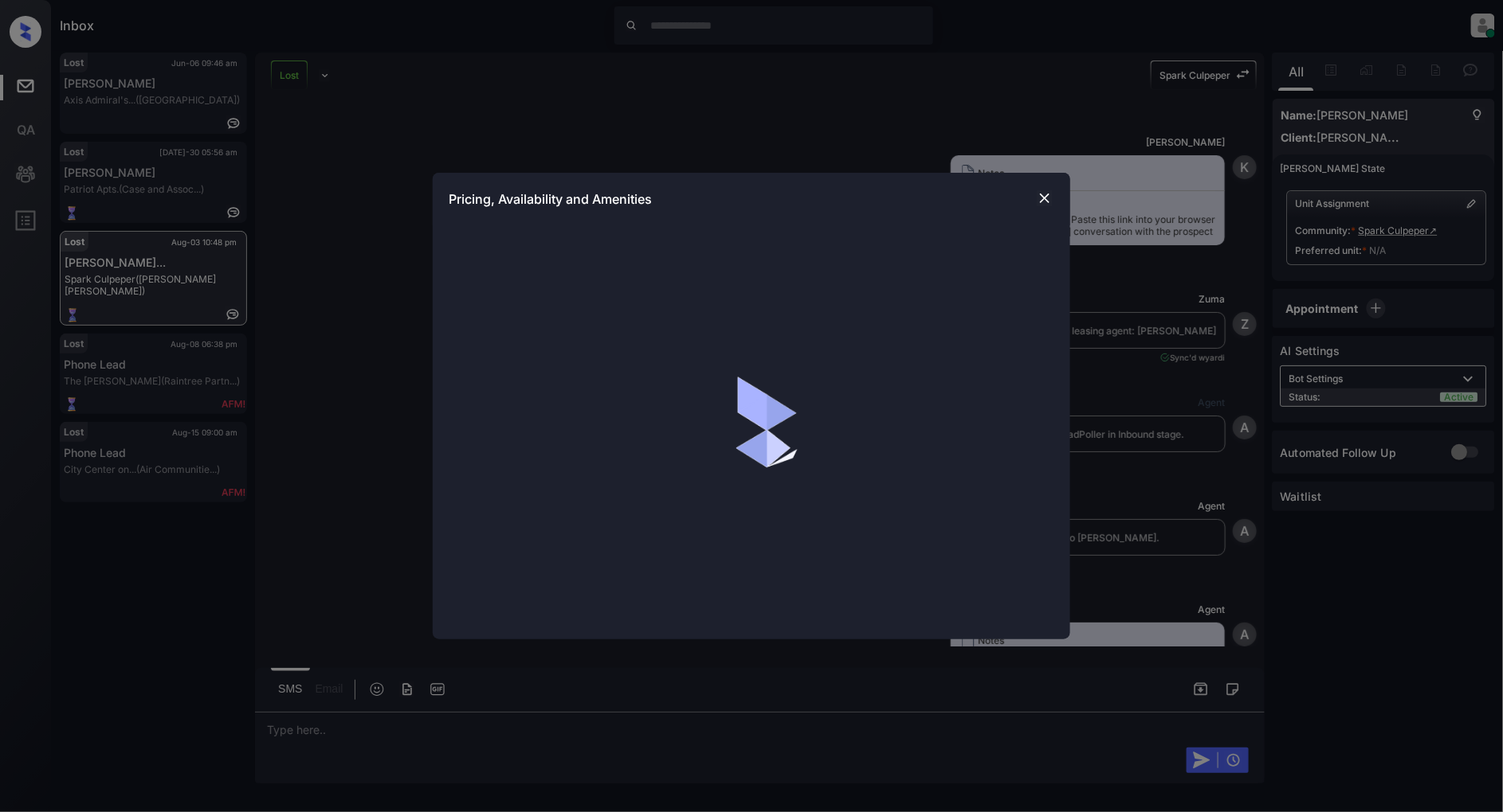
scroll to position [5176, 0]
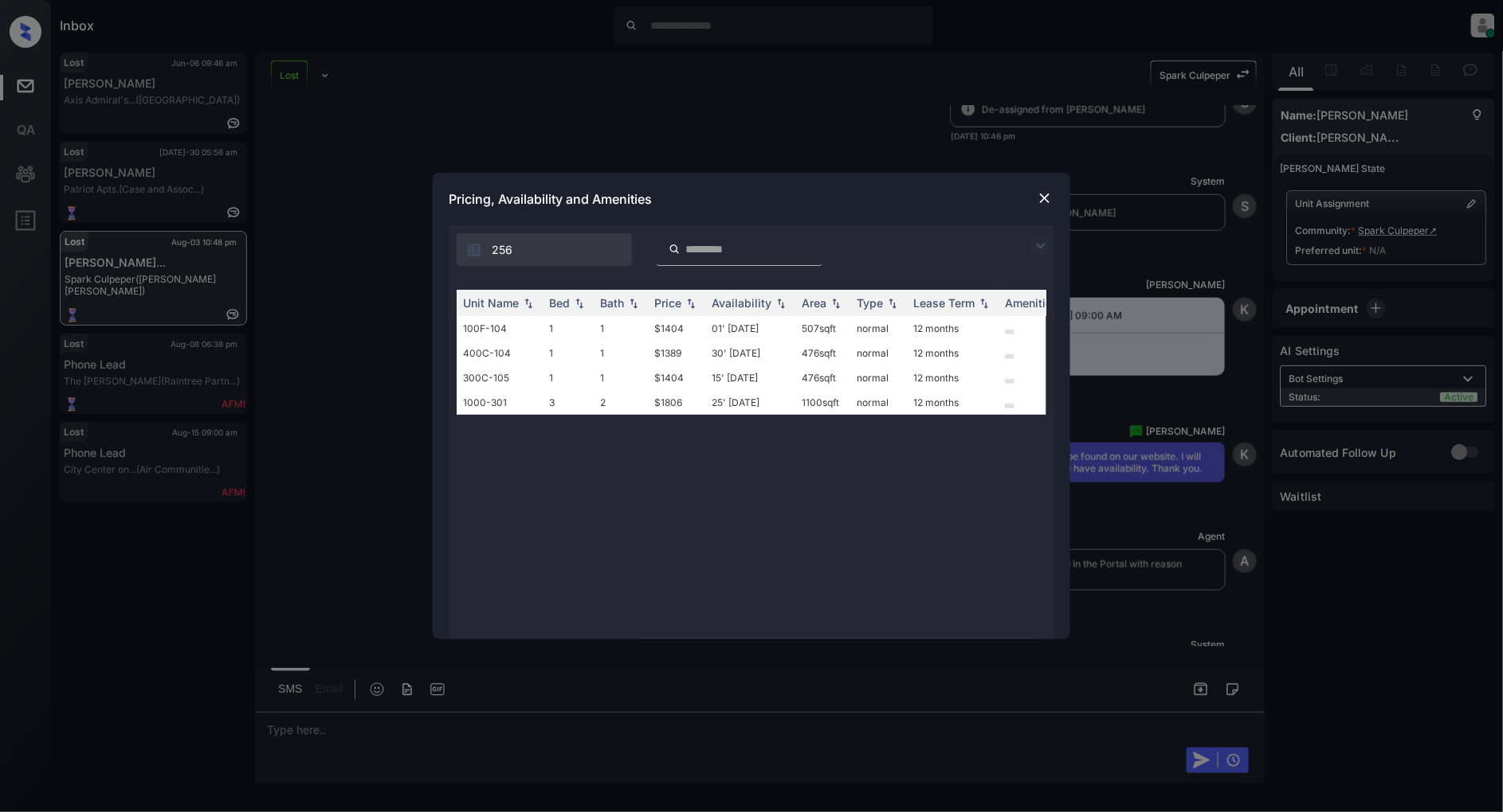
click at [1048, 195] on img at bounding box center [1045, 199] width 16 height 16
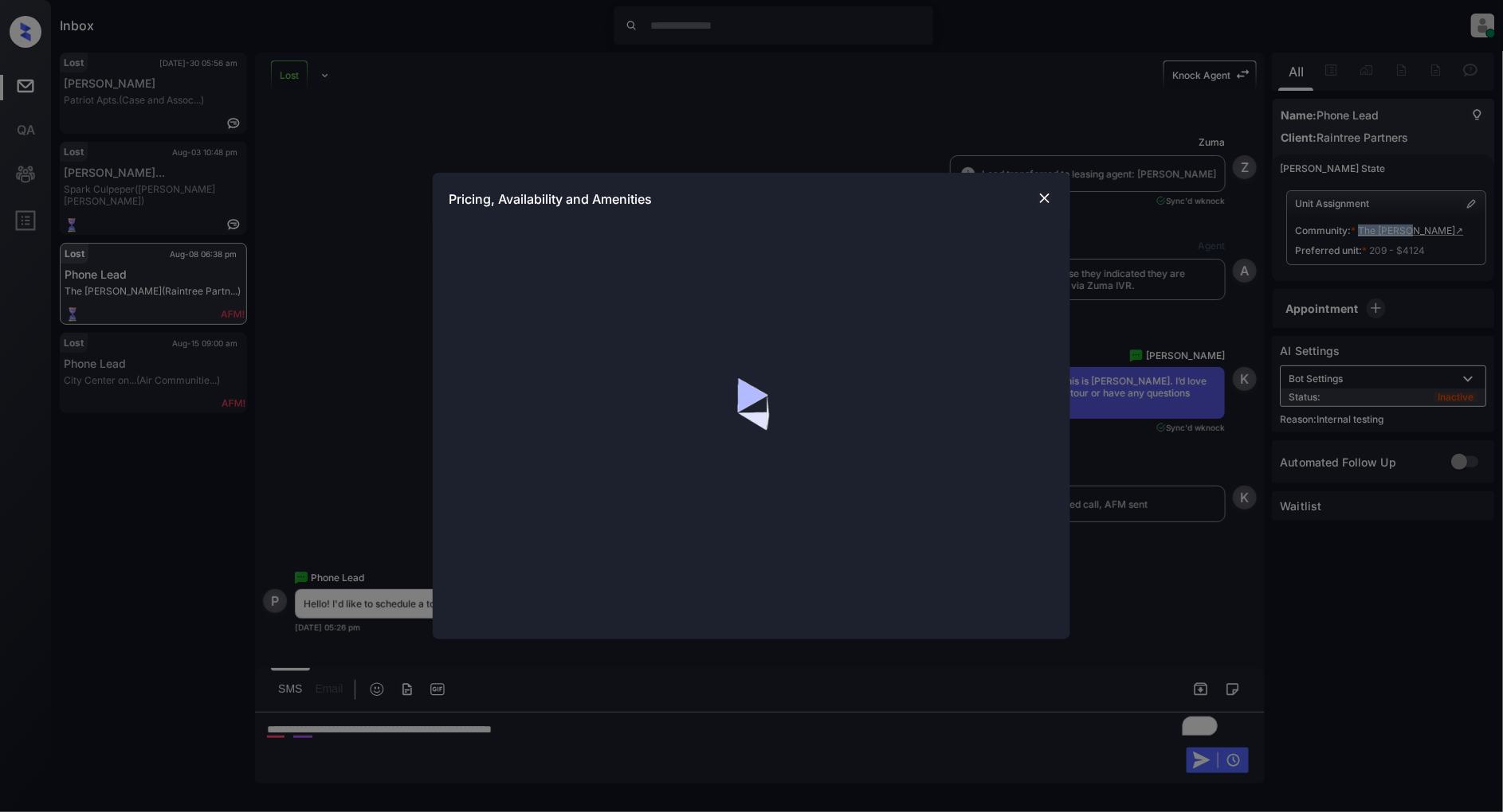
scroll to position [8435, 0]
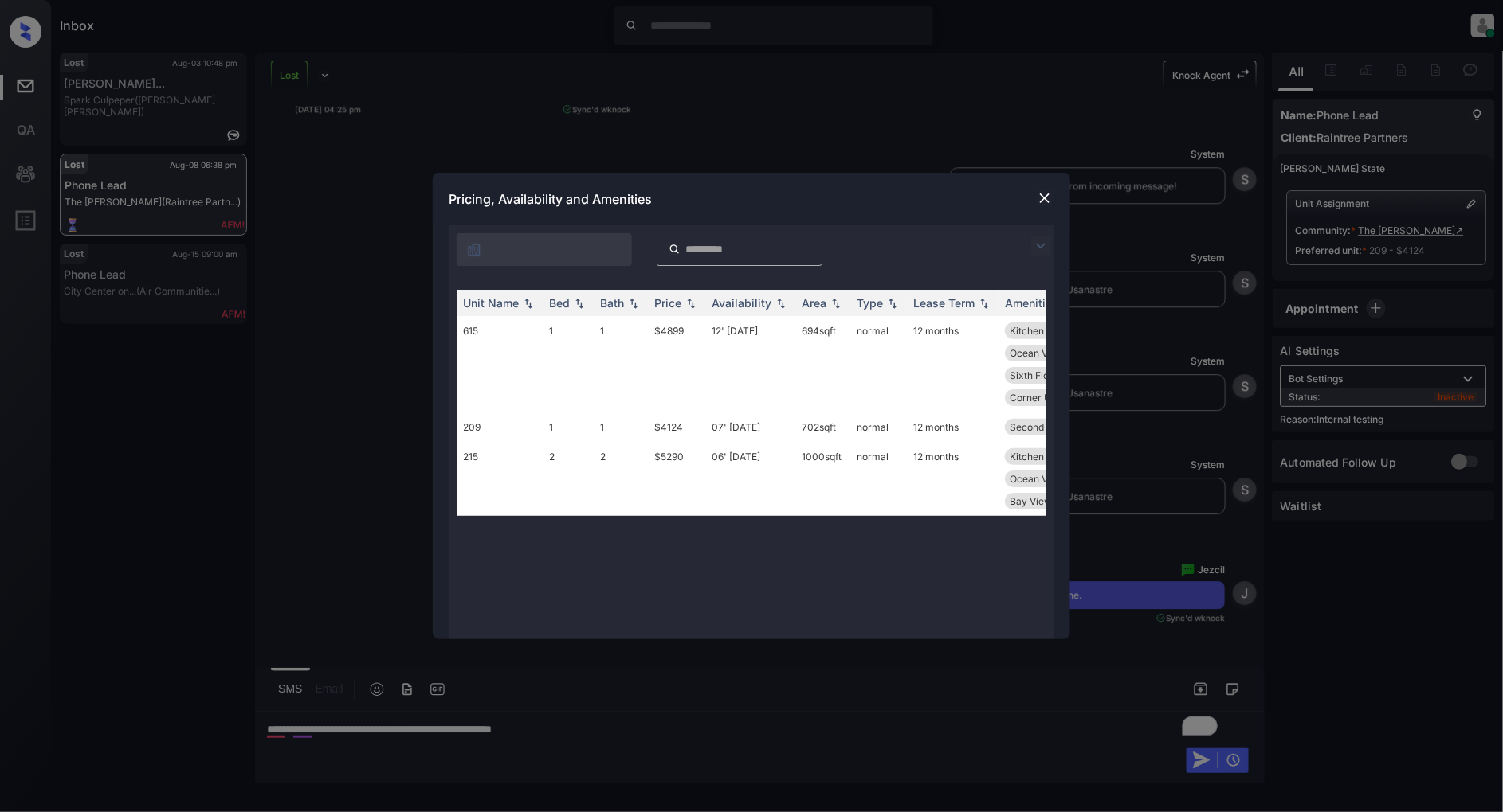
click at [1049, 189] on div at bounding box center [1044, 198] width 19 height 19
